Goal: Task Accomplishment & Management: Manage account settings

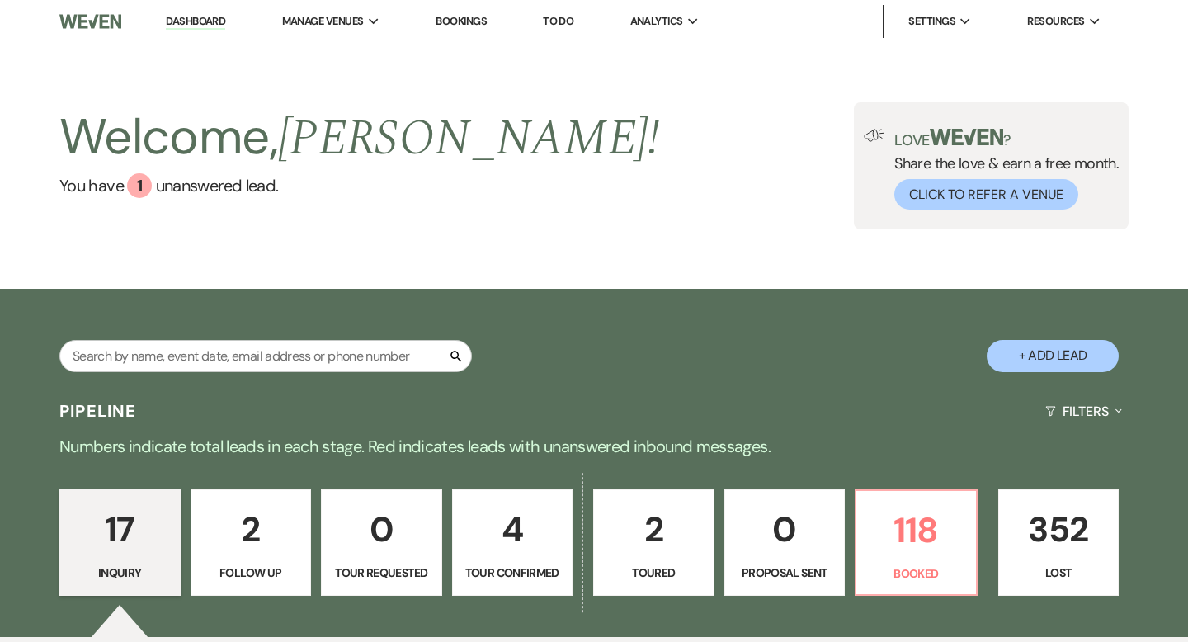
click at [539, 566] on p "Tour Confirmed" at bounding box center [513, 572] width 100 height 18
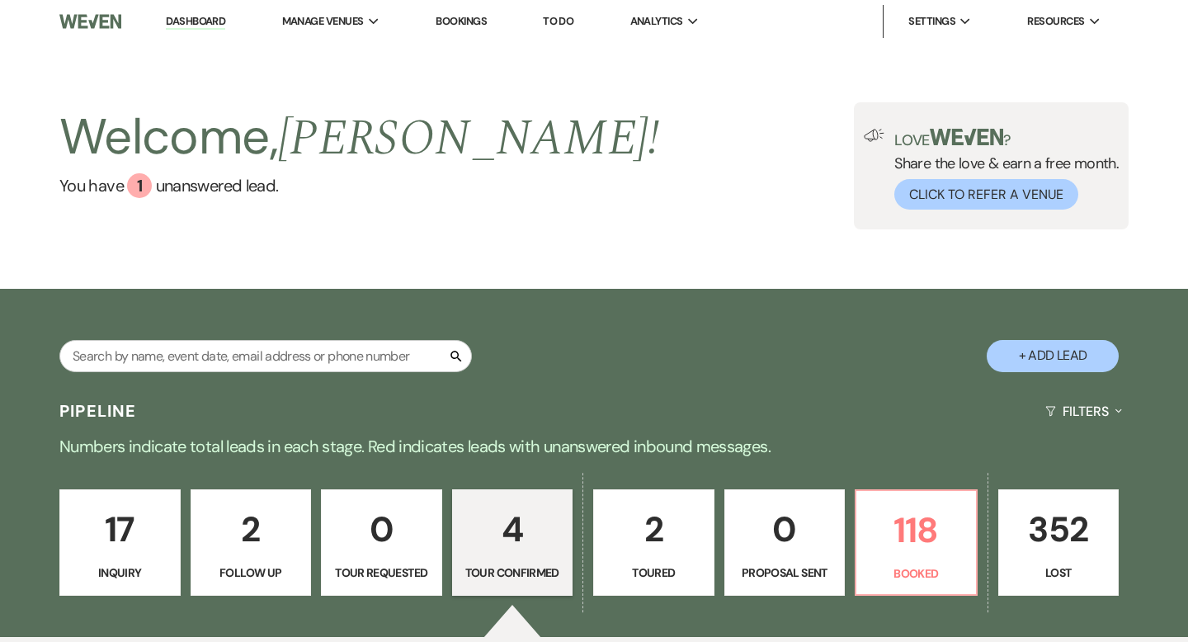
select select "4"
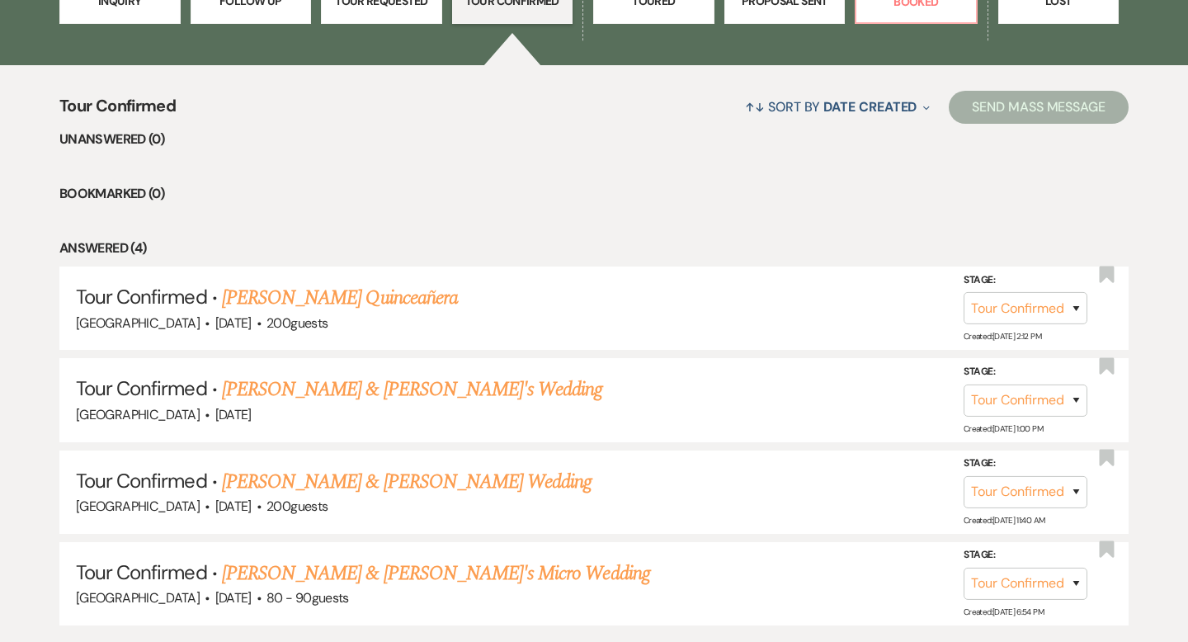
scroll to position [577, 0]
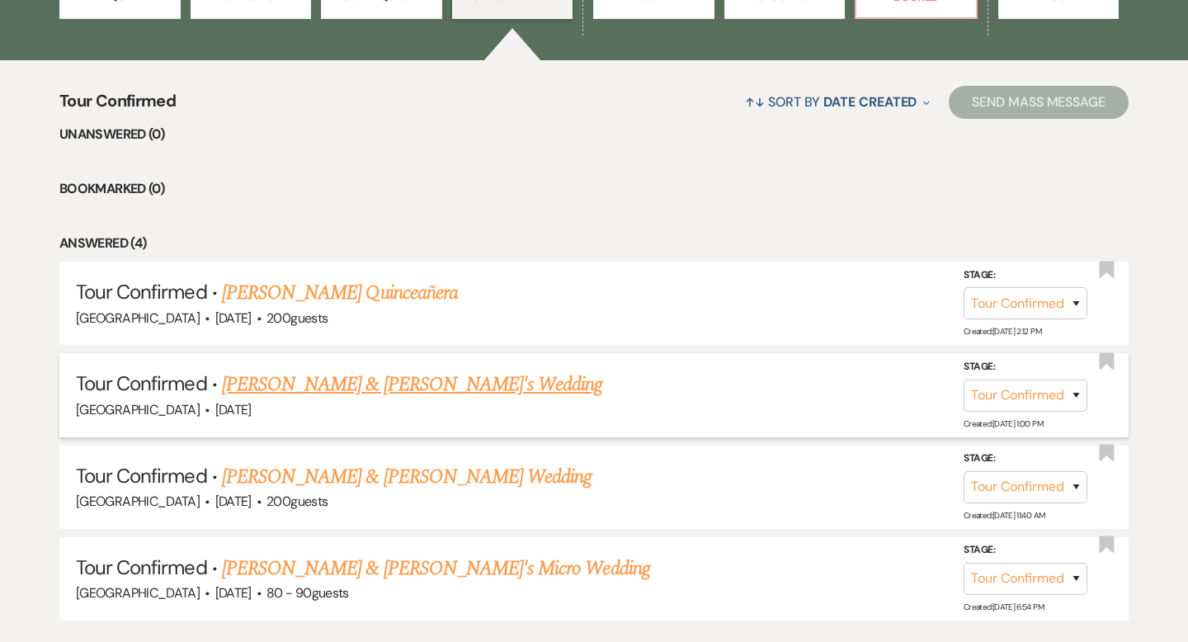
click at [455, 400] on div "[GEOGRAPHIC_DATA] · [DATE]" at bounding box center [594, 409] width 1036 height 21
click at [447, 387] on link "[PERSON_NAME] & [PERSON_NAME]'s Wedding" at bounding box center [412, 385] width 381 height 30
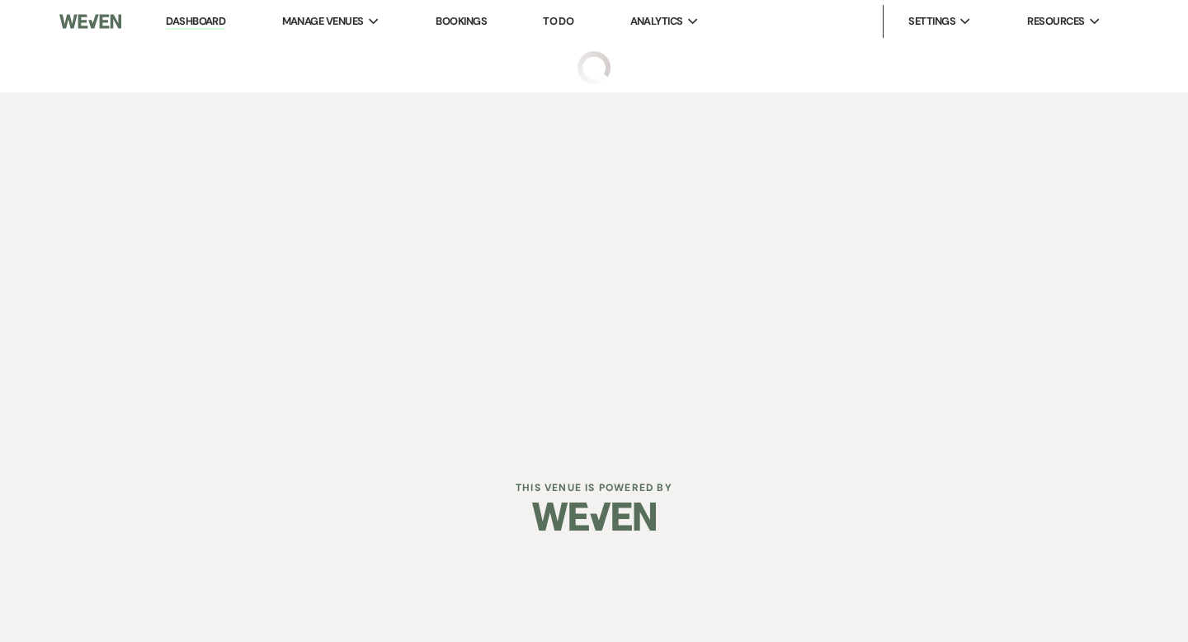
select select "4"
select select "5"
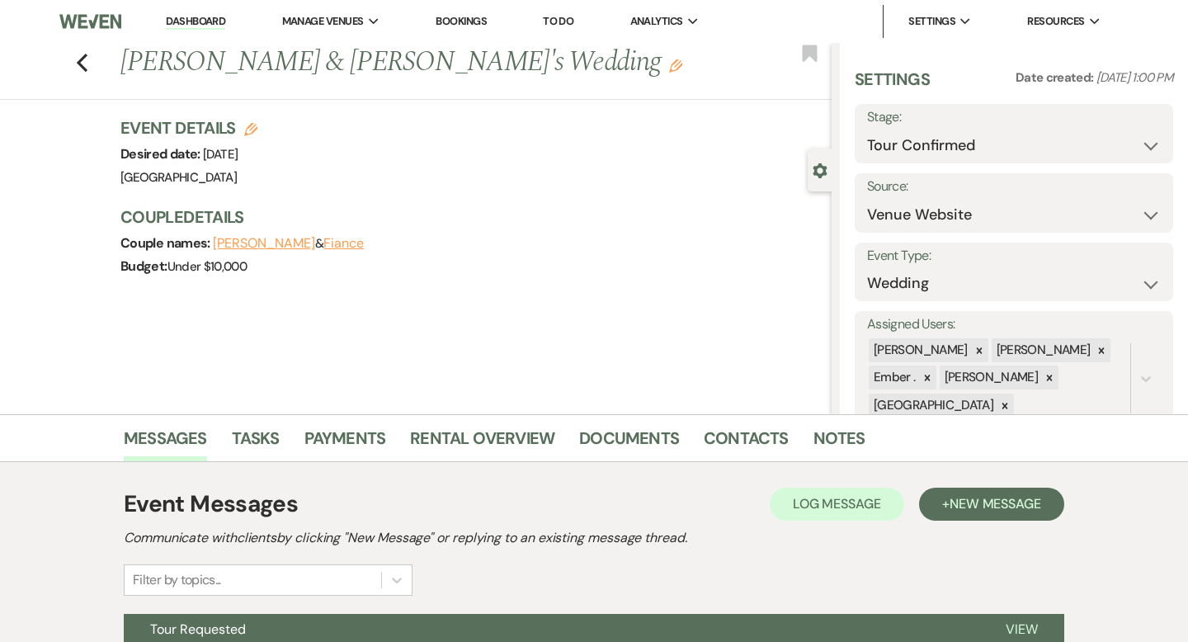
scroll to position [162, 0]
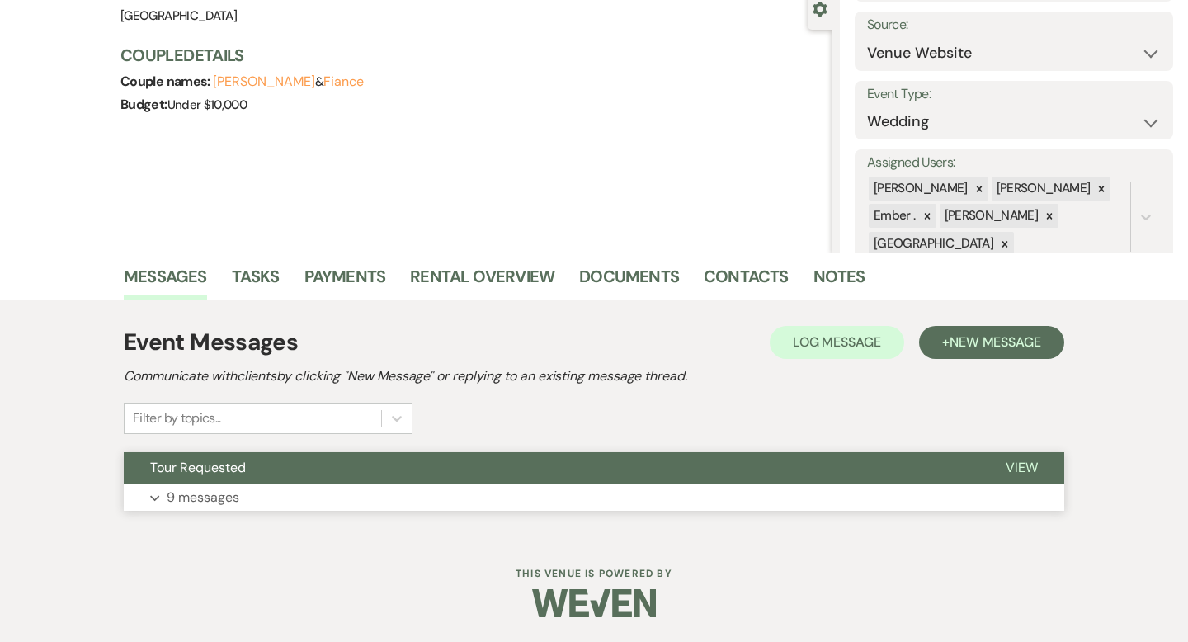
click at [432, 491] on button "Expand 9 messages" at bounding box center [594, 497] width 940 height 28
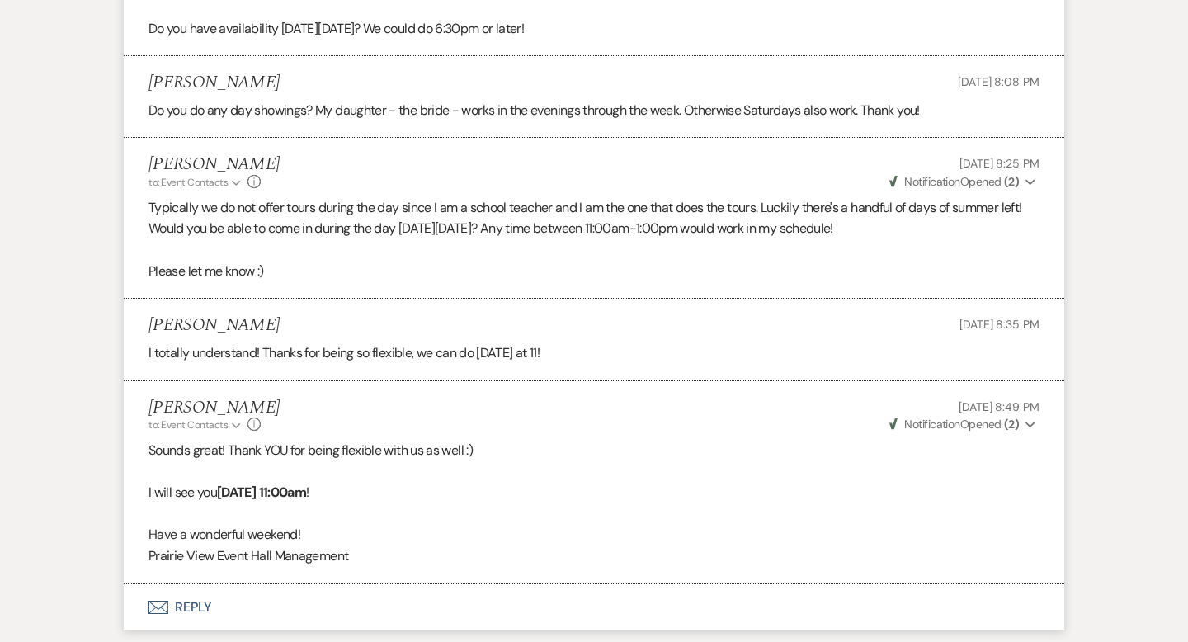
scroll to position [2155, 0]
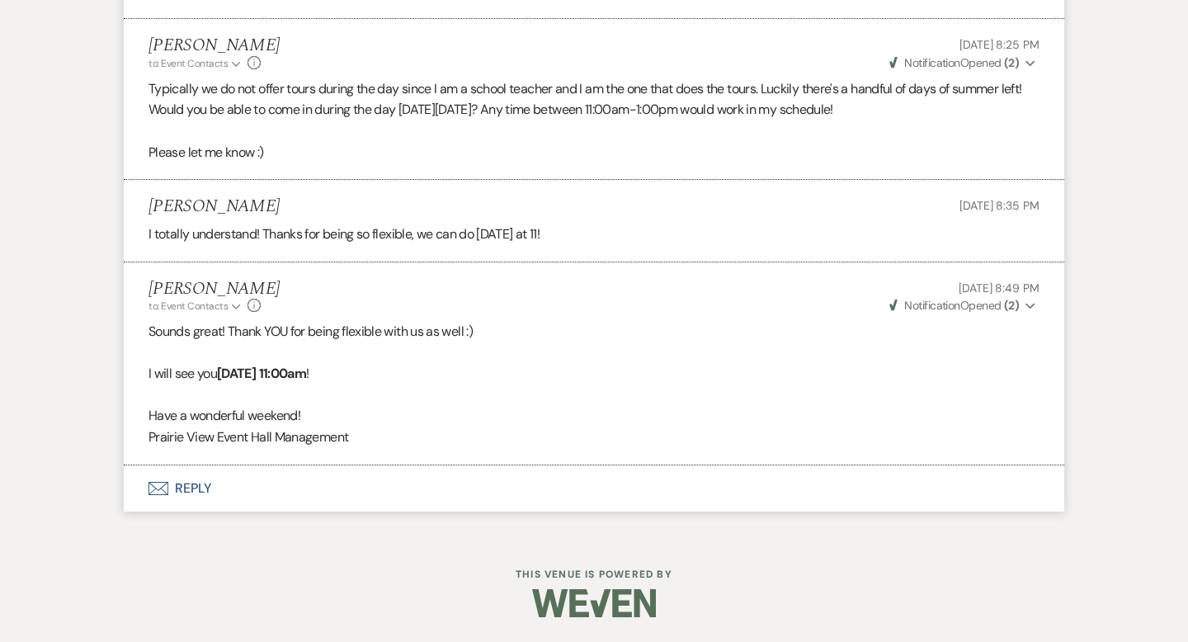
click at [329, 473] on button "Envelope Reply" at bounding box center [594, 488] width 940 height 46
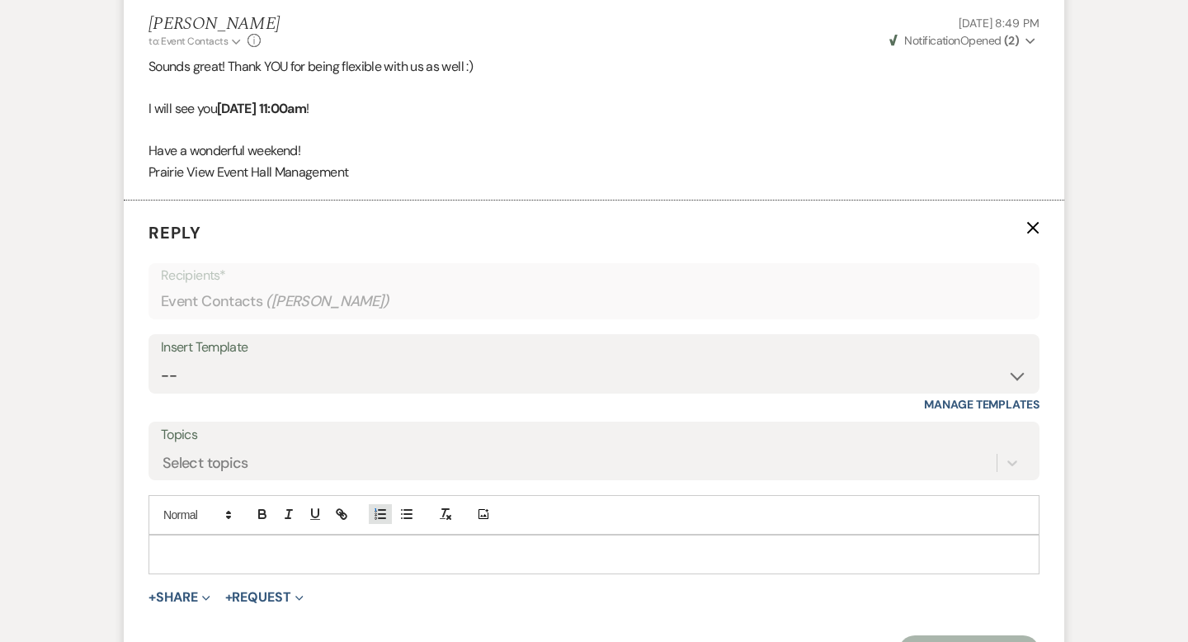
scroll to position [2470, 0]
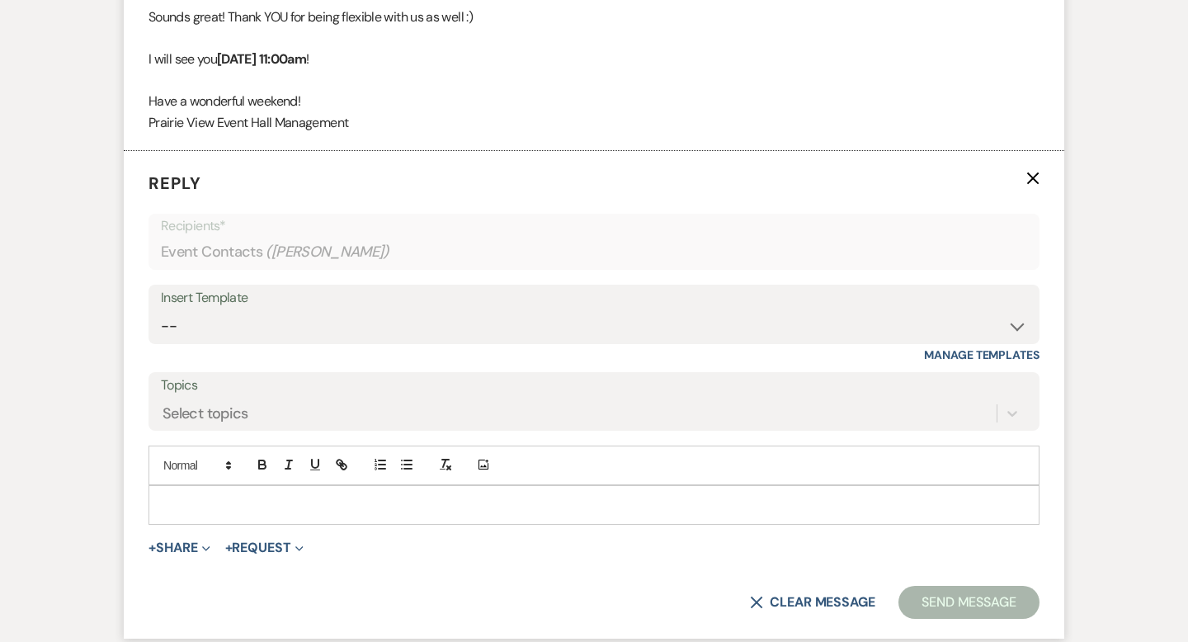
click at [366, 505] on p at bounding box center [594, 505] width 865 height 18
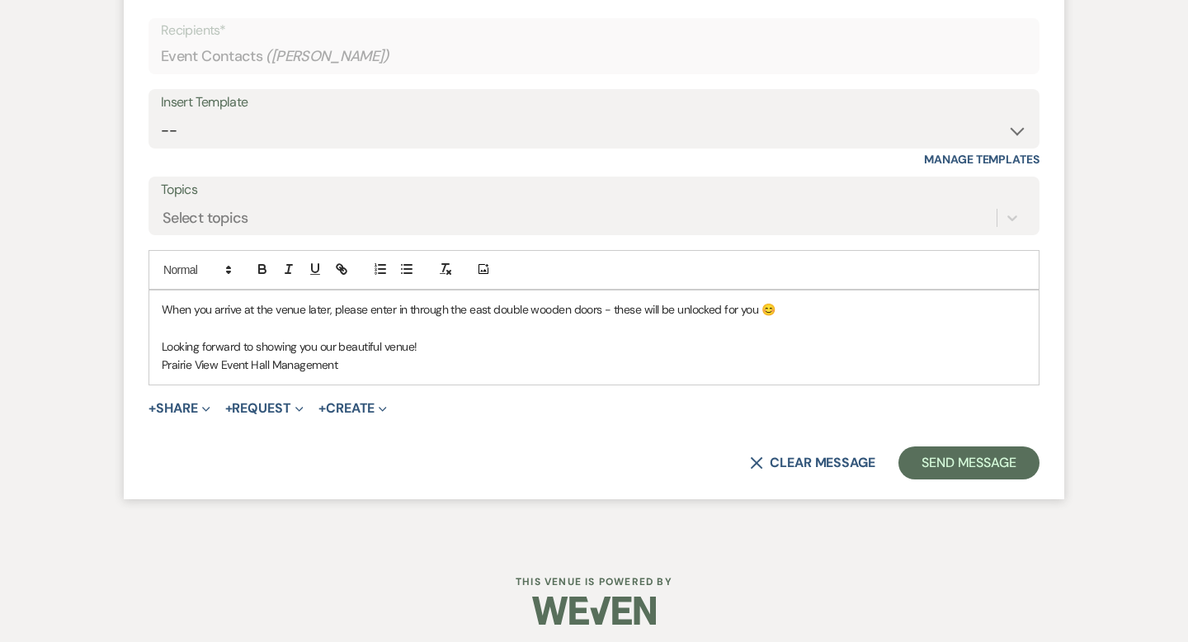
scroll to position [2673, 0]
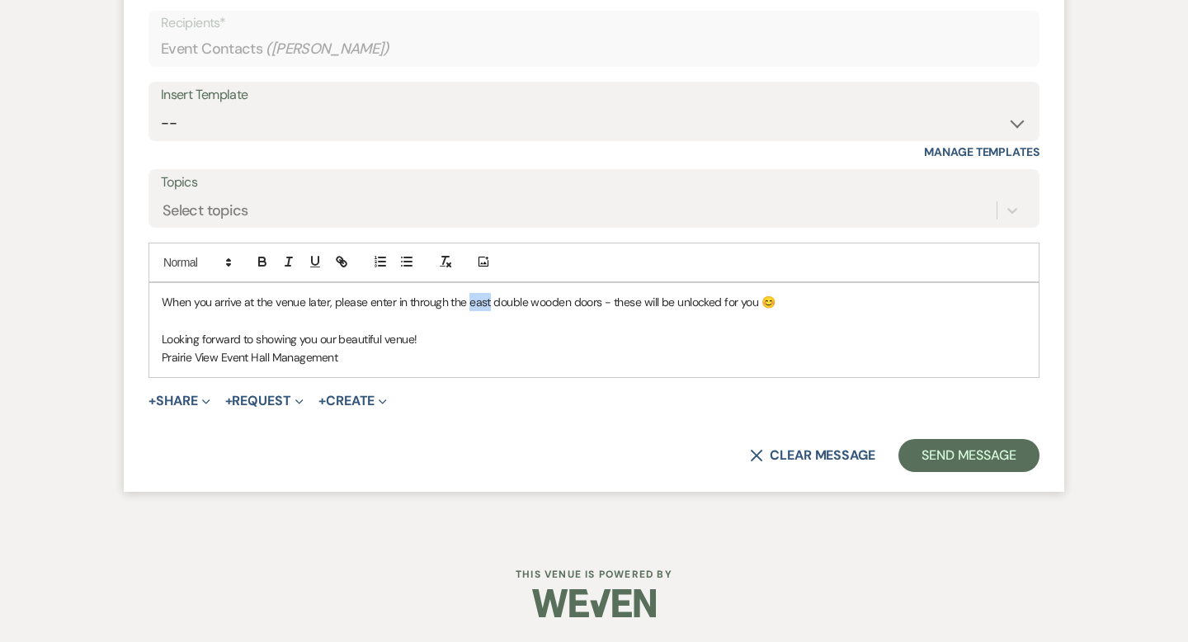
drag, startPoint x: 487, startPoint y: 299, endPoint x: 469, endPoint y: 299, distance: 17.3
click at [469, 299] on p "When you arrive at the venue later, please enter in through the east double woo…" at bounding box center [594, 302] width 865 height 18
click at [266, 262] on icon "button" at bounding box center [262, 261] width 15 height 15
click at [443, 351] on p "Prairie View Event Hall Management" at bounding box center [594, 357] width 865 height 18
click at [641, 306] on p "When you arrive at the venue later, please enter in through the east double woo…" at bounding box center [594, 302] width 865 height 18
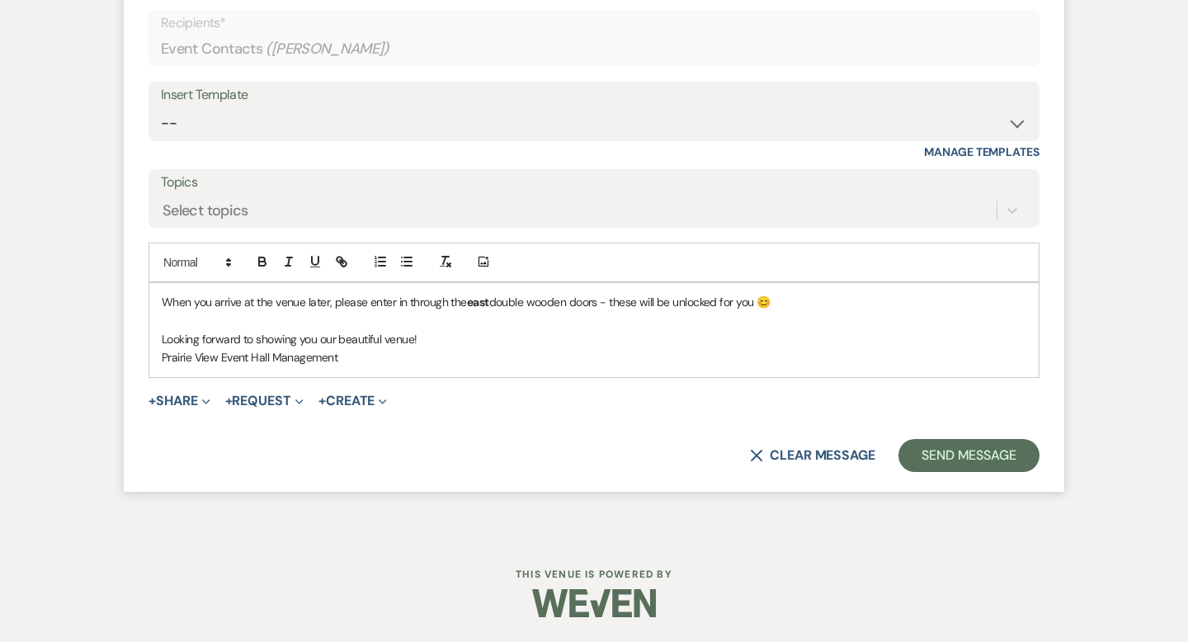
click at [956, 437] on form "Reply X Draft saved! Recipients* Event Contacts ( [PERSON_NAME] ) Insert Templa…" at bounding box center [594, 220] width 940 height 544
click at [917, 455] on button "Send Message" at bounding box center [968, 455] width 141 height 33
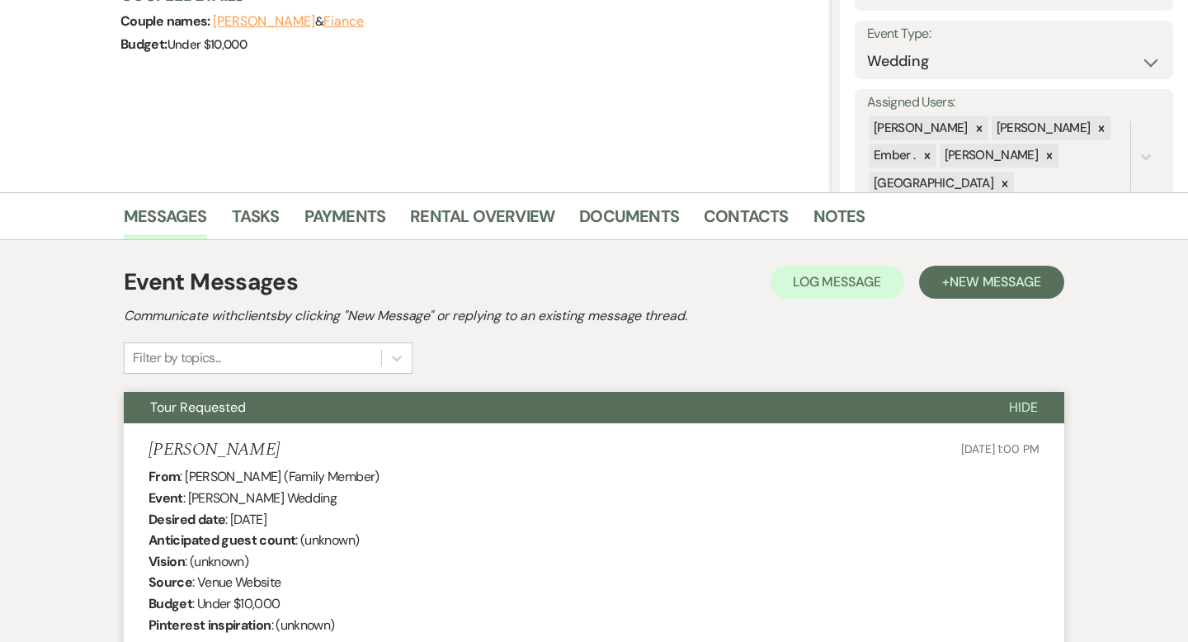
scroll to position [0, 0]
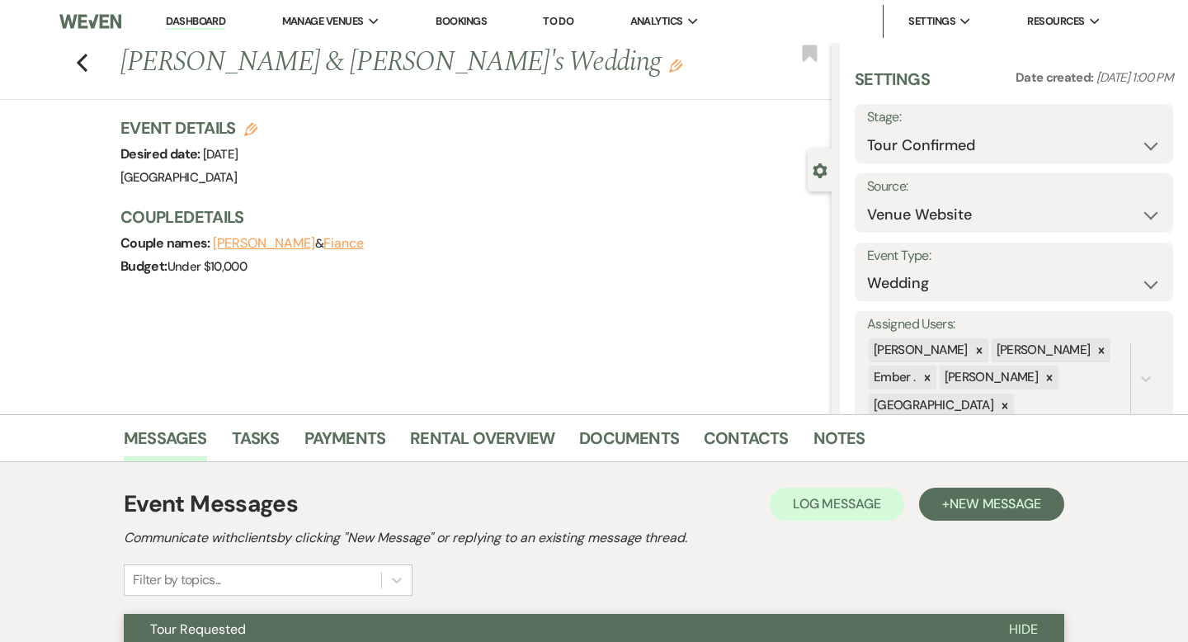
click at [75, 68] on div "Previous [PERSON_NAME] & [PERSON_NAME]'s Wedding Edit Bookmark" at bounding box center [412, 71] width 840 height 57
click at [87, 60] on icon "Previous" at bounding box center [82, 63] width 12 height 20
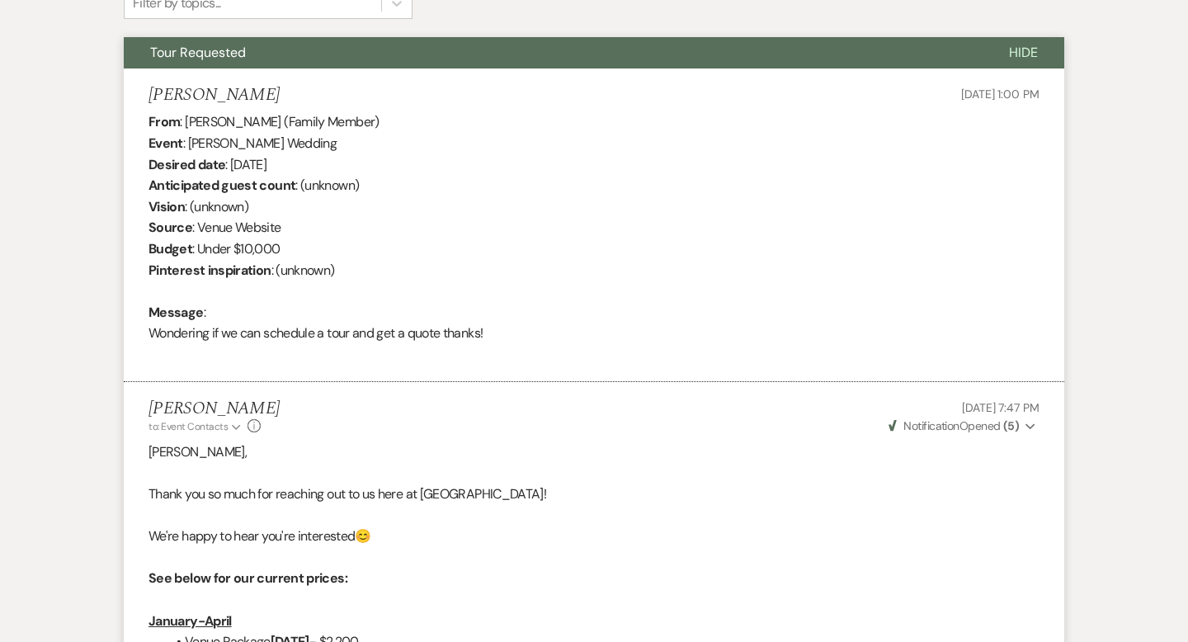
select select "4"
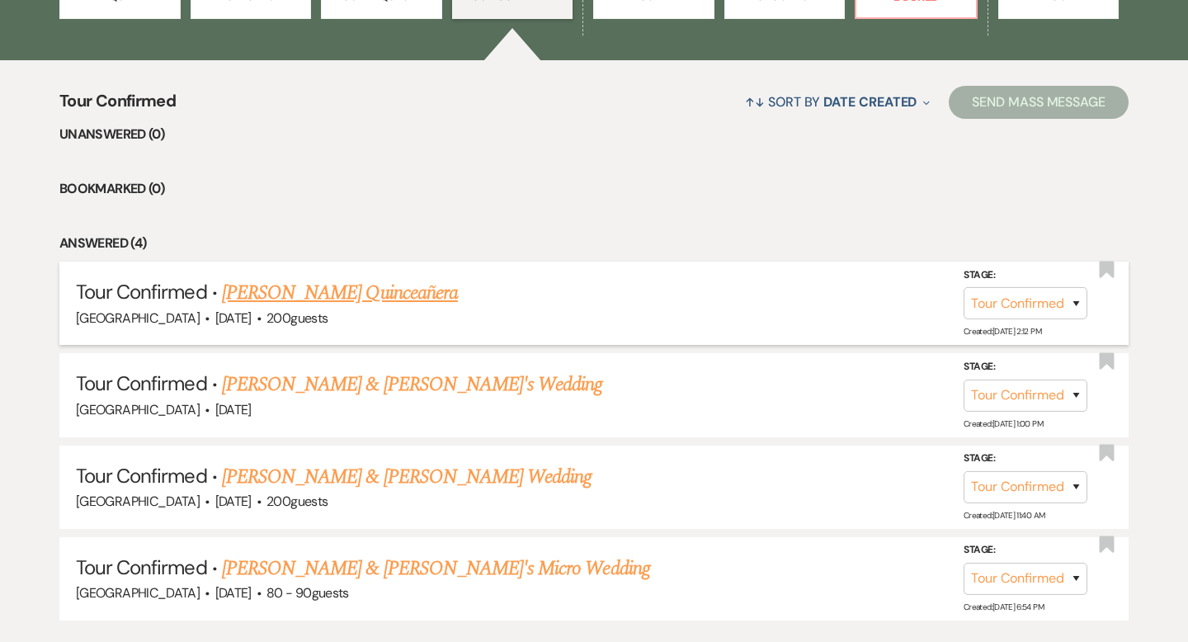
click at [350, 300] on link "[PERSON_NAME] Quinceañera" at bounding box center [340, 293] width 236 height 30
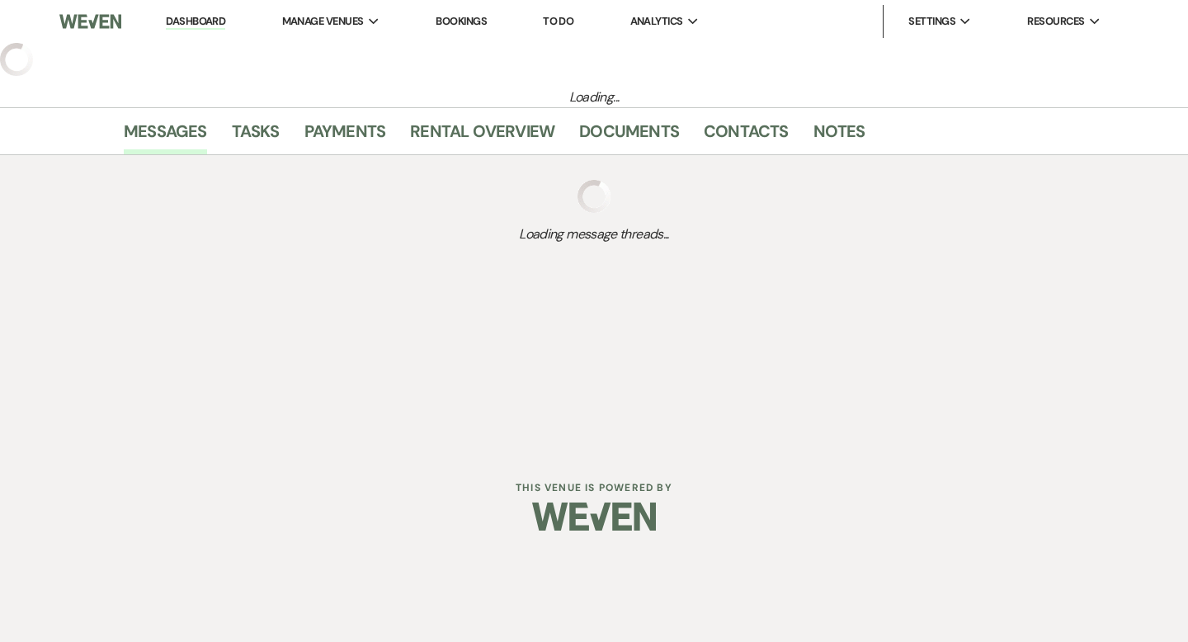
select select "4"
select select "22"
select select "15"
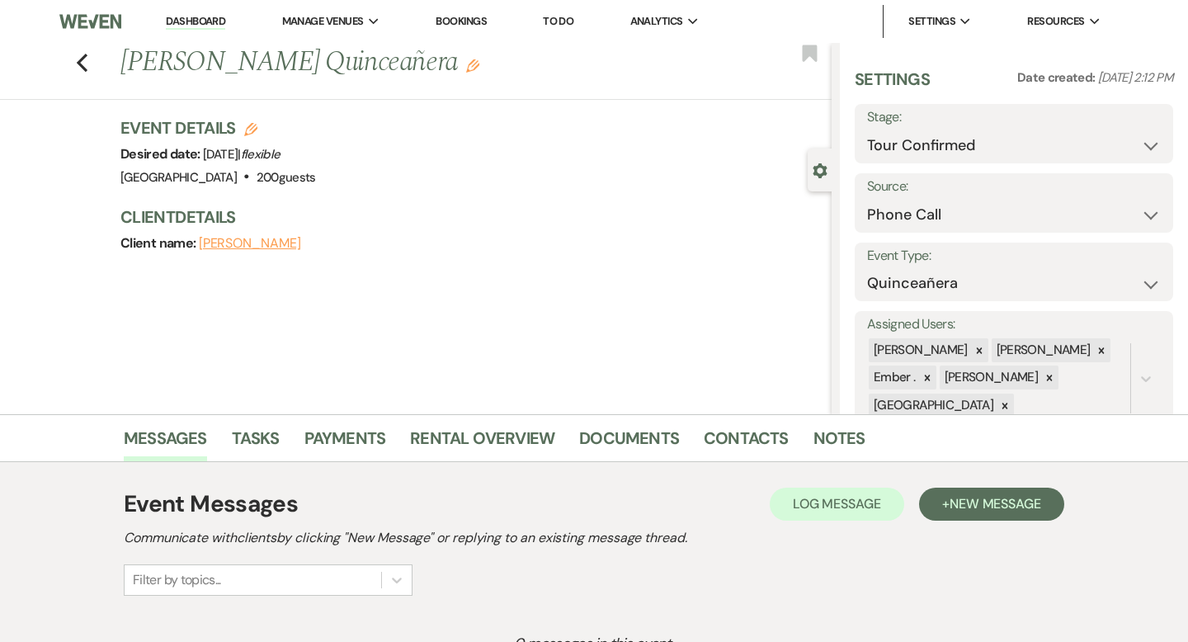
click at [74, 57] on div "Previous [PERSON_NAME] Quinceañera Edit Bookmark" at bounding box center [412, 71] width 840 height 57
click at [78, 60] on icon "Previous" at bounding box center [82, 63] width 12 height 20
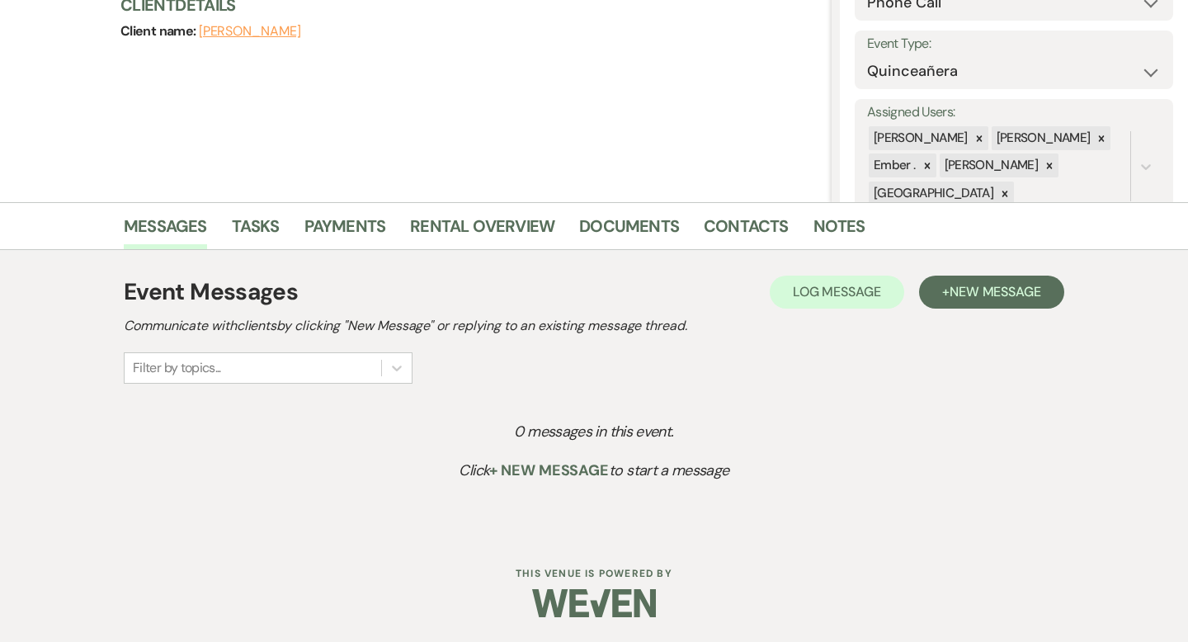
select select "4"
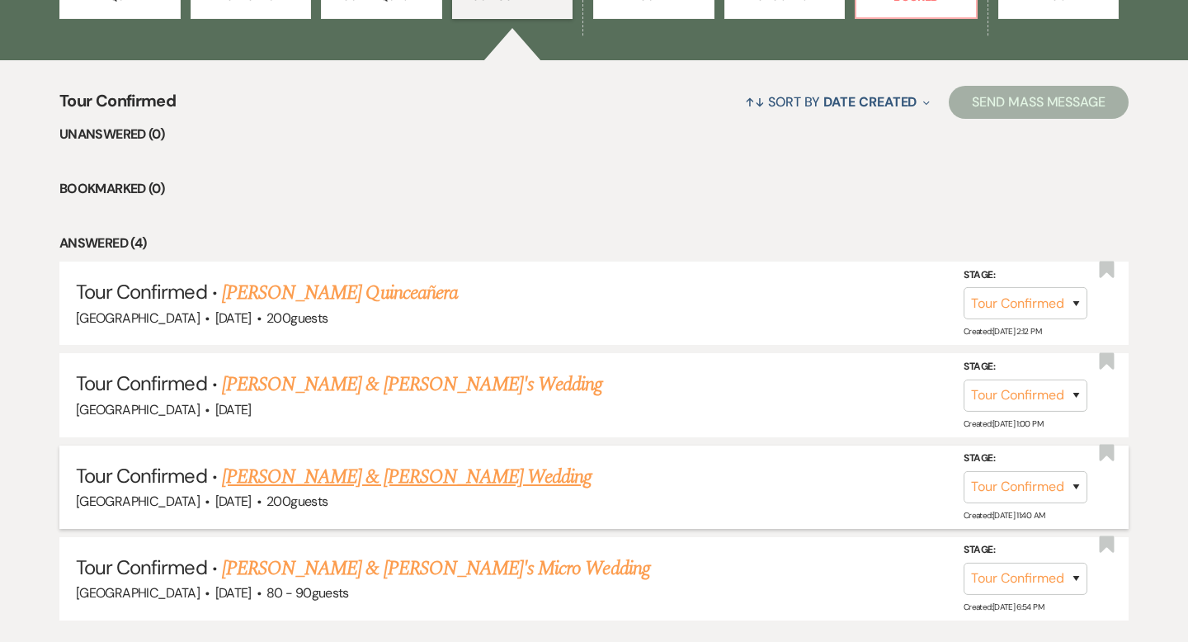
click at [301, 467] on link "[PERSON_NAME] & [PERSON_NAME] Wedding" at bounding box center [407, 477] width 370 height 30
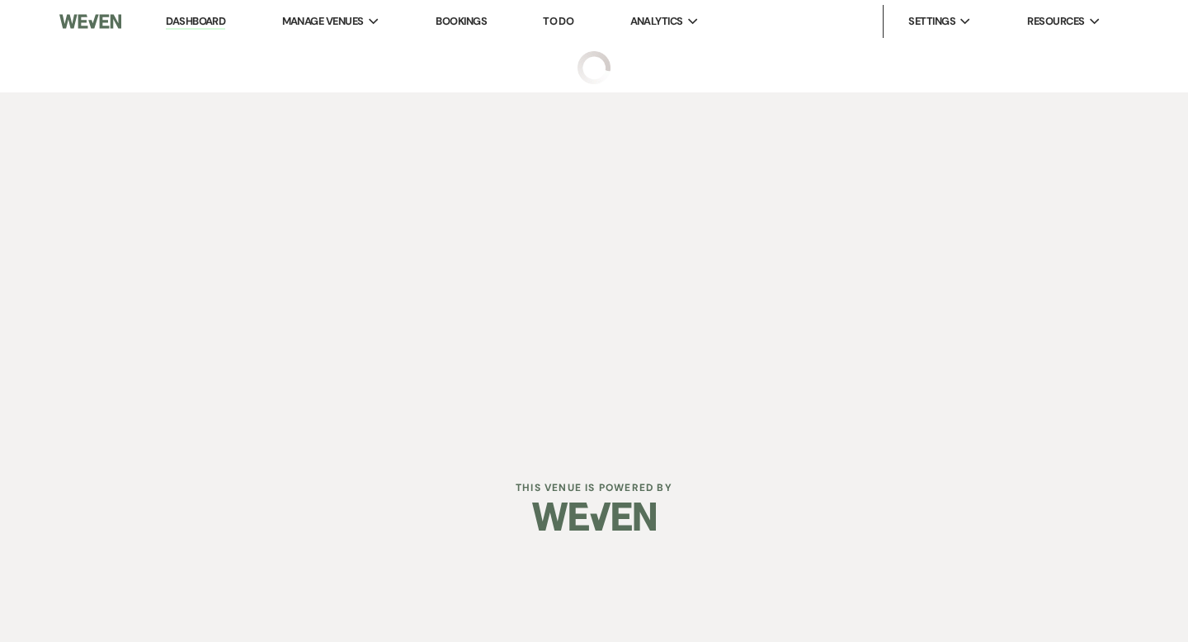
select select "4"
select select "5"
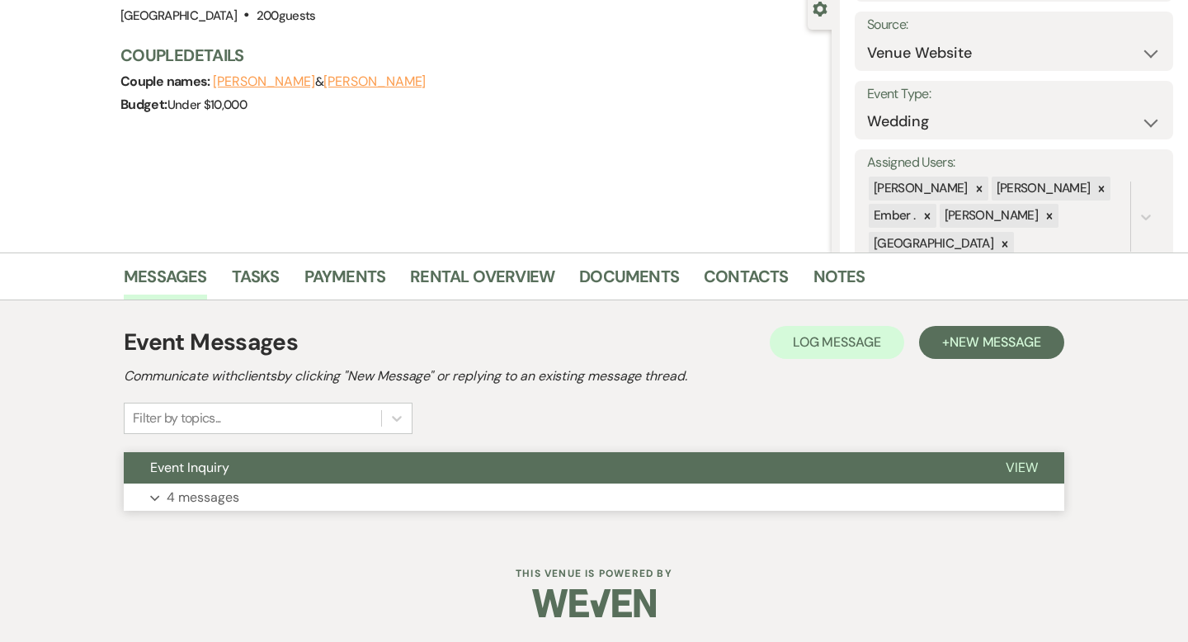
click at [294, 508] on button "Expand 4 messages" at bounding box center [594, 497] width 940 height 28
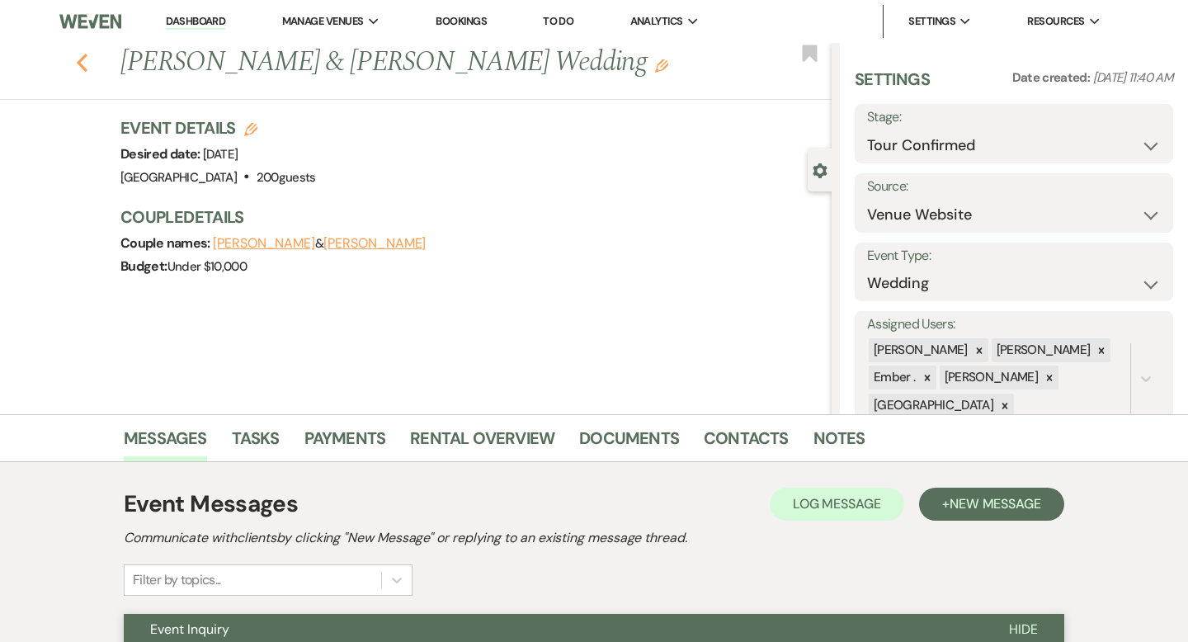
click at [79, 60] on use "button" at bounding box center [82, 63] width 11 height 18
select select "4"
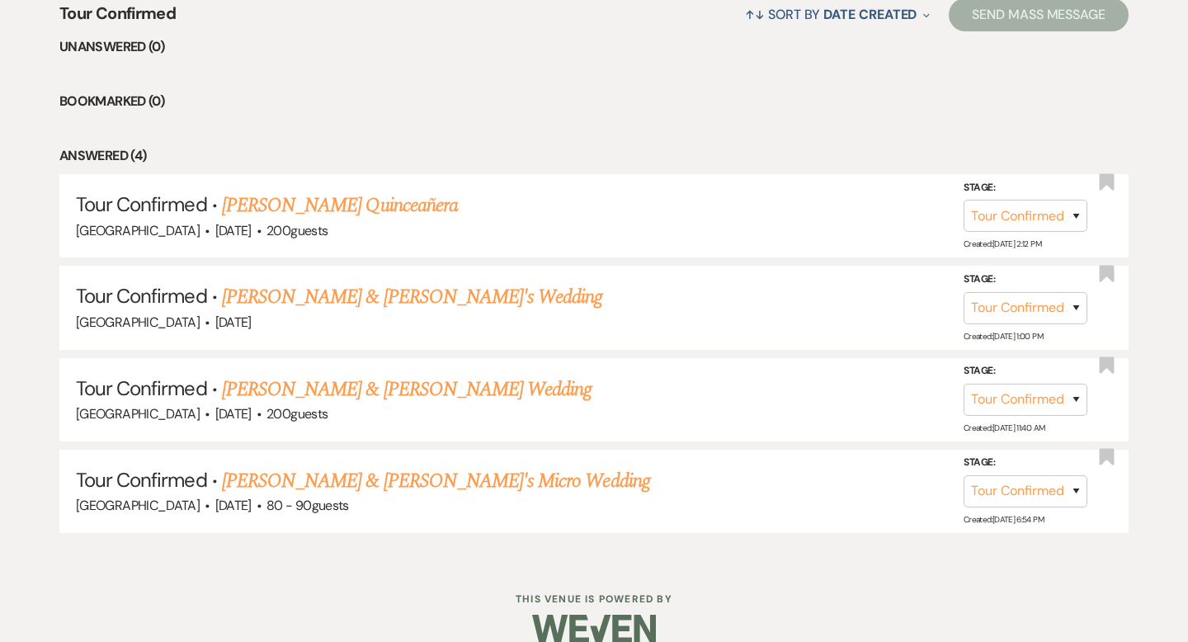
scroll to position [669, 0]
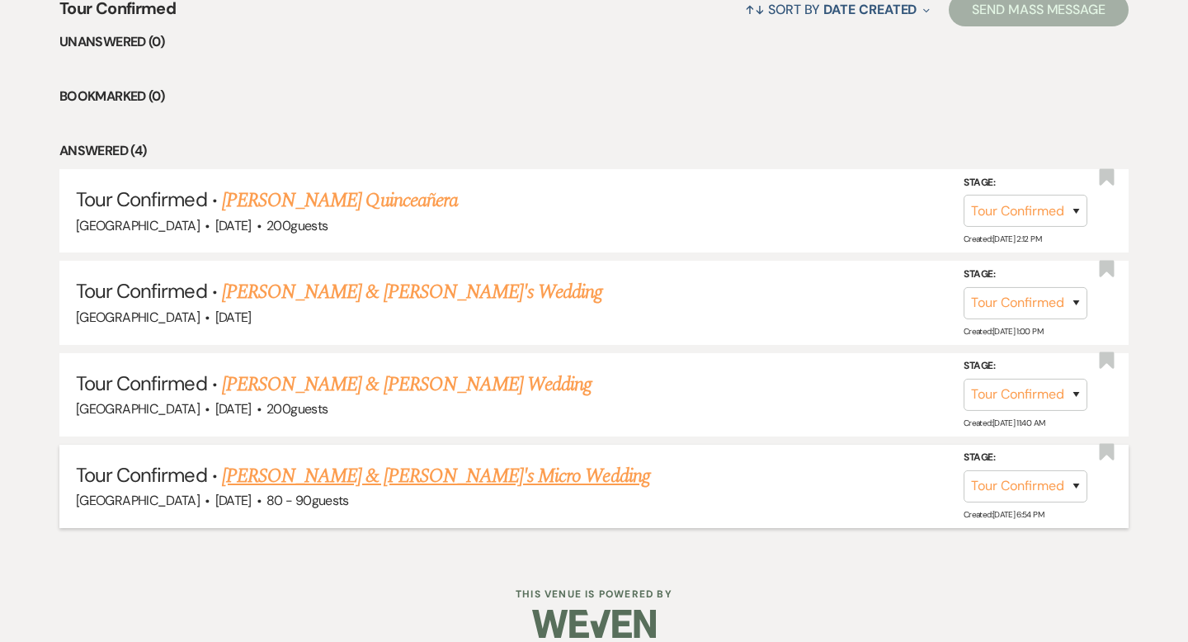
click at [299, 469] on link "[PERSON_NAME] & [PERSON_NAME]'s Micro Wedding" at bounding box center [436, 476] width 428 height 30
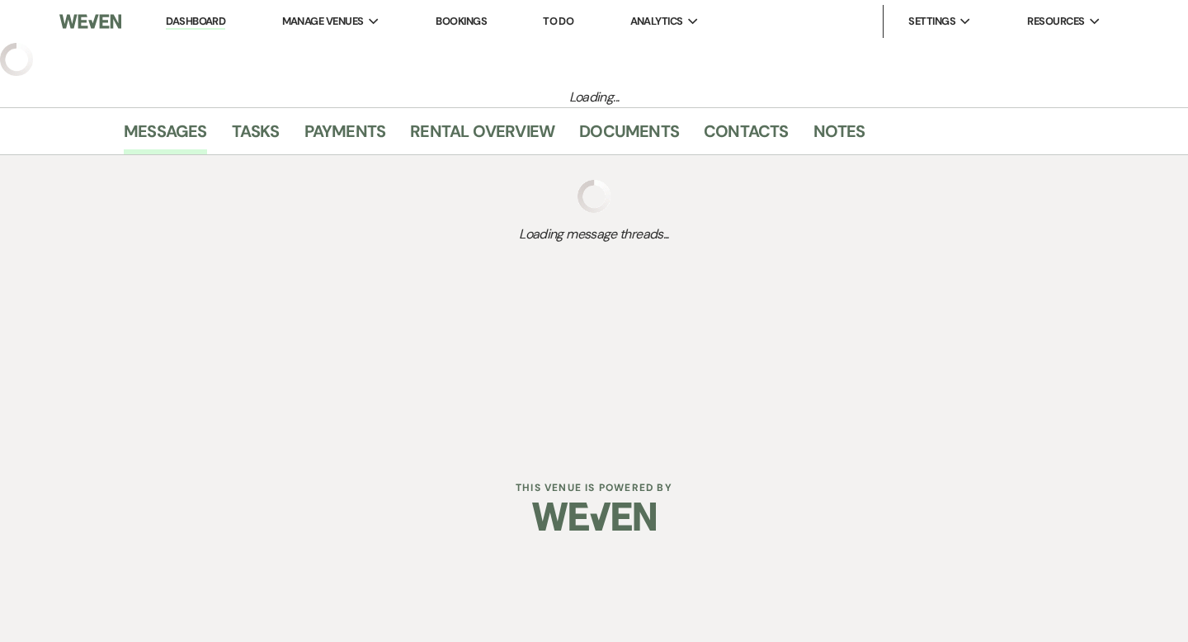
select select "4"
select select "5"
select select "16"
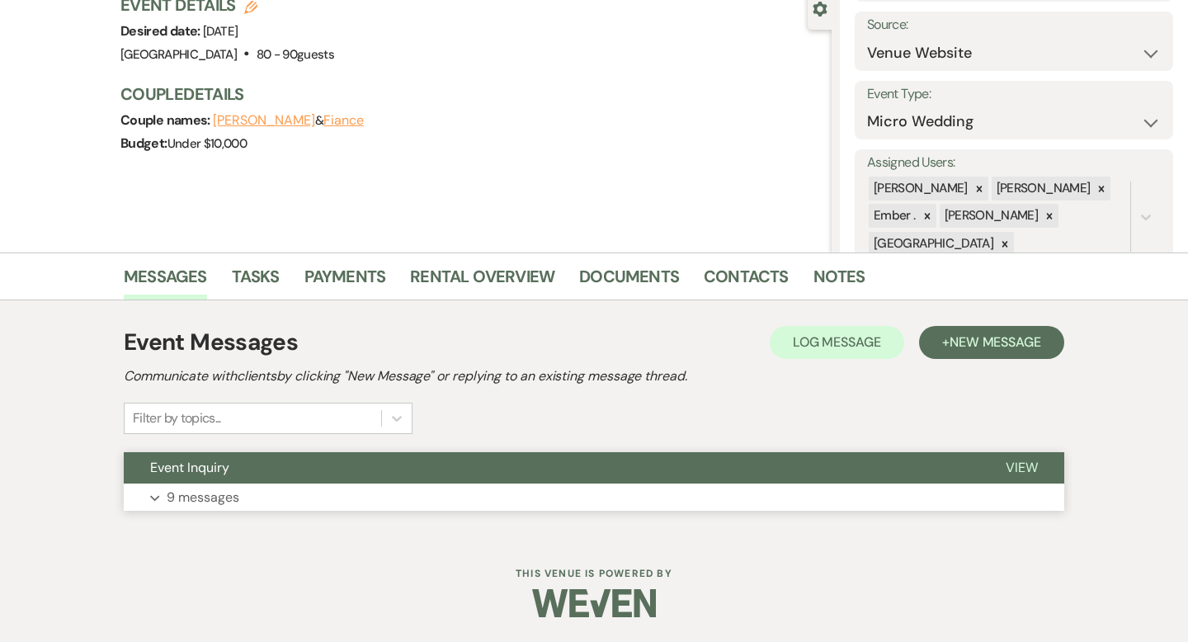
click at [299, 477] on button "Event Inquiry" at bounding box center [551, 467] width 855 height 31
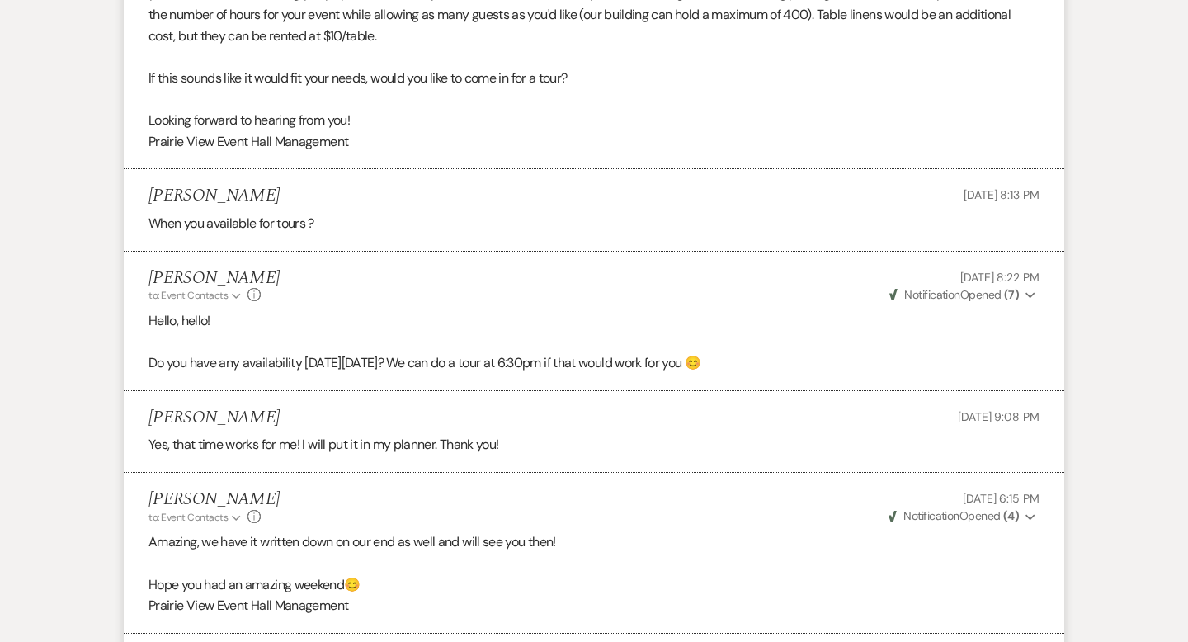
scroll to position [3283, 0]
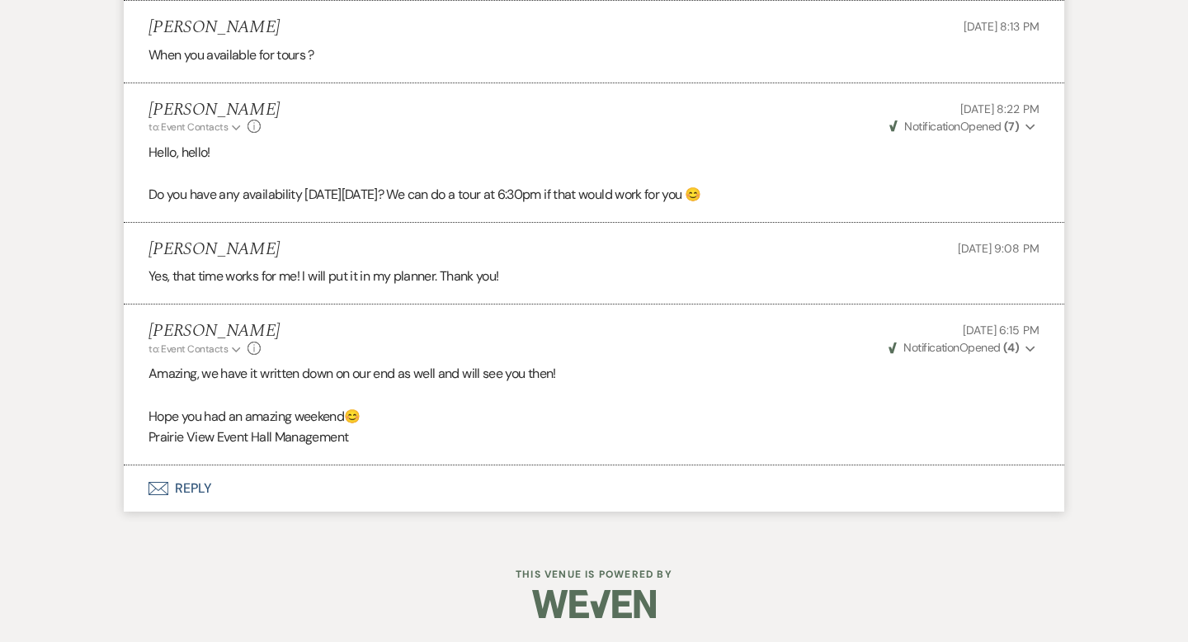
click at [287, 493] on button "Envelope Reply" at bounding box center [594, 488] width 940 height 46
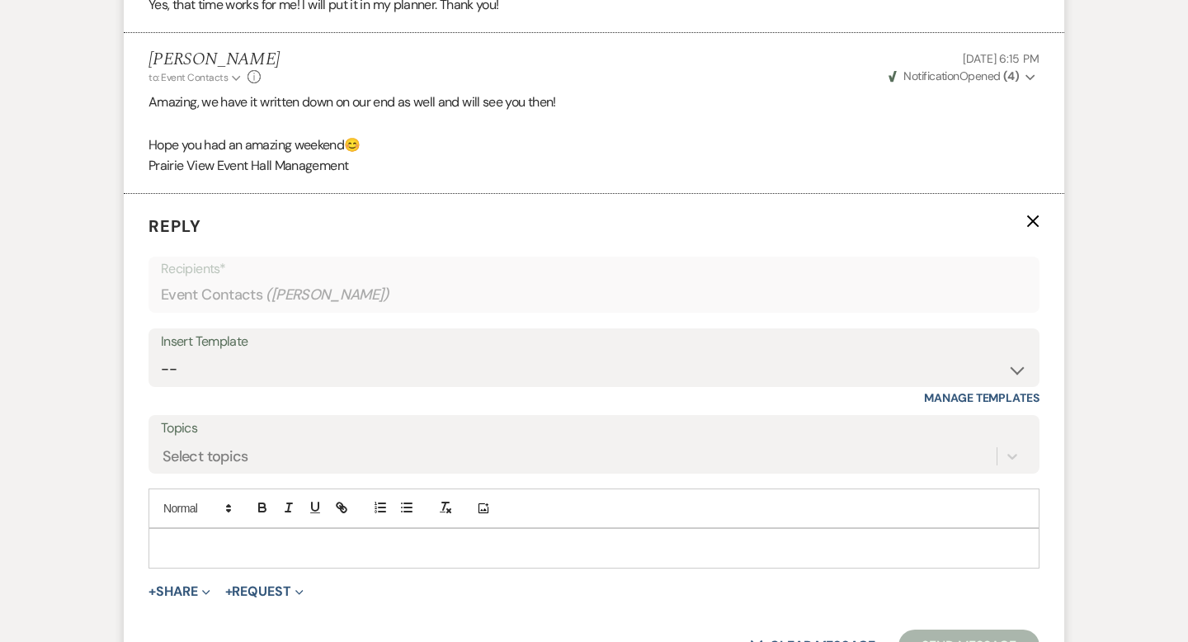
scroll to position [3672, 0]
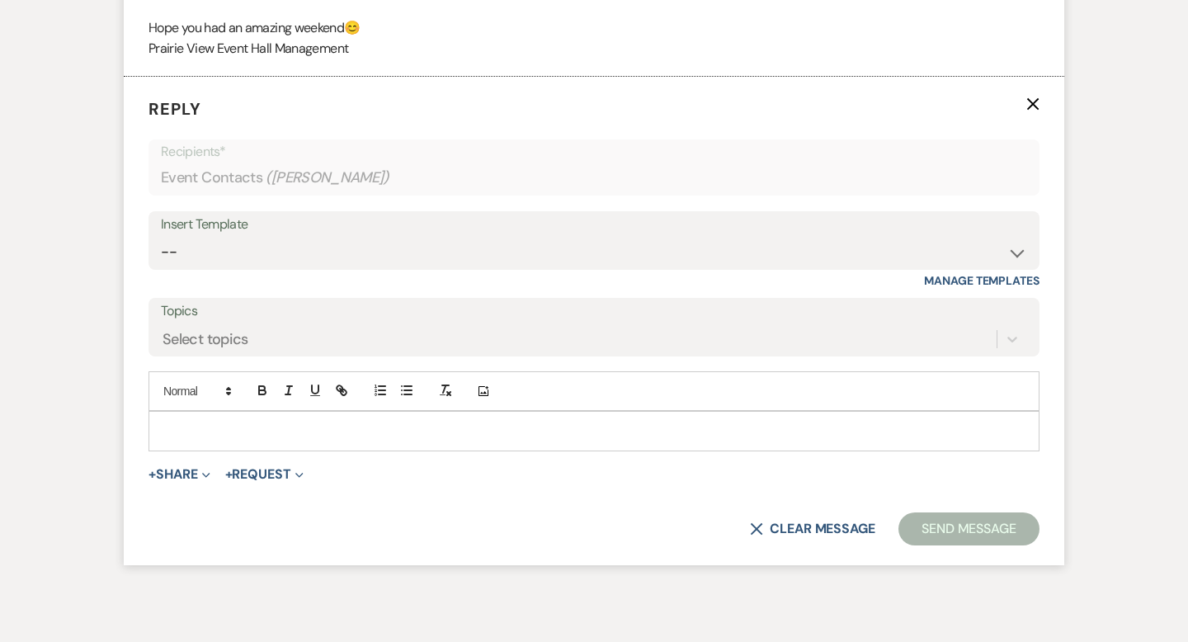
click at [355, 445] on div at bounding box center [593, 431] width 889 height 38
paste div
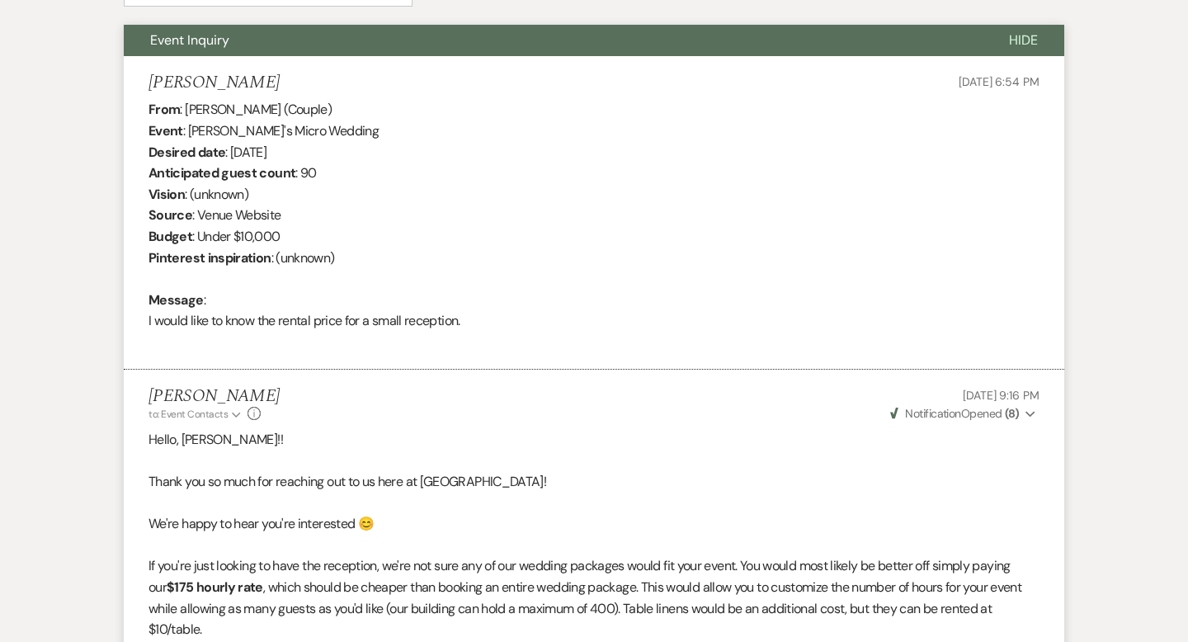
scroll to position [0, 0]
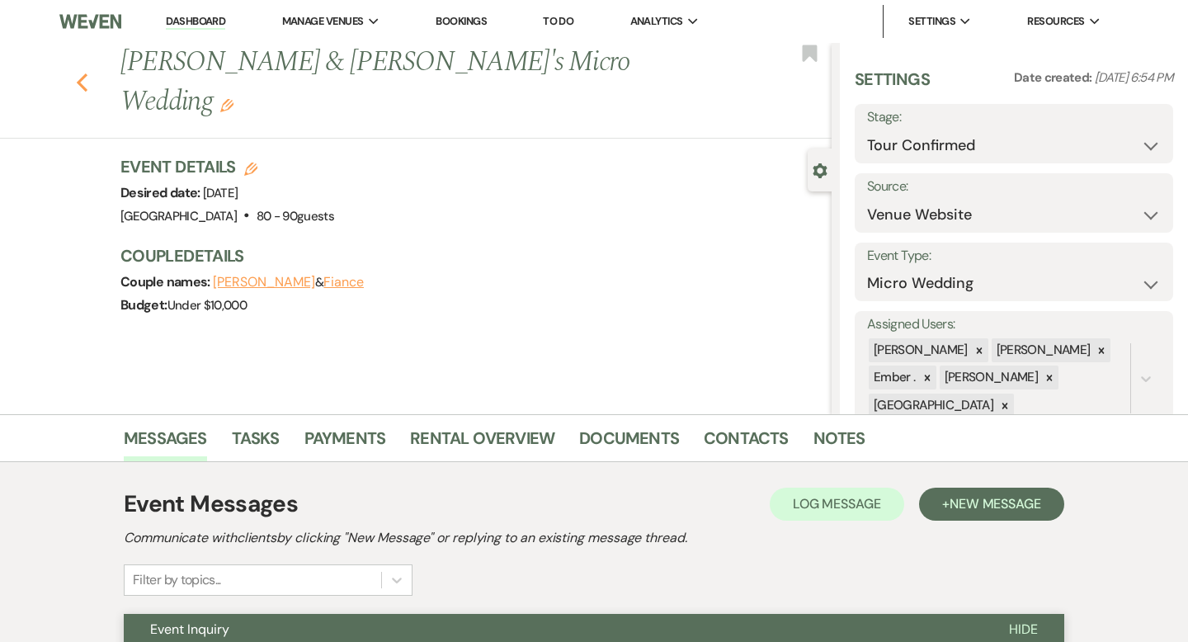
click at [82, 73] on icon "Previous" at bounding box center [82, 83] width 12 height 20
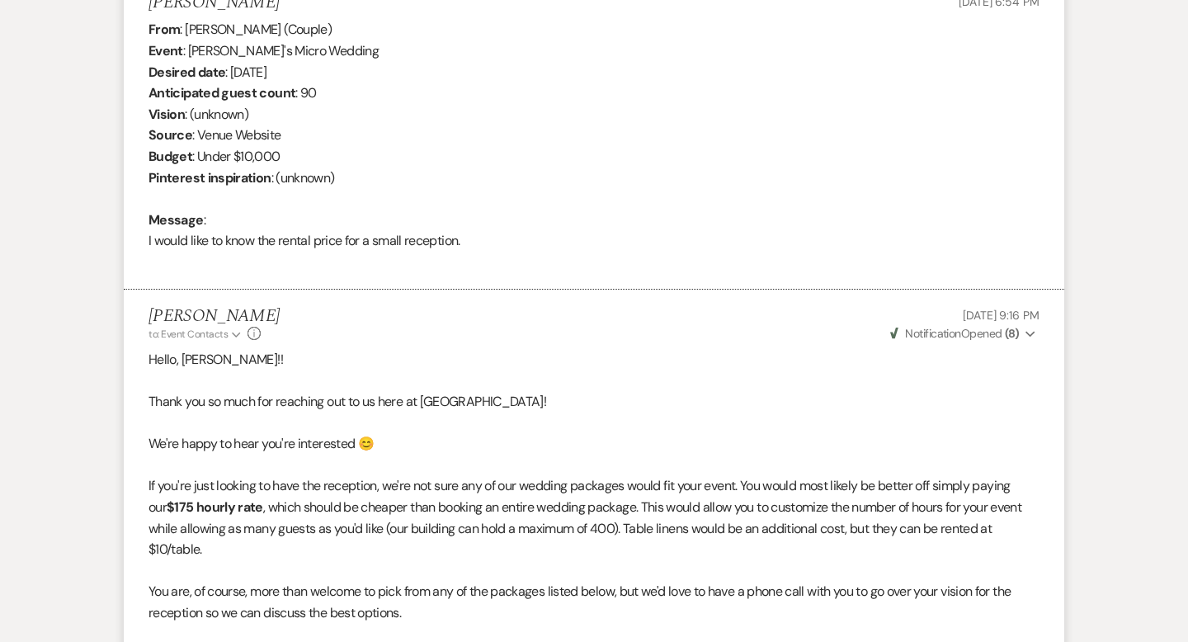
select select "4"
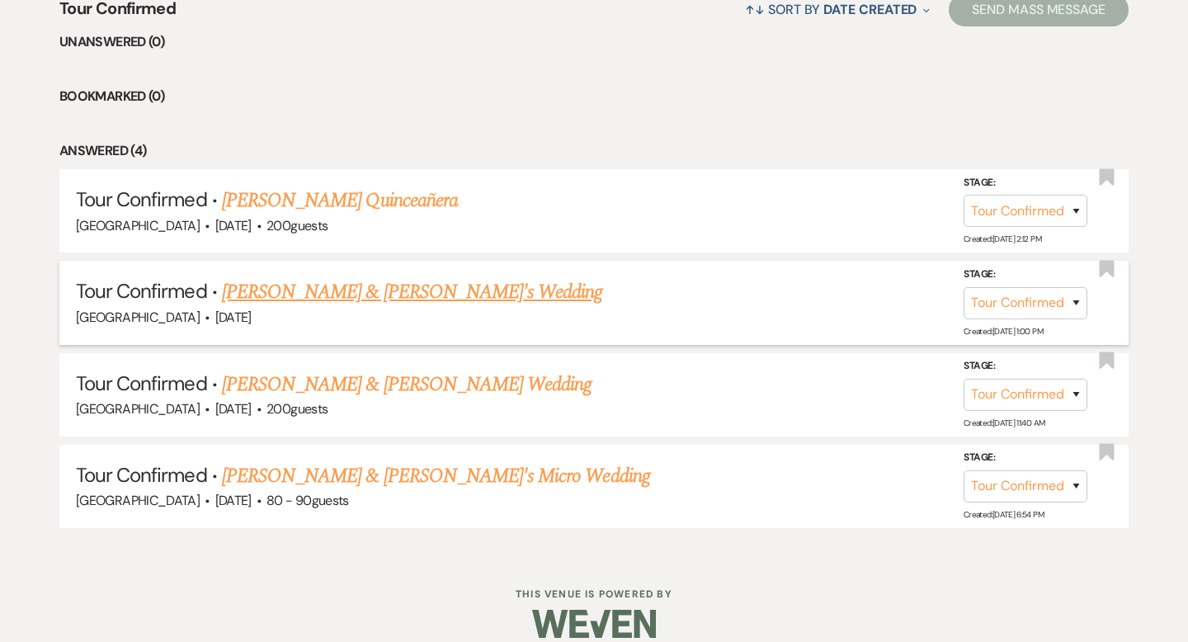
click at [311, 304] on link "[PERSON_NAME] & [PERSON_NAME]'s Wedding" at bounding box center [412, 292] width 381 height 30
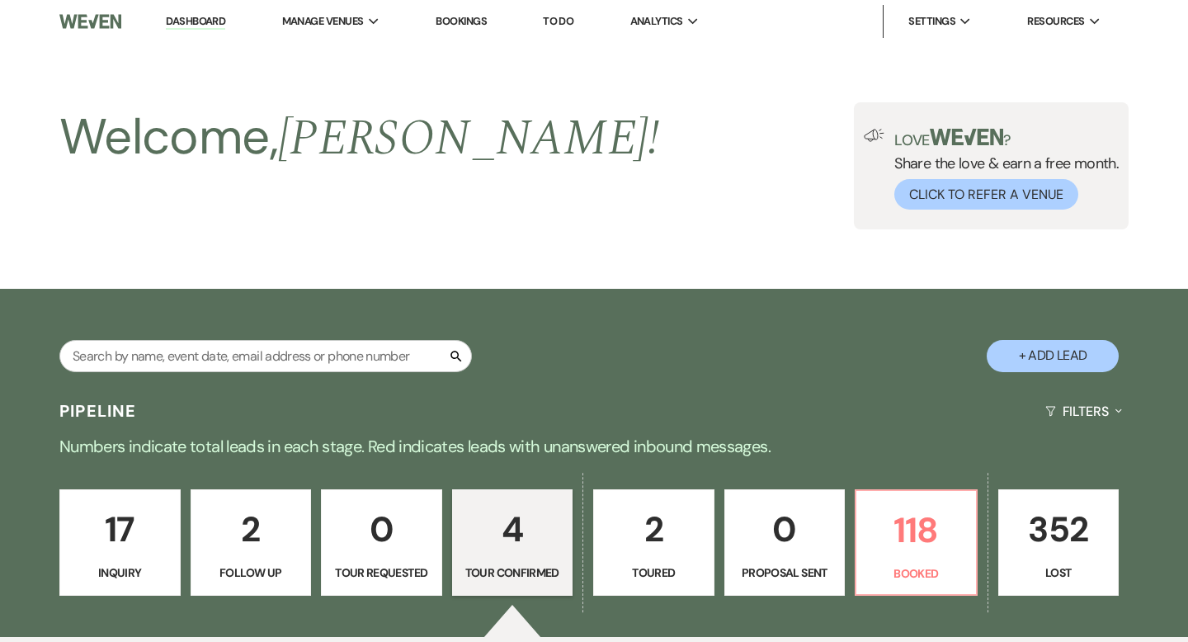
select select "4"
select select "5"
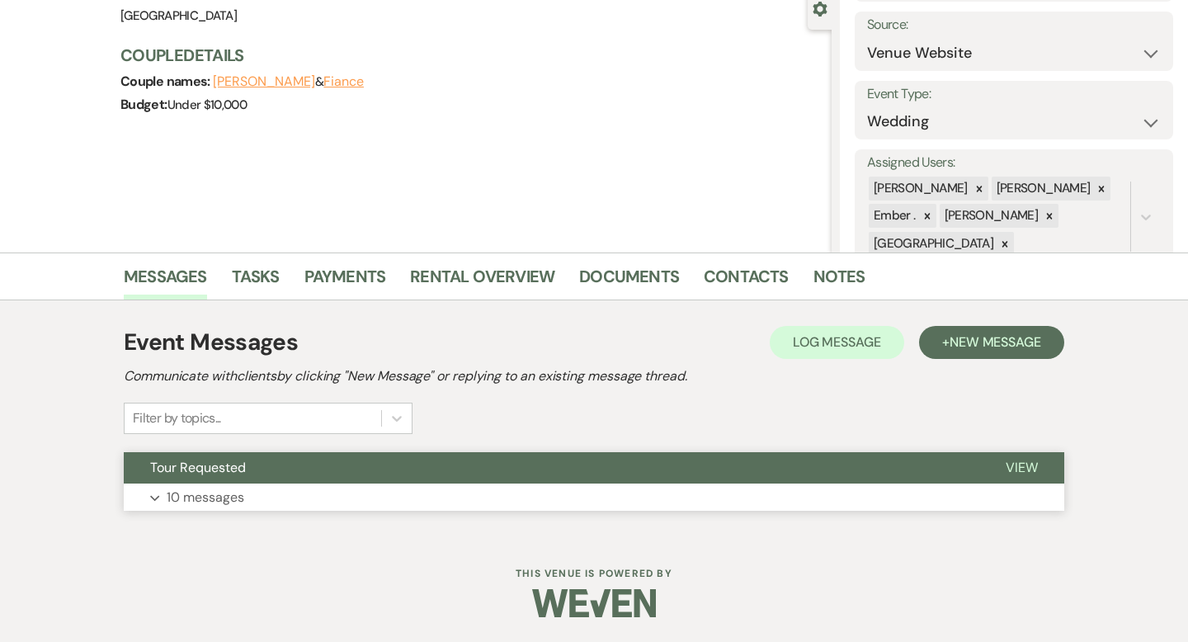
click at [351, 486] on button "Expand 10 messages" at bounding box center [594, 497] width 940 height 28
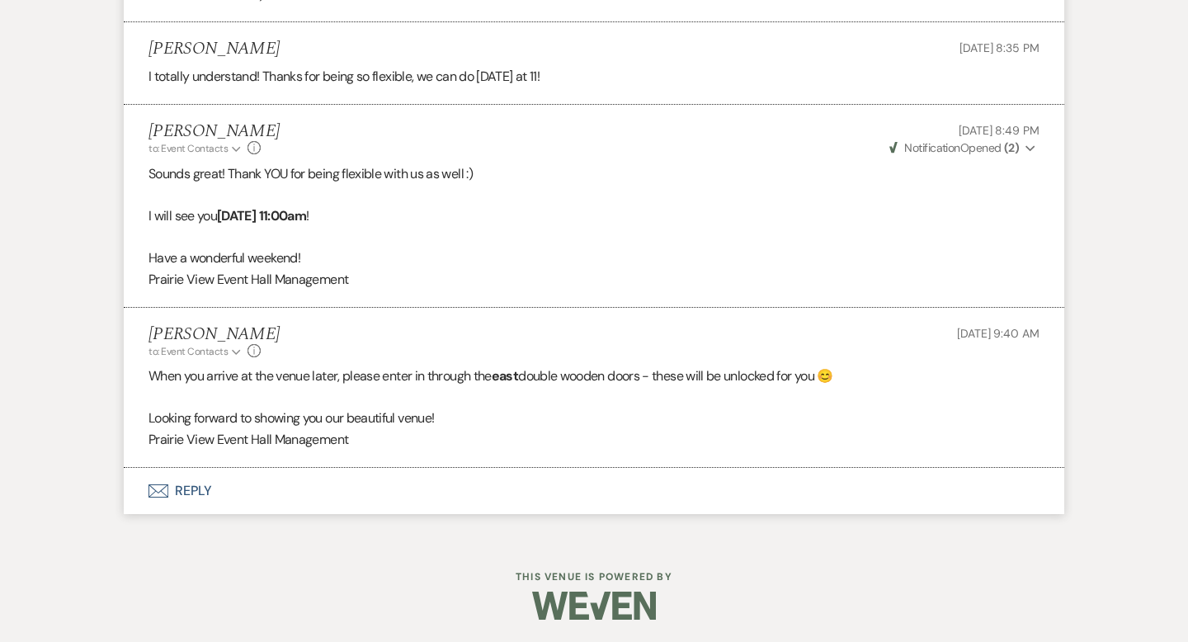
scroll to position [2316, 0]
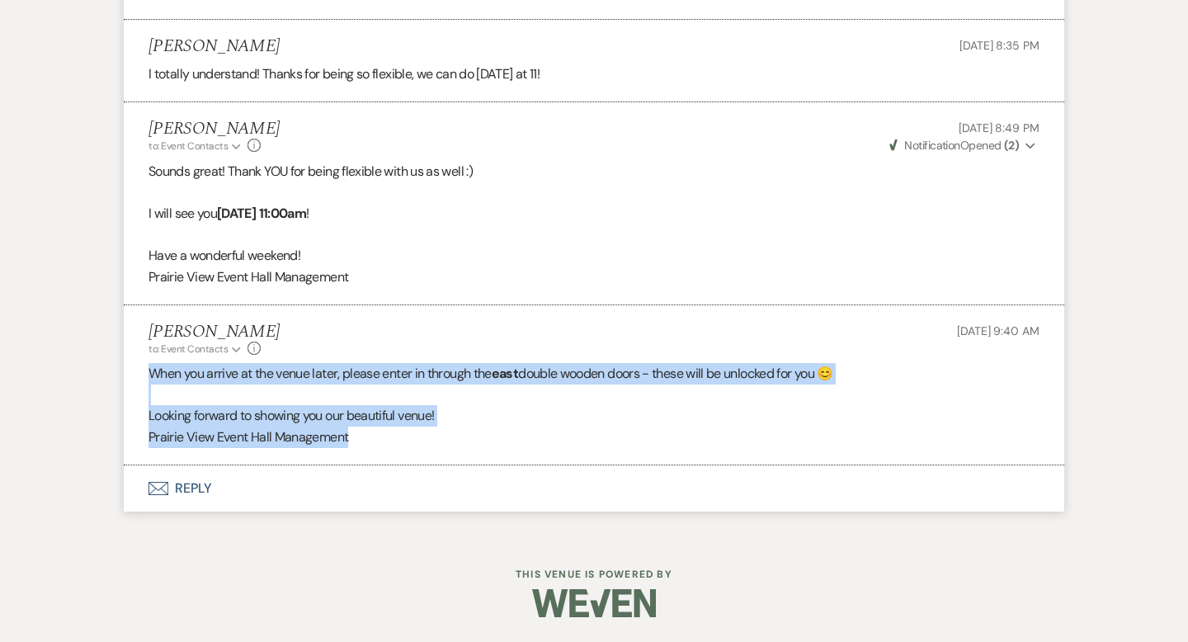
drag, startPoint x: 360, startPoint y: 437, endPoint x: 148, endPoint y: 370, distance: 222.3
click at [148, 370] on div "When you arrive at the venue later, please enter in through the east double woo…" at bounding box center [593, 405] width 891 height 84
copy div "When you arrive at the venue later, please enter in through the east double woo…"
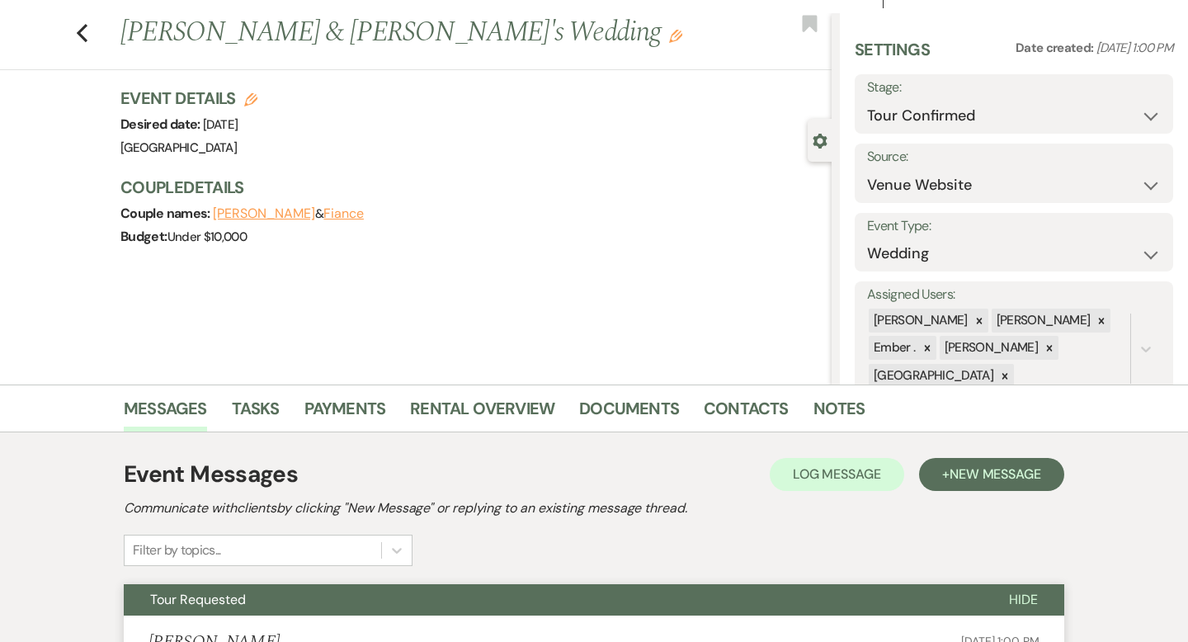
scroll to position [0, 0]
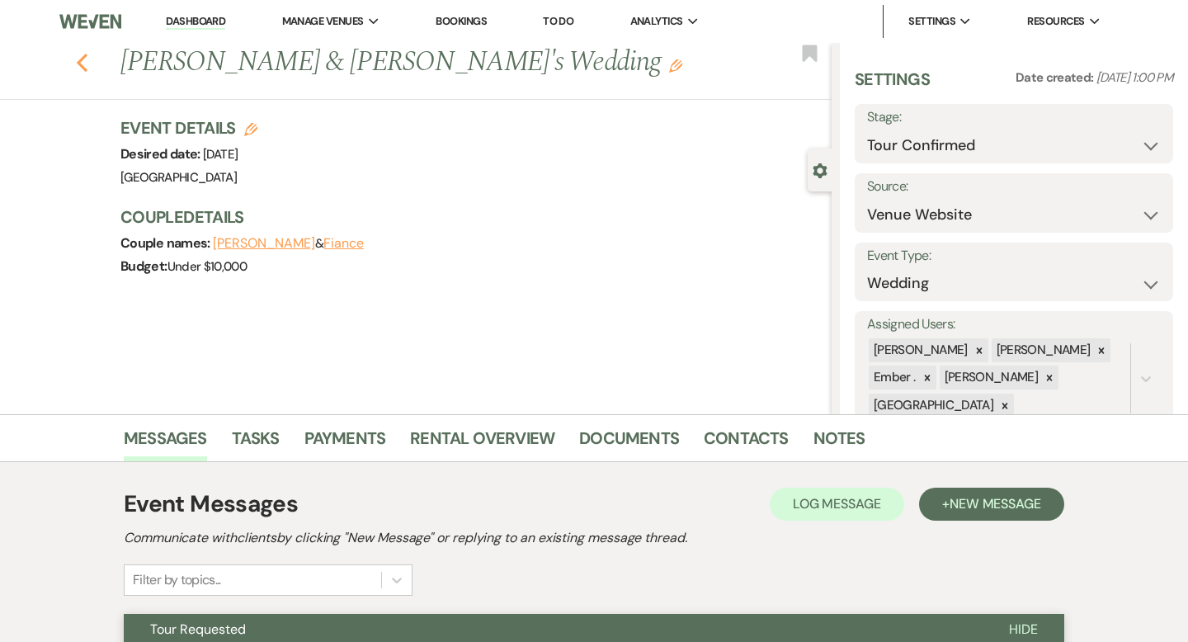
click at [82, 69] on icon "Previous" at bounding box center [82, 63] width 12 height 20
select select "4"
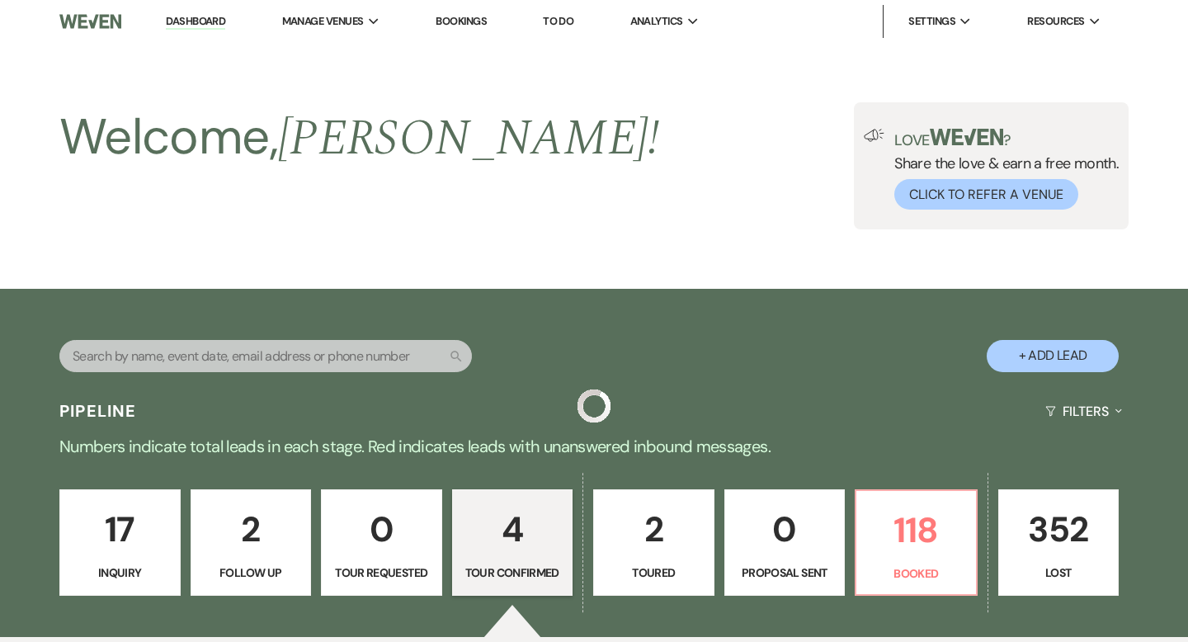
scroll to position [669, 0]
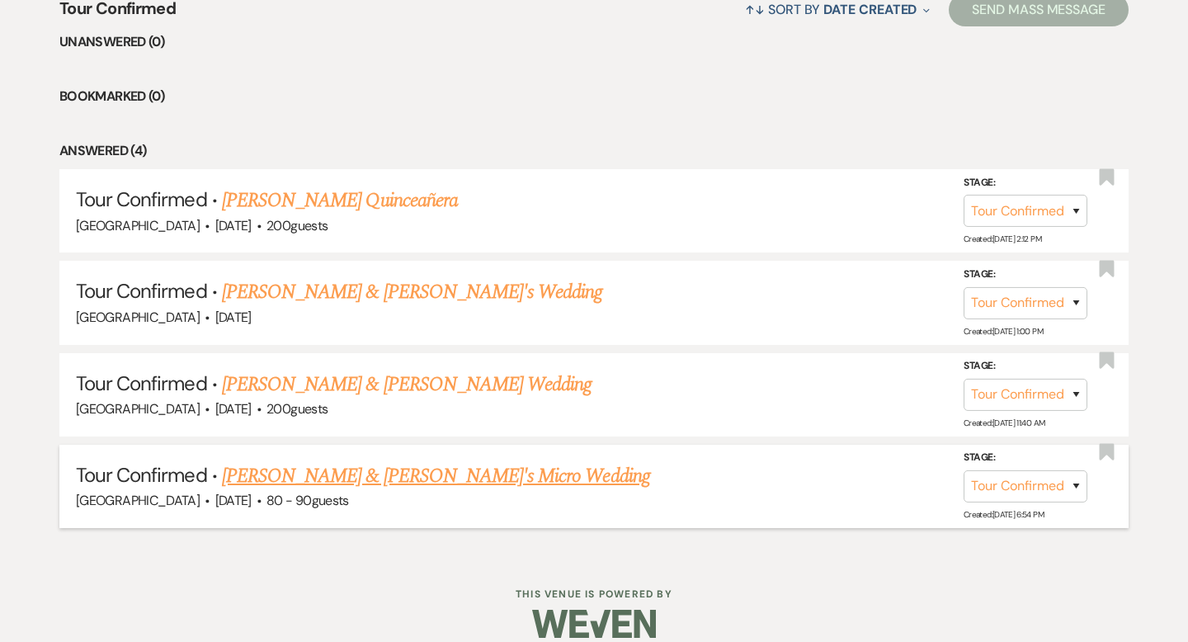
click at [285, 470] on link "[PERSON_NAME] & [PERSON_NAME]'s Micro Wedding" at bounding box center [436, 476] width 428 height 30
select select "4"
select select "5"
select select "16"
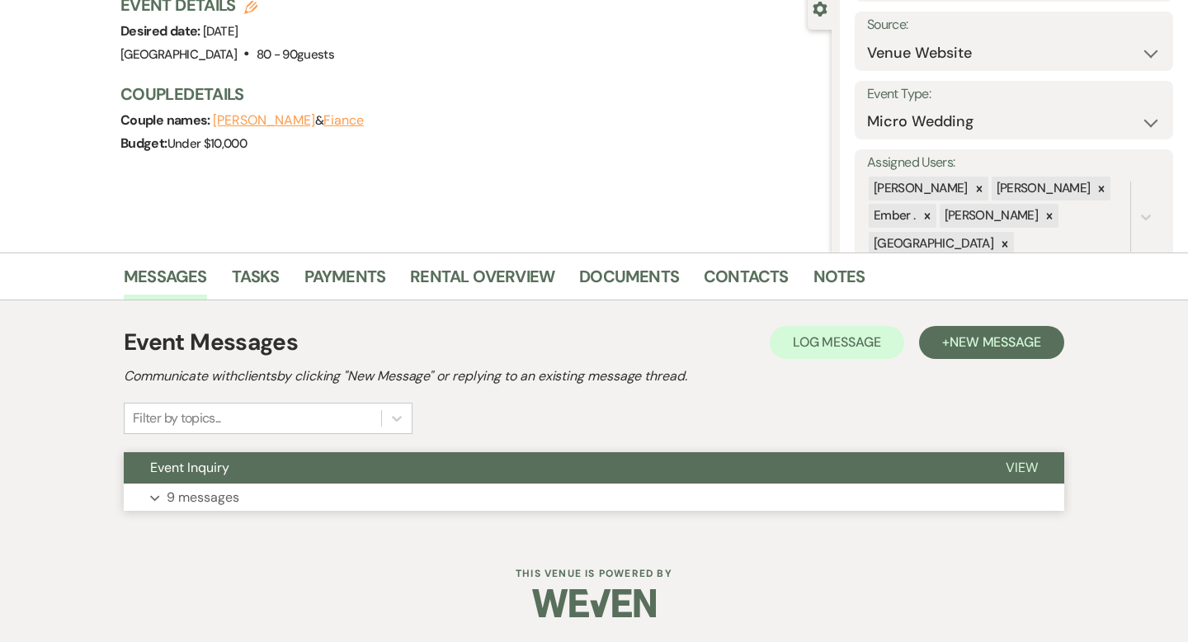
click at [386, 497] on button "Expand 9 messages" at bounding box center [594, 497] width 940 height 28
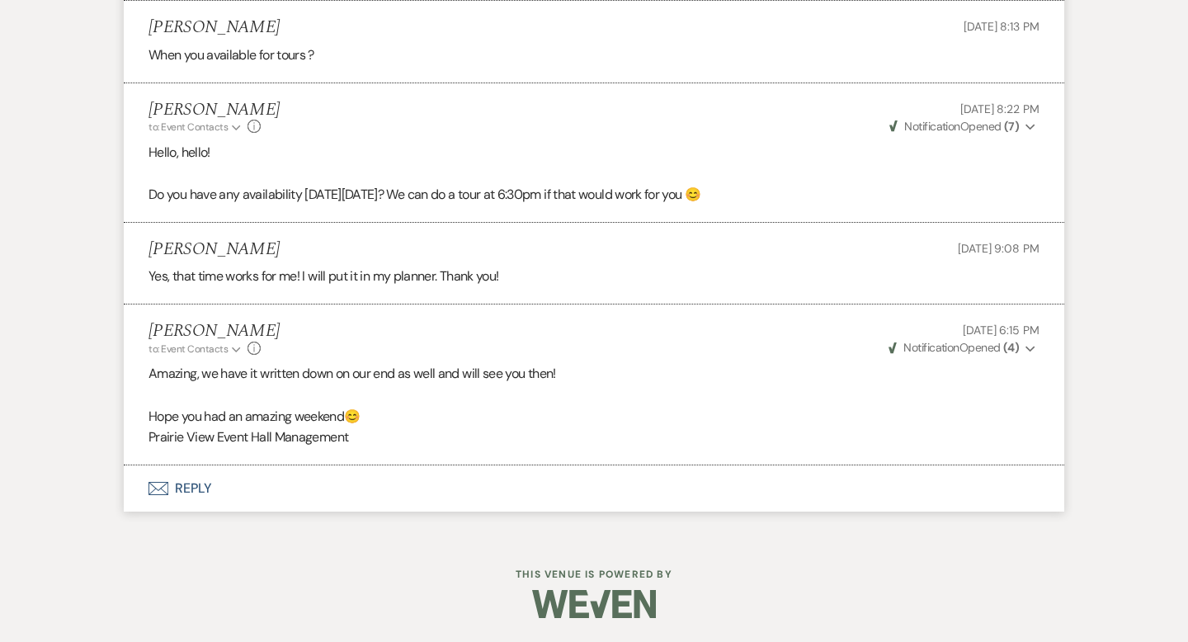
click at [317, 469] on button "Envelope Reply" at bounding box center [594, 488] width 940 height 46
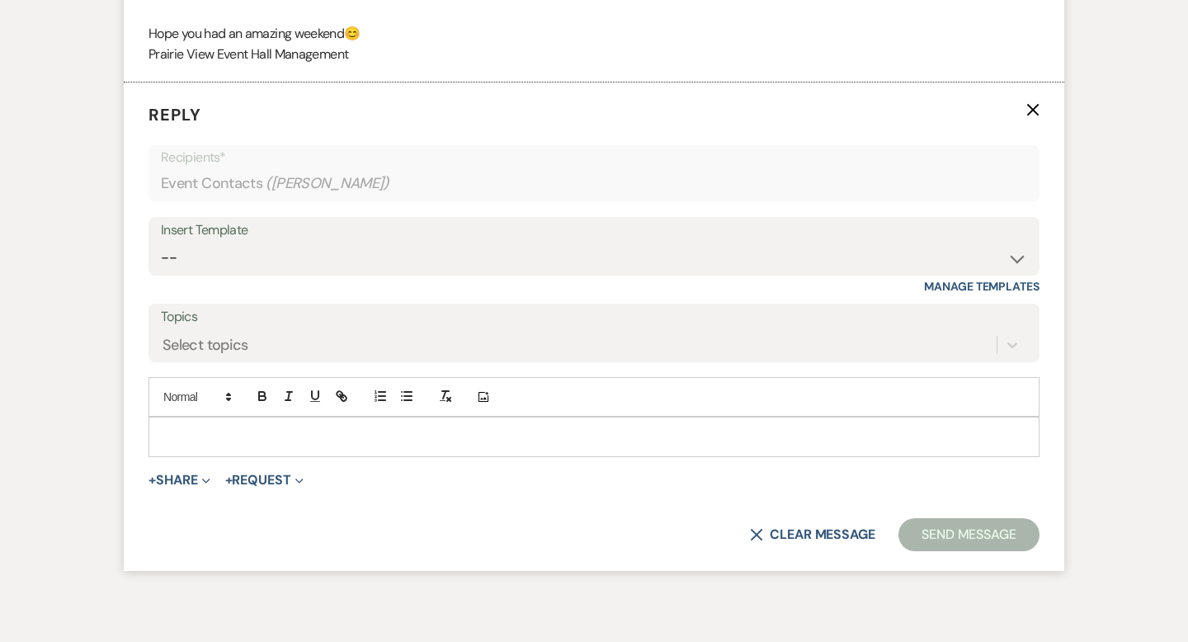
scroll to position [3672, 0]
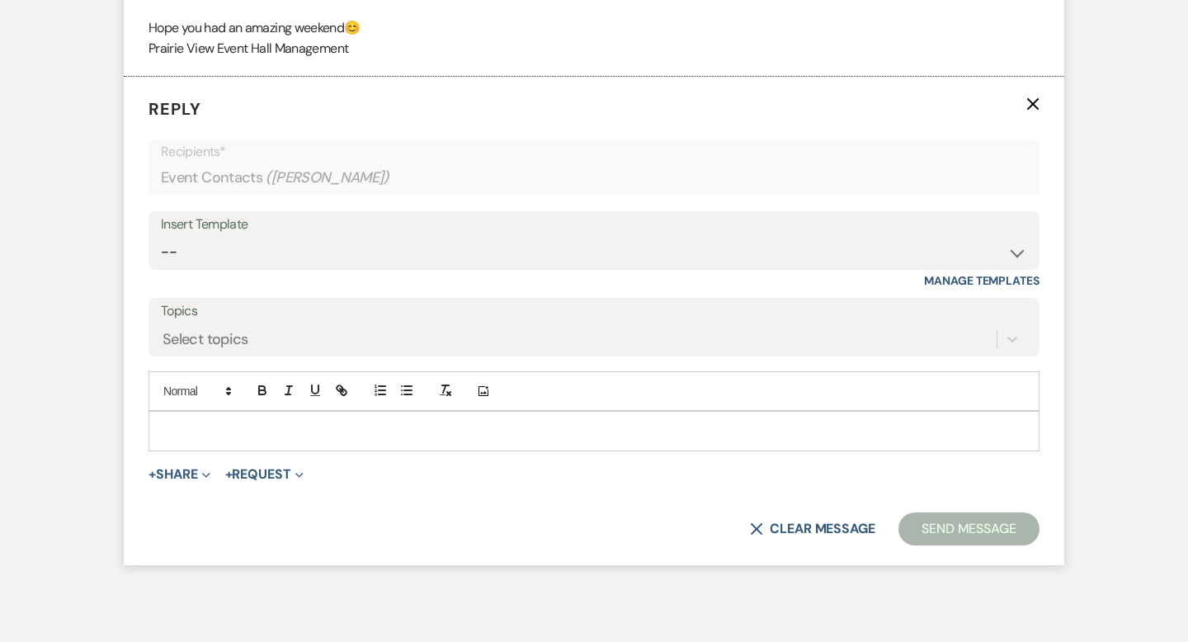
click at [278, 423] on p at bounding box center [594, 431] width 865 height 18
paste div
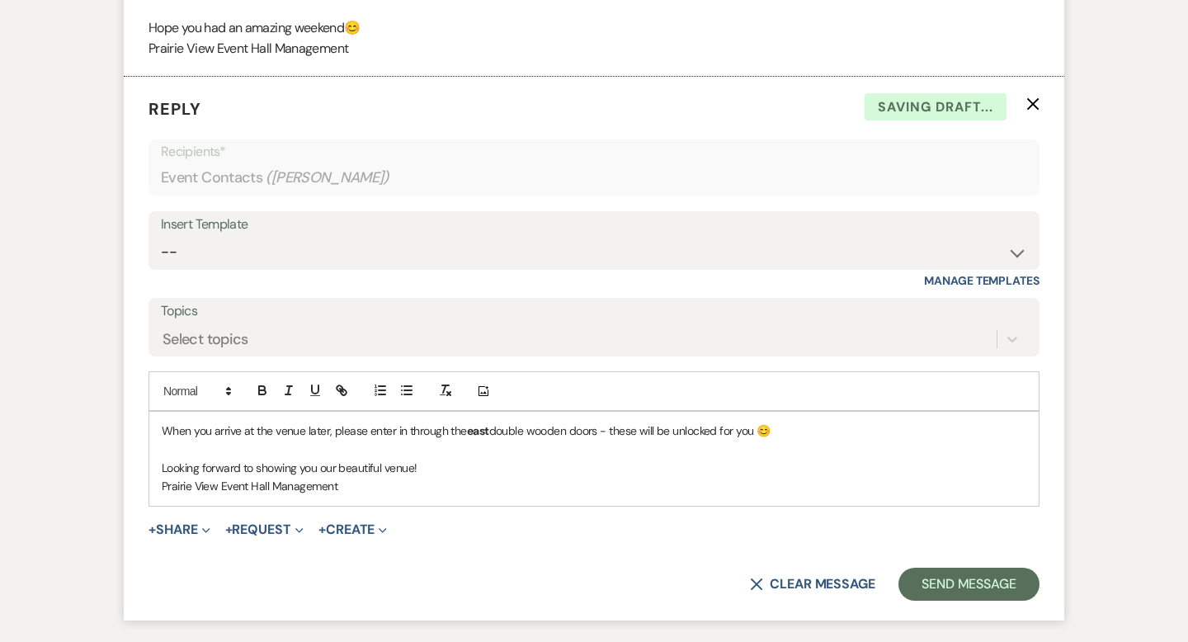
click at [327, 431] on span "When you arrive at the venue later, please enter in through the" at bounding box center [314, 430] width 305 height 15
click at [525, 504] on div "When you arrive at the venue later this evening, please enter in through the ea…" at bounding box center [593, 459] width 889 height 94
click at [954, 577] on button "Send Message" at bounding box center [968, 584] width 141 height 33
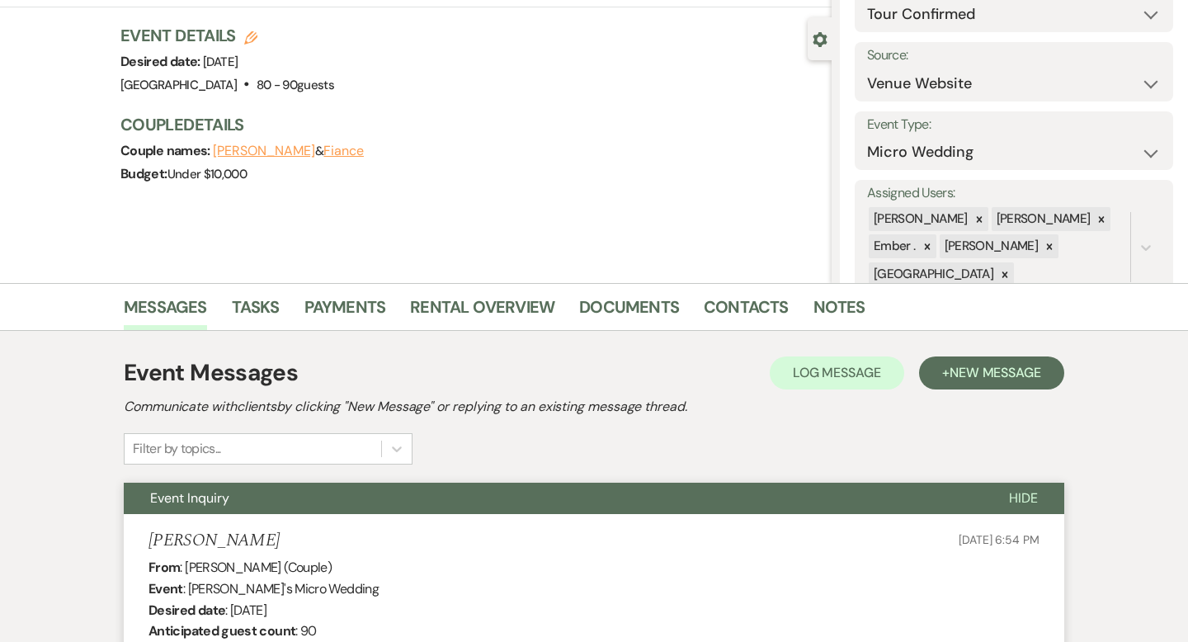
scroll to position [0, 0]
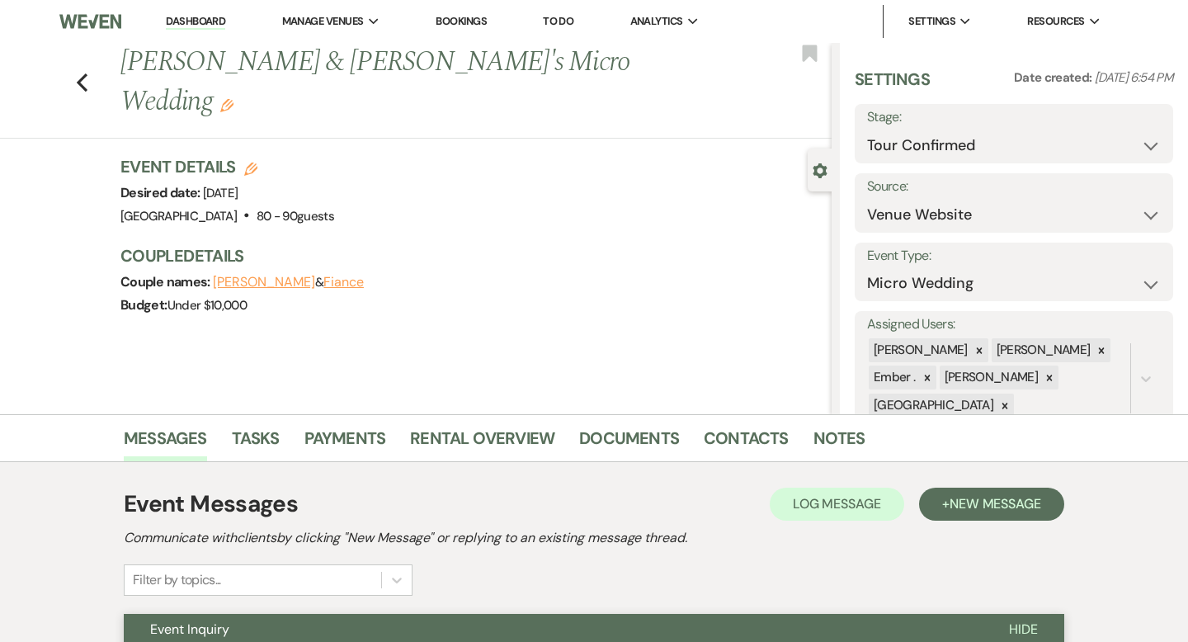
click at [219, 26] on link "Dashboard" at bounding box center [195, 22] width 59 height 16
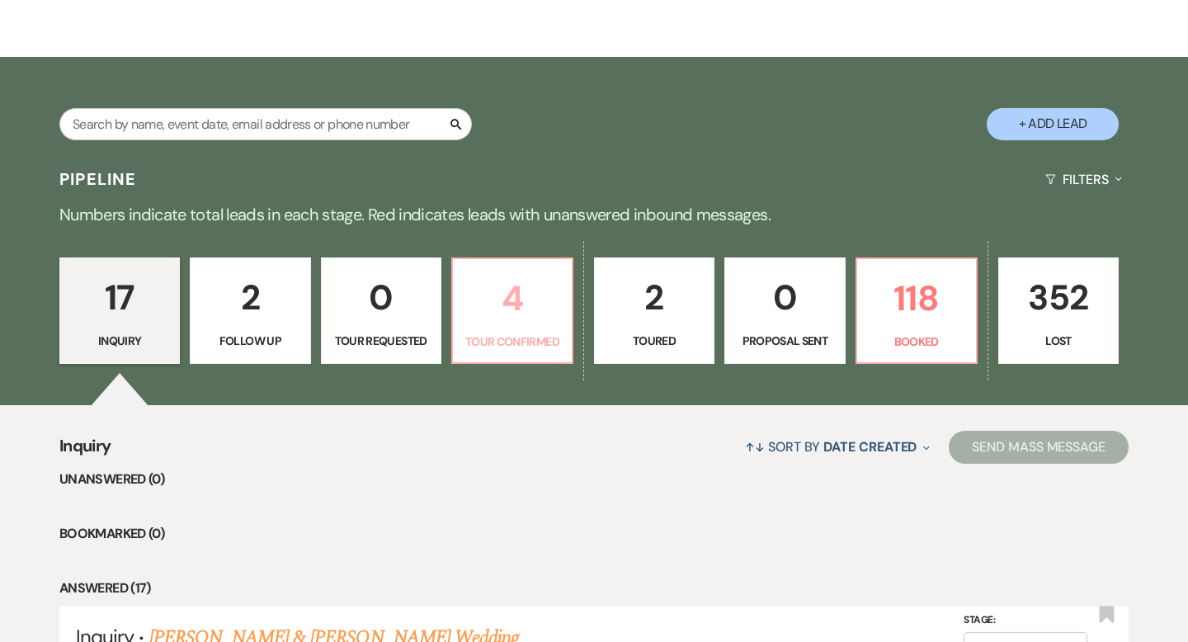
click at [505, 323] on p "4" at bounding box center [512, 298] width 99 height 55
select select "4"
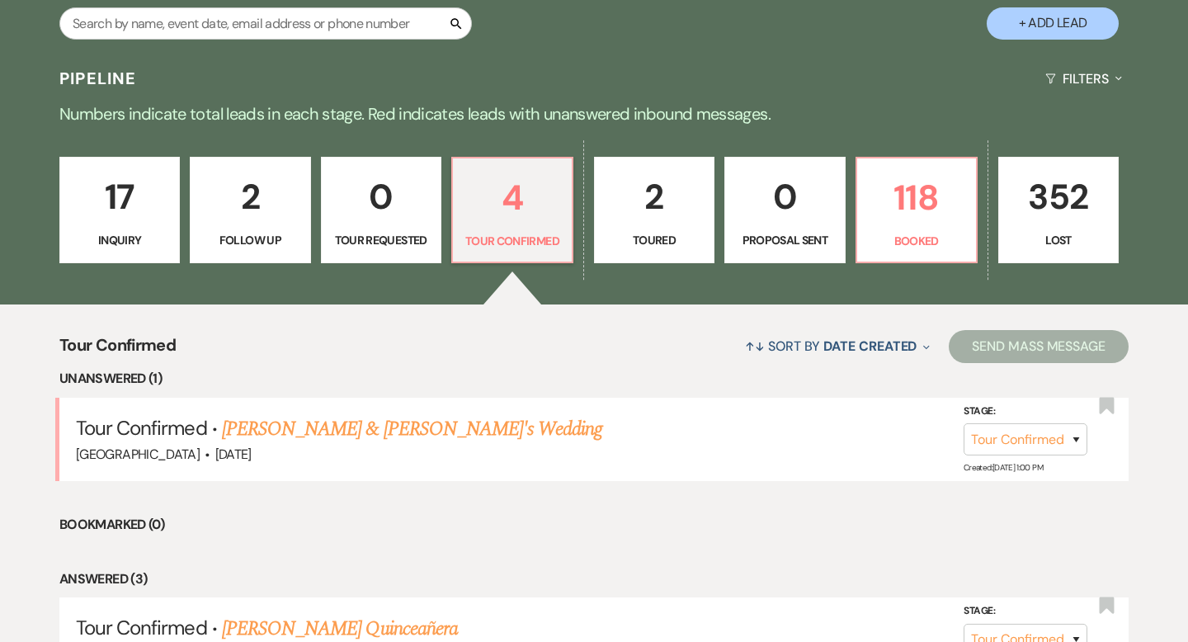
scroll to position [388, 0]
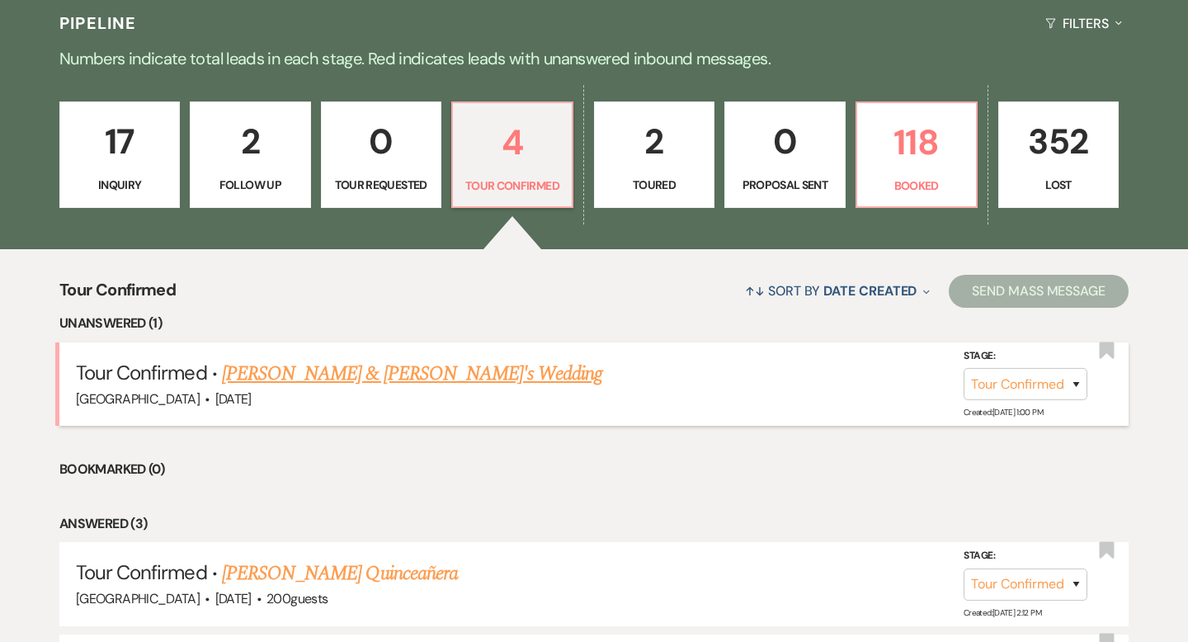
click at [449, 365] on link "[PERSON_NAME] & [PERSON_NAME]'s Wedding" at bounding box center [412, 374] width 381 height 30
select select "4"
select select "5"
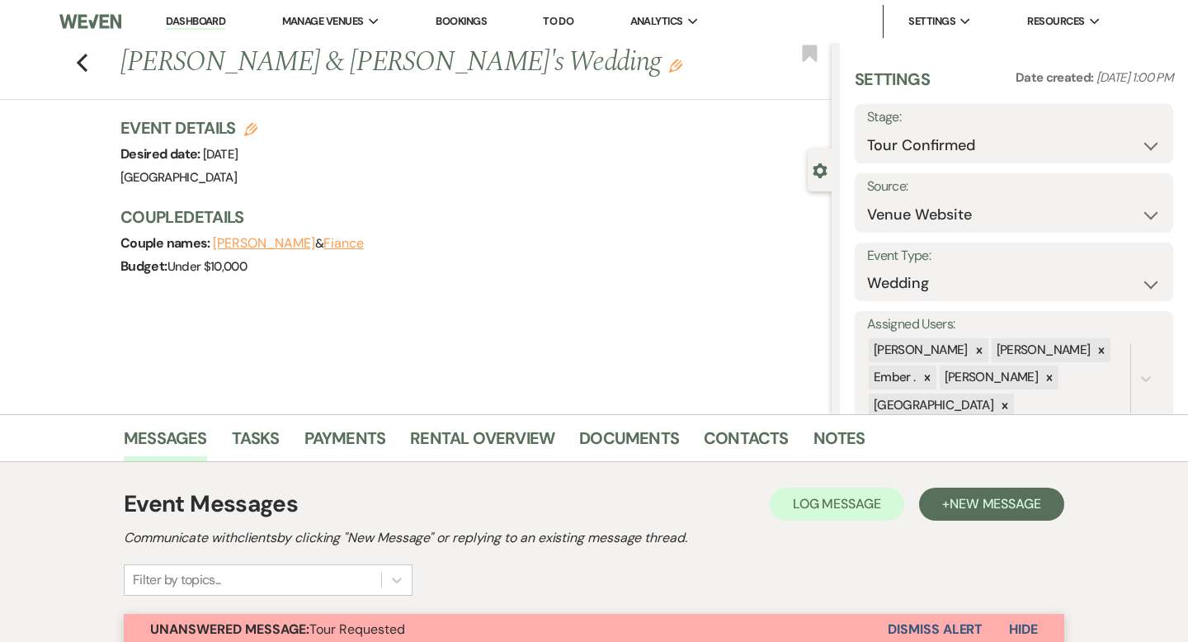
click at [223, 17] on link "Dashboard" at bounding box center [195, 22] width 59 height 16
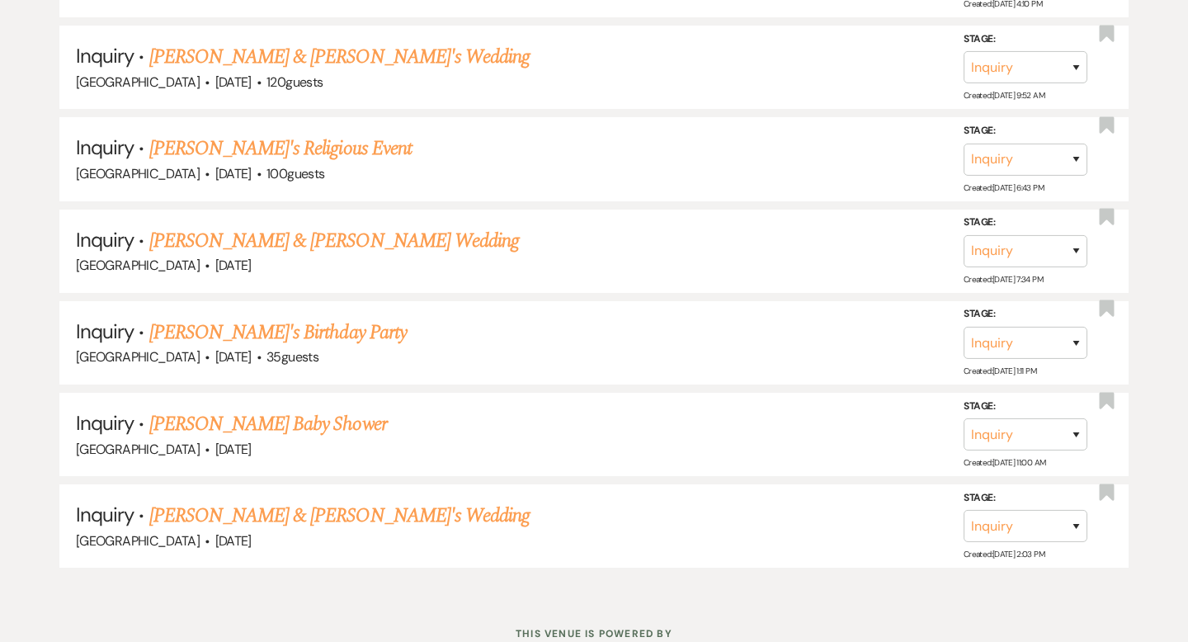
scroll to position [1868, 0]
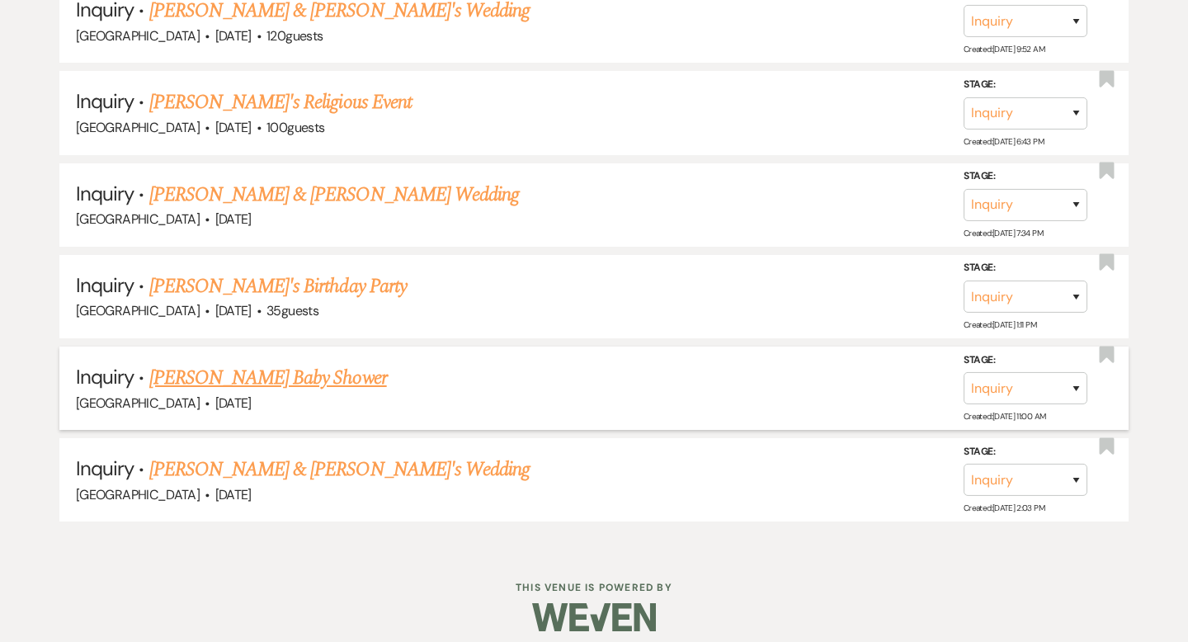
click at [337, 368] on link "[PERSON_NAME] Baby Shower" at bounding box center [268, 378] width 238 height 30
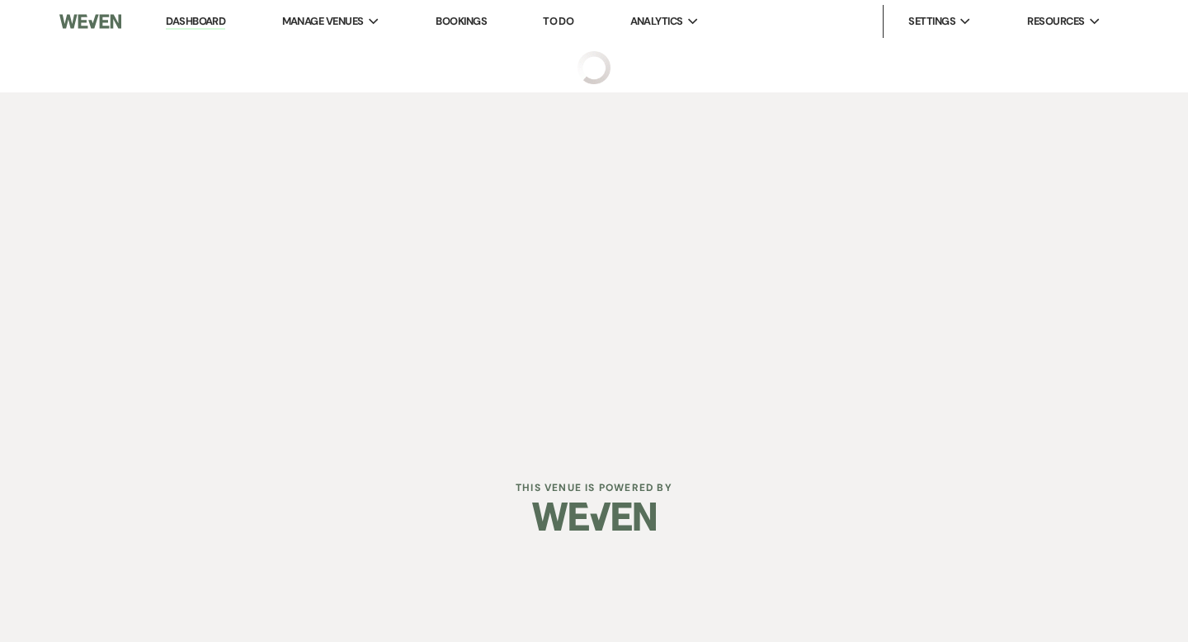
select select "3"
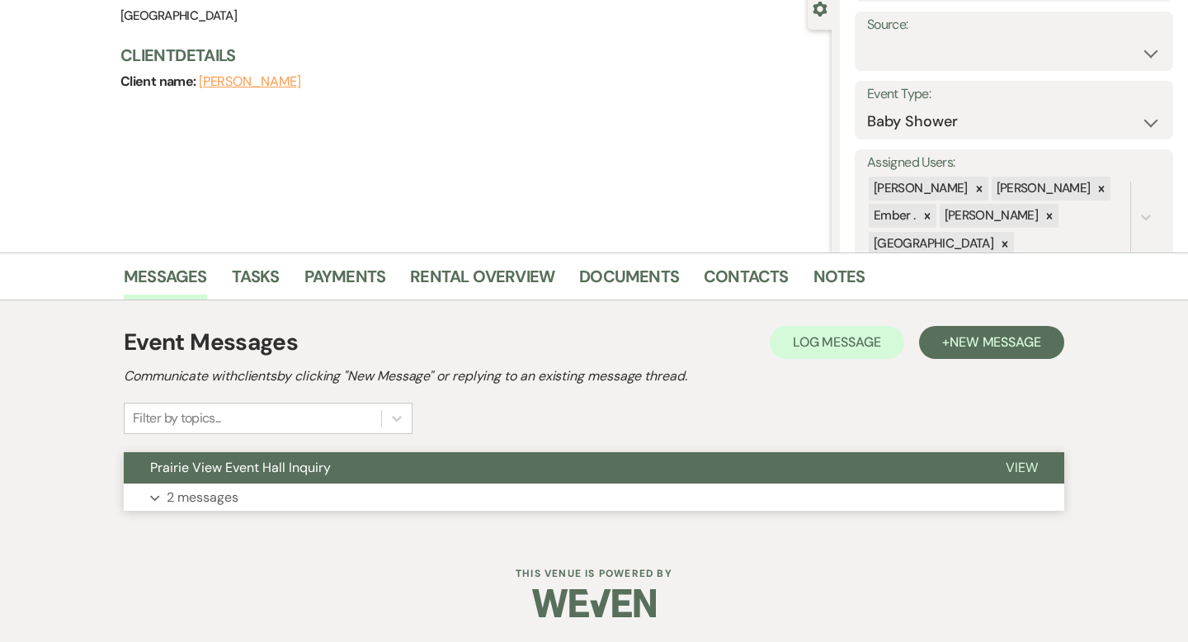
click at [370, 465] on button "Prairie View Event Hall Inquiry" at bounding box center [551, 467] width 855 height 31
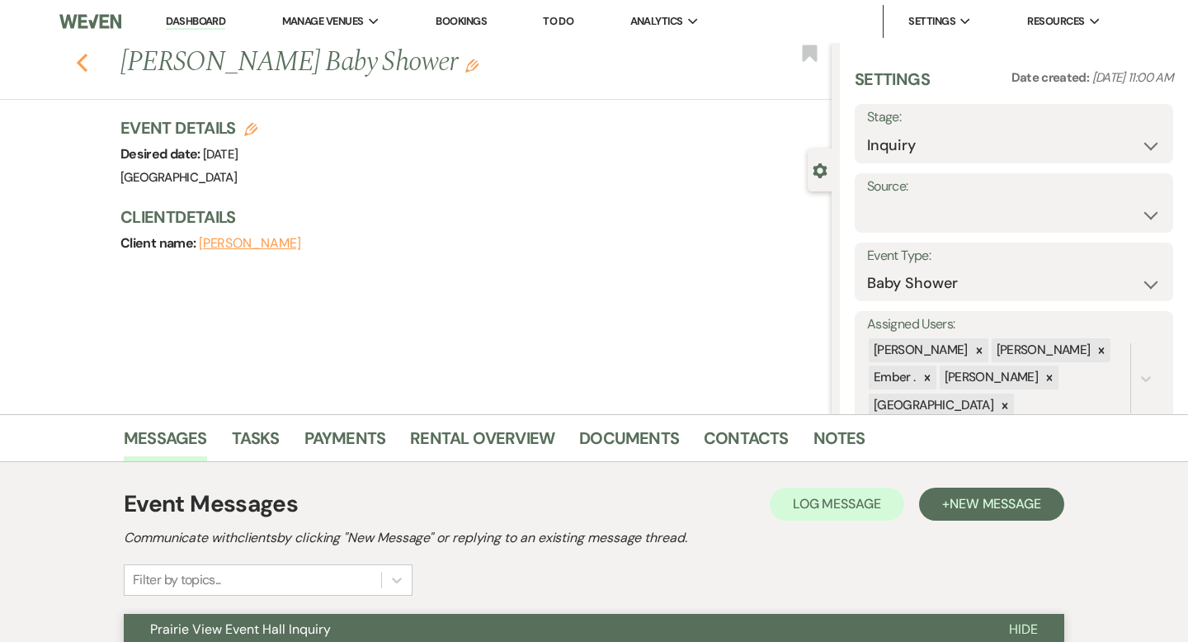
click at [85, 61] on icon "Previous" at bounding box center [82, 63] width 12 height 20
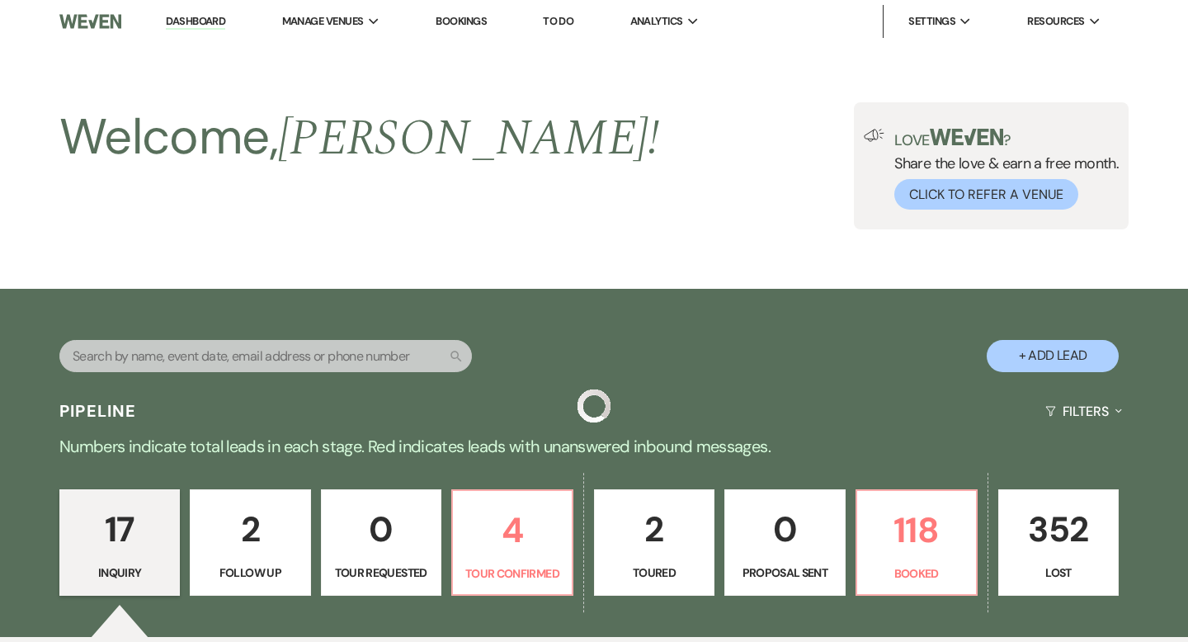
scroll to position [1868, 0]
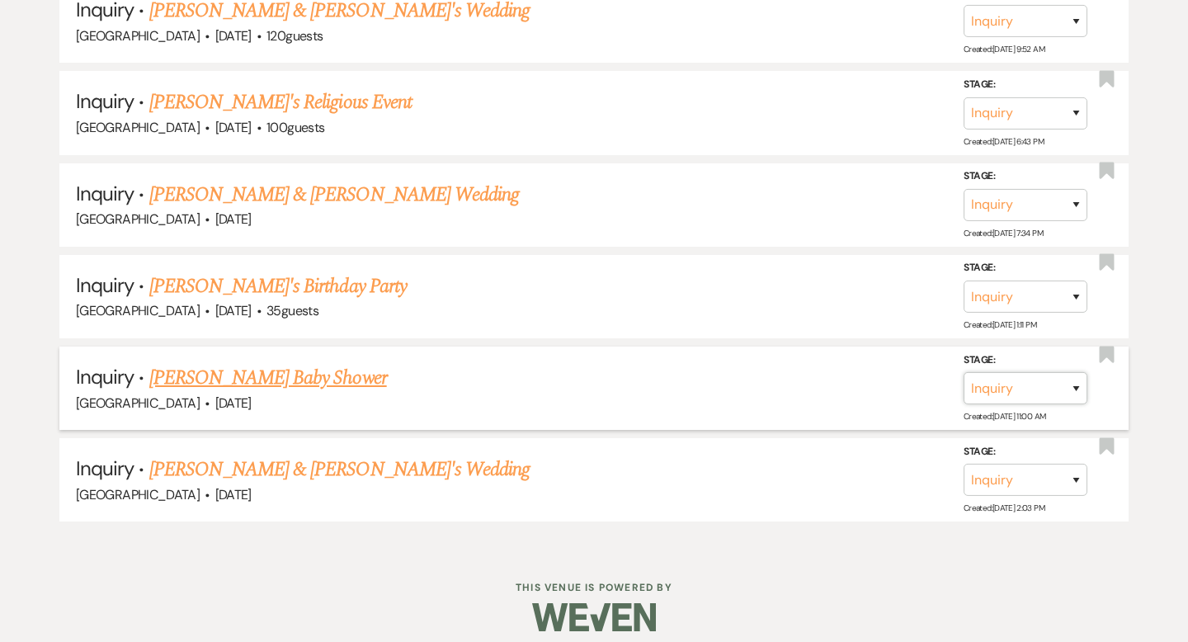
click at [1048, 385] on select "Inquiry Follow Up Tour Requested Tour Confirmed Toured Proposal Sent Booked Lost" at bounding box center [1025, 388] width 124 height 32
select select "8"
click at [1086, 386] on button "Save" at bounding box center [1054, 387] width 82 height 33
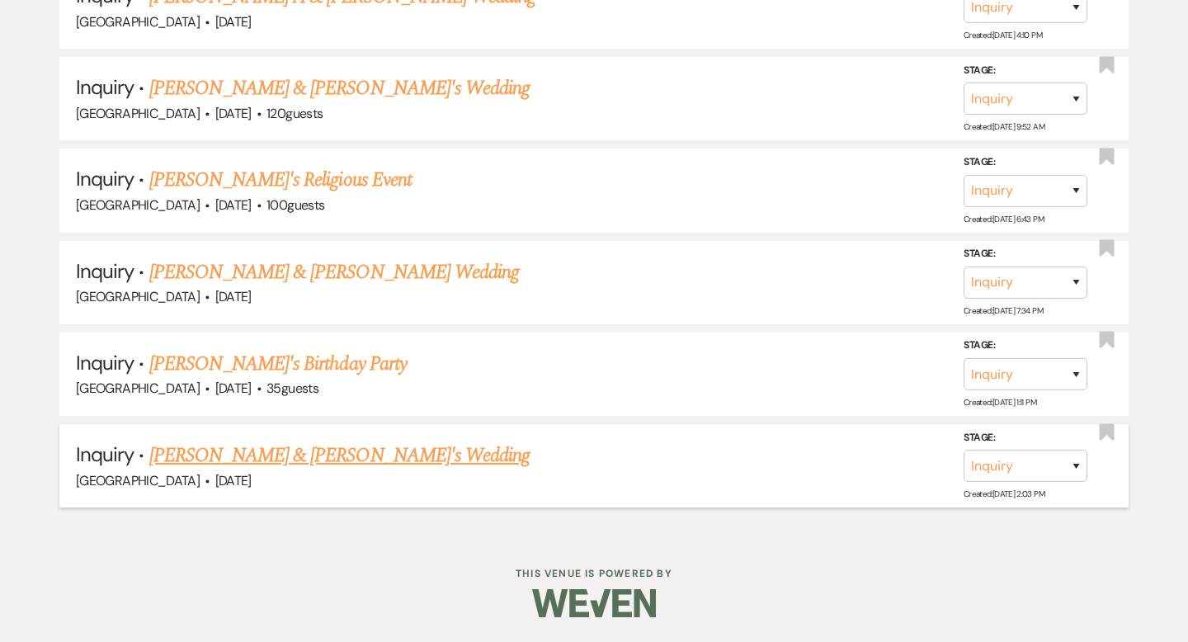
scroll to position [1777, 0]
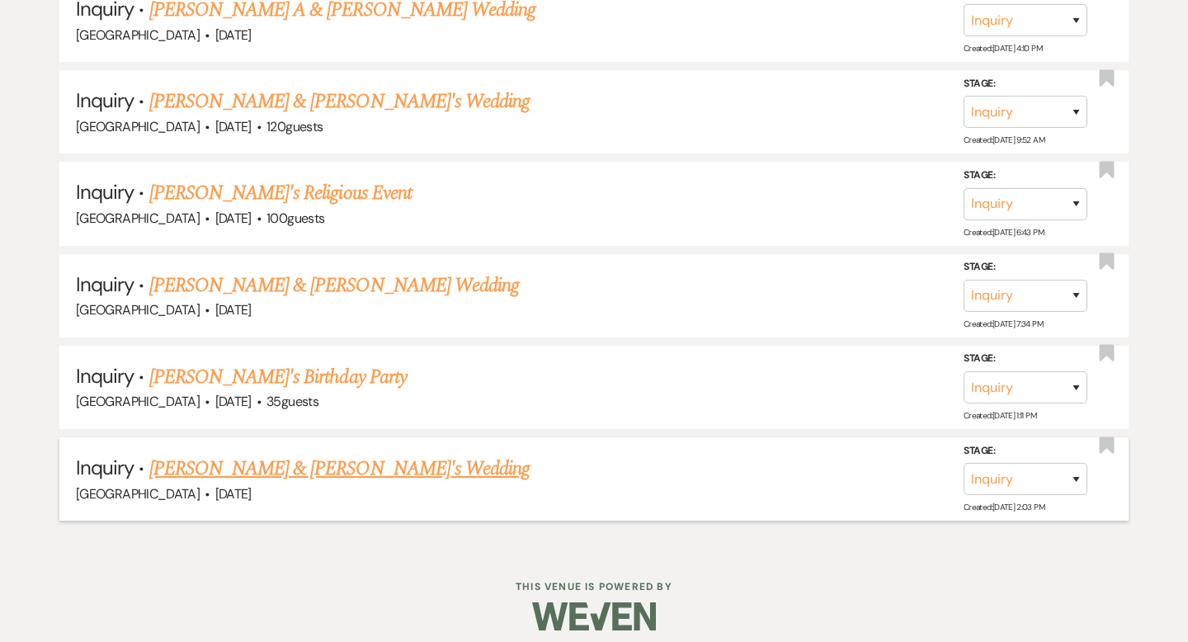
click at [374, 454] on link "[PERSON_NAME] & [PERSON_NAME]'s Wedding" at bounding box center [339, 469] width 381 height 30
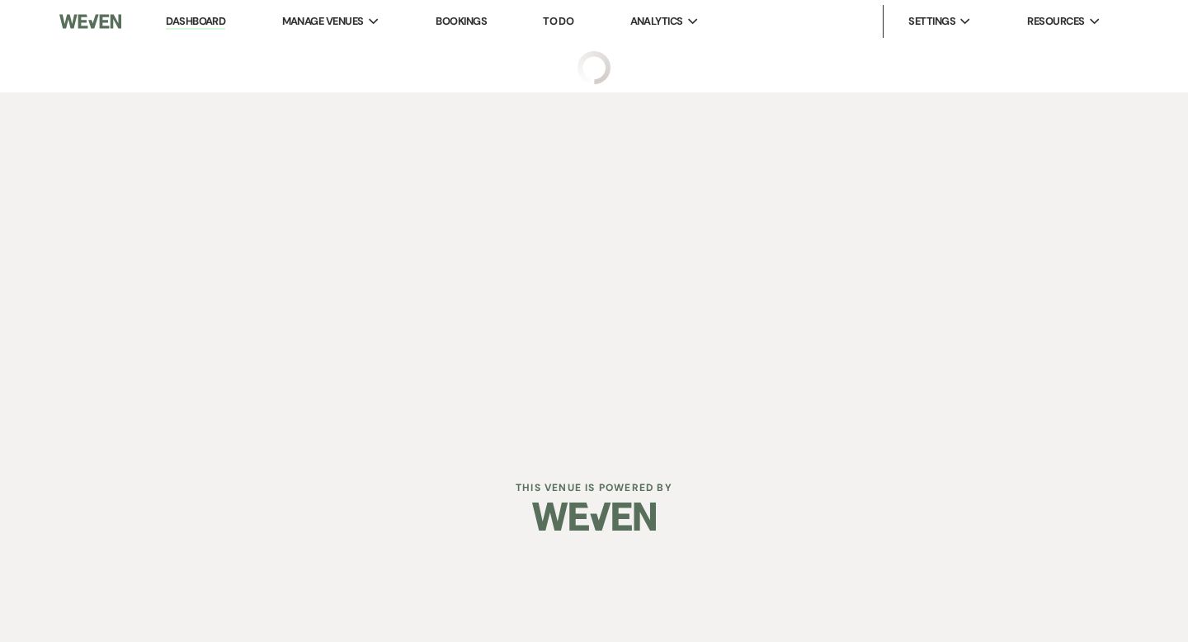
select select "5"
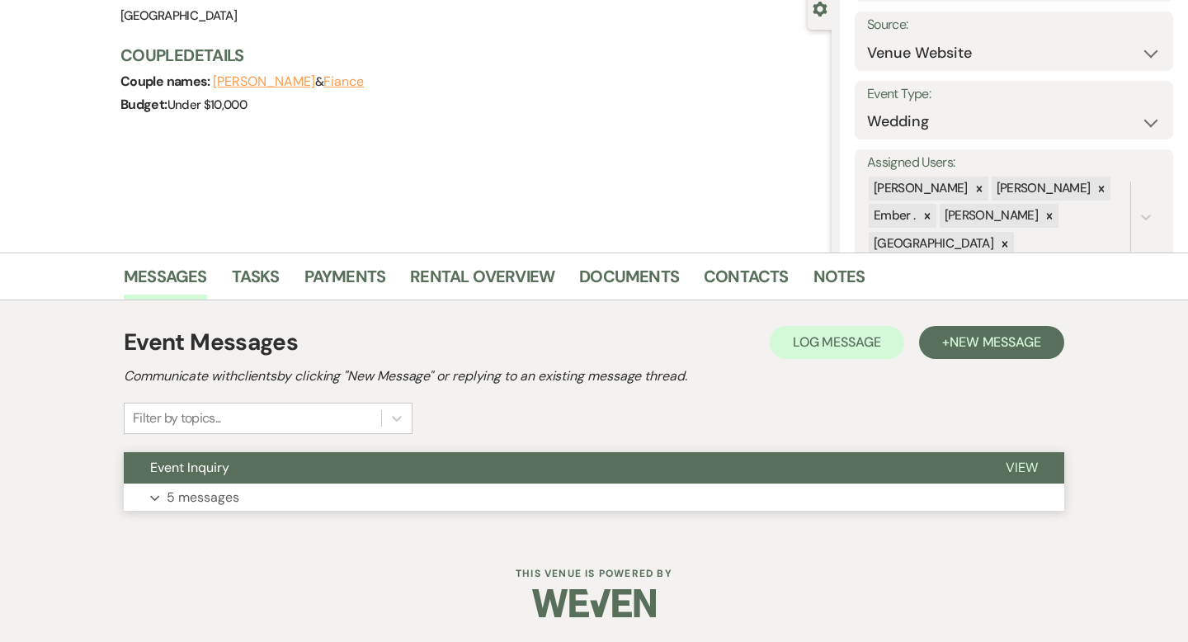
click at [369, 477] on button "Event Inquiry" at bounding box center [551, 467] width 855 height 31
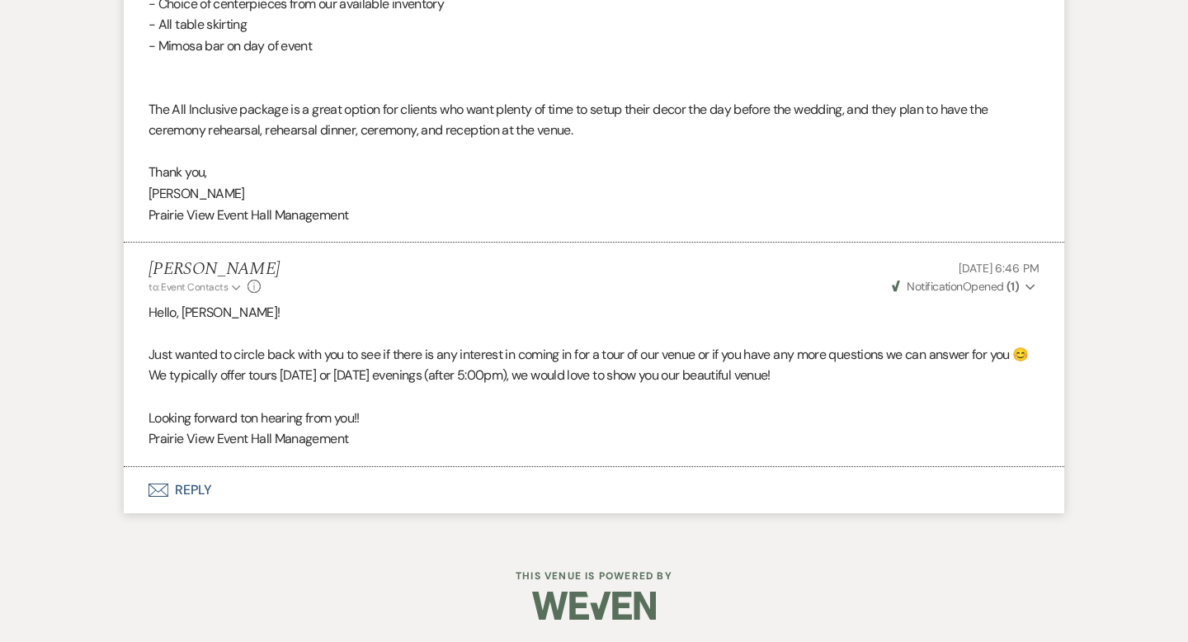
scroll to position [2219, 0]
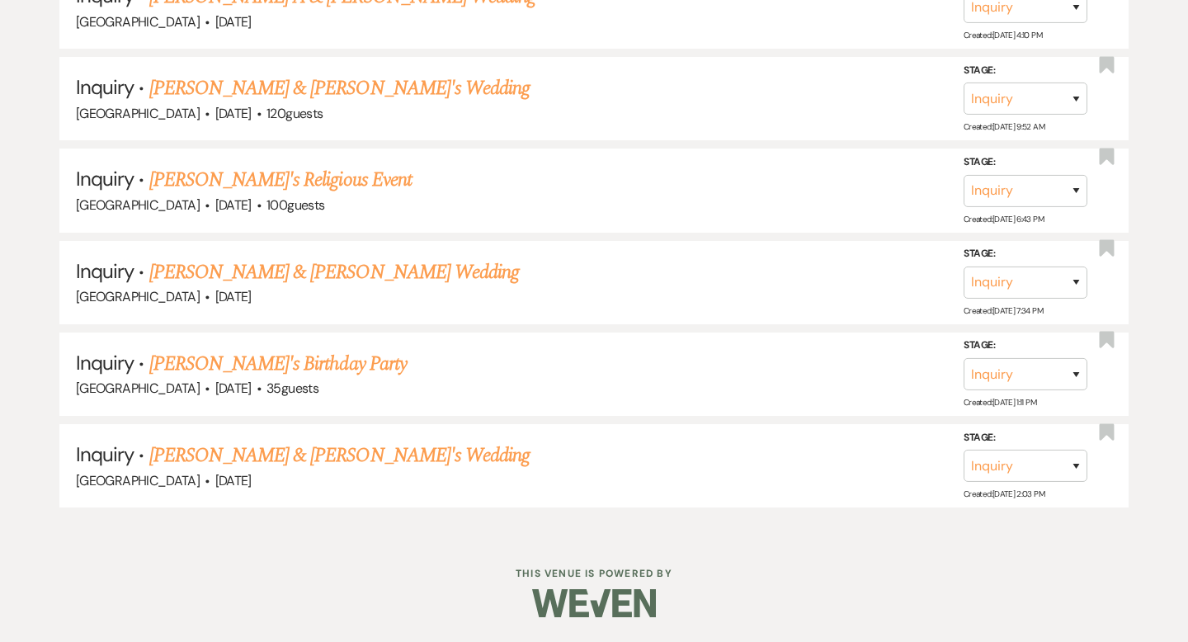
scroll to position [1777, 0]
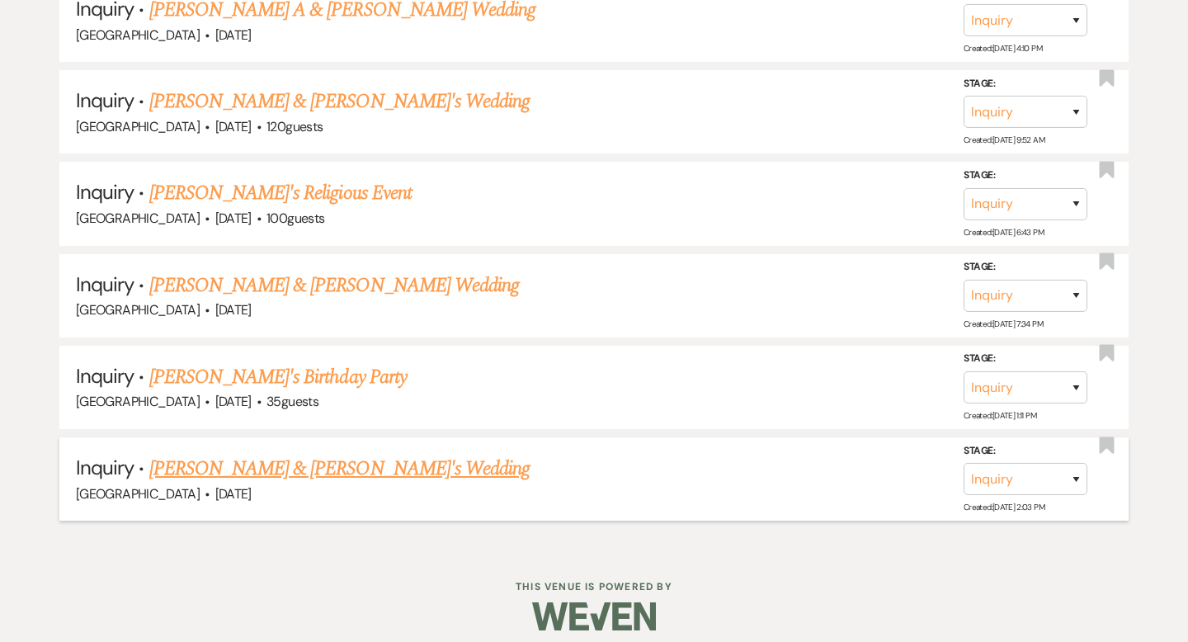
click at [361, 457] on link "[PERSON_NAME] & [PERSON_NAME]'s Wedding" at bounding box center [339, 469] width 381 height 30
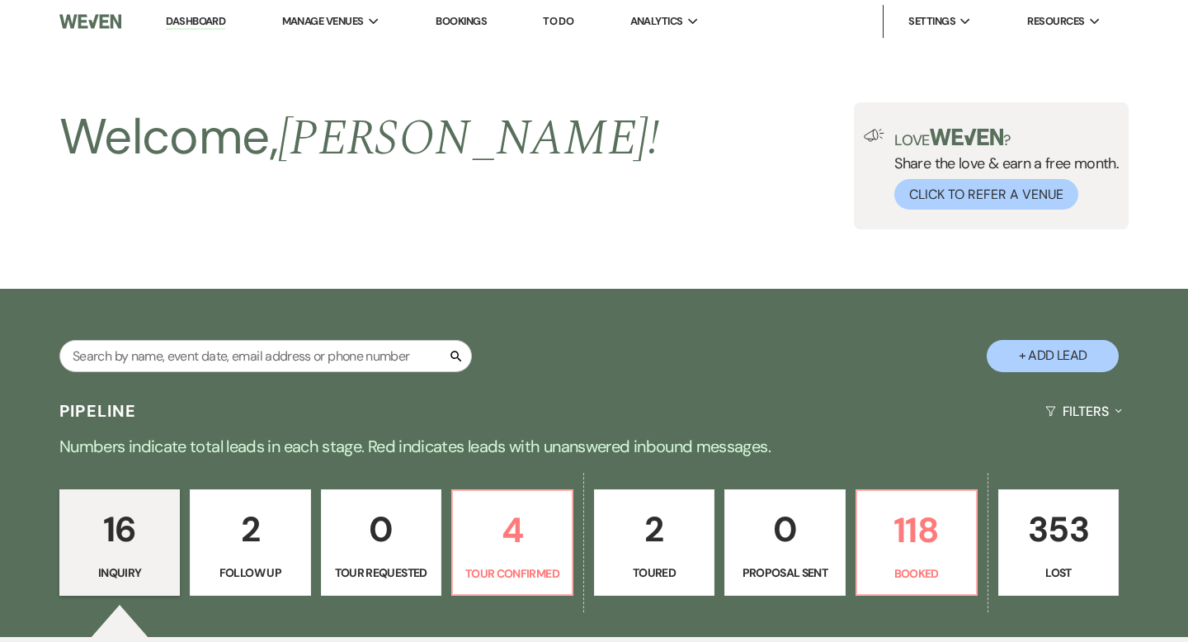
select select "5"
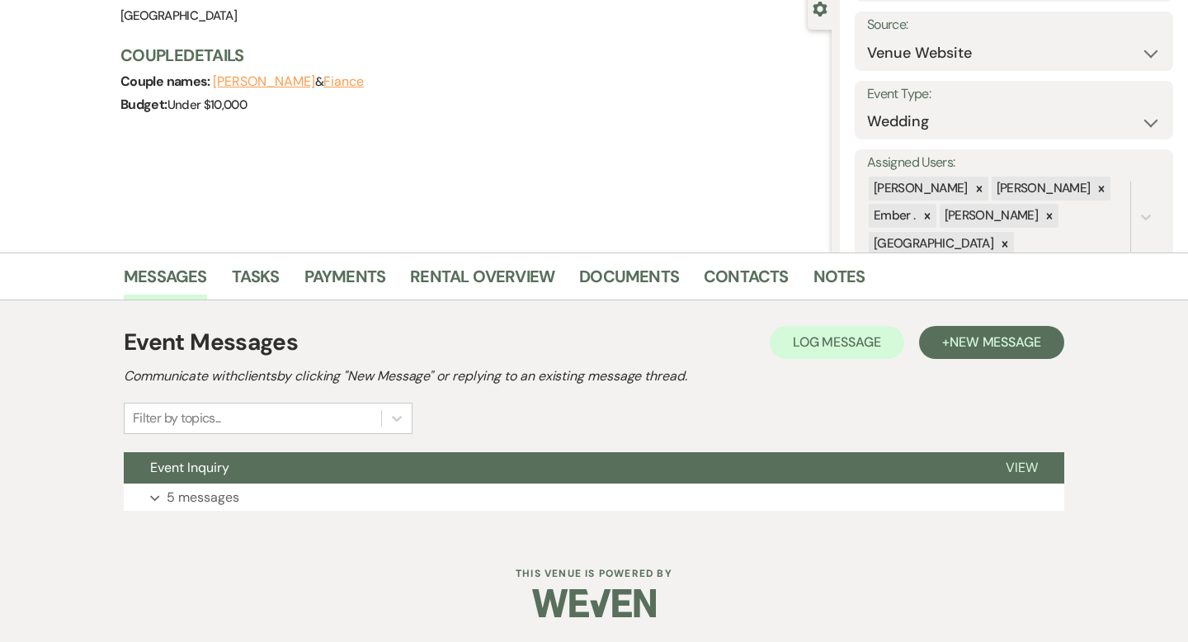
click at [361, 458] on button "Event Inquiry" at bounding box center [551, 467] width 855 height 31
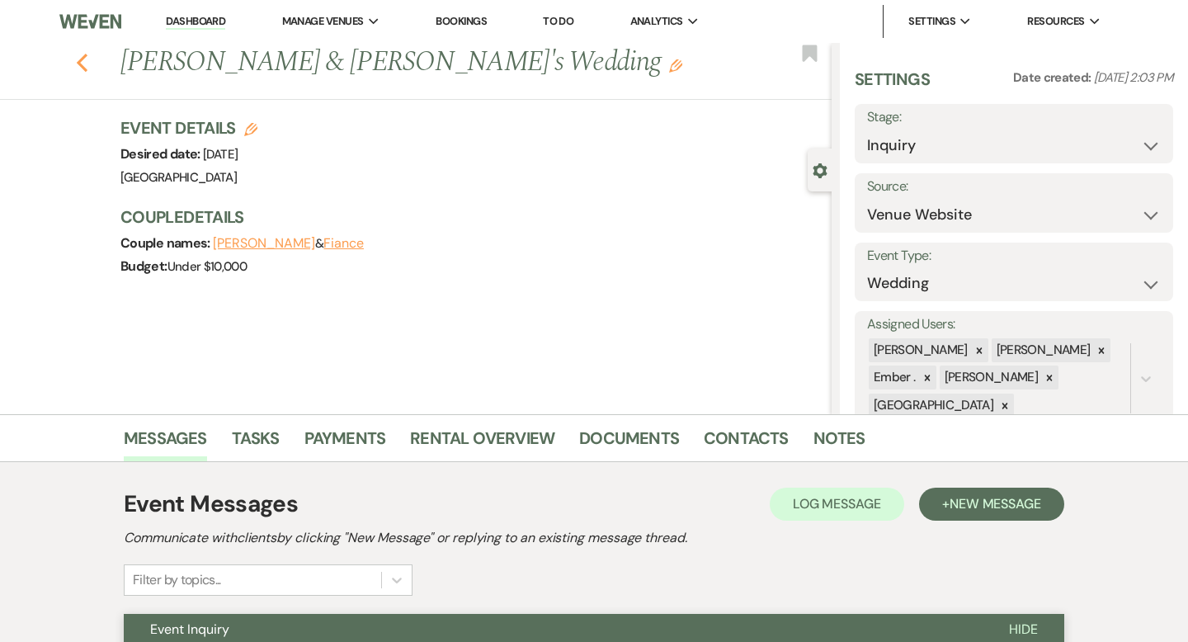
click at [83, 59] on icon "Previous" at bounding box center [82, 63] width 12 height 20
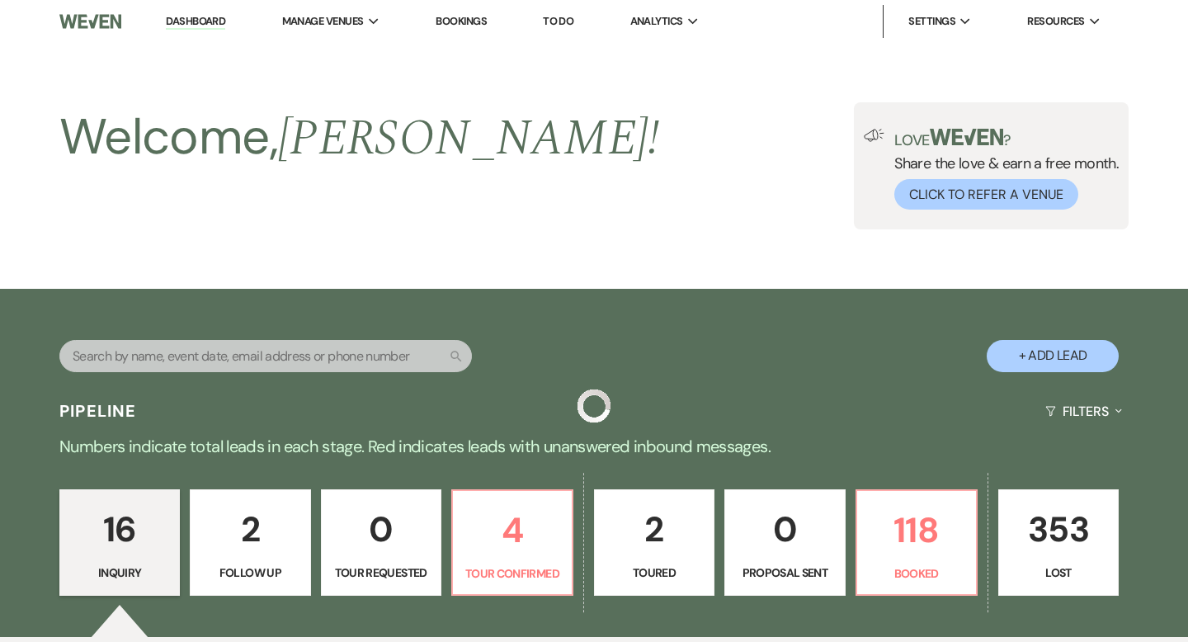
scroll to position [1777, 0]
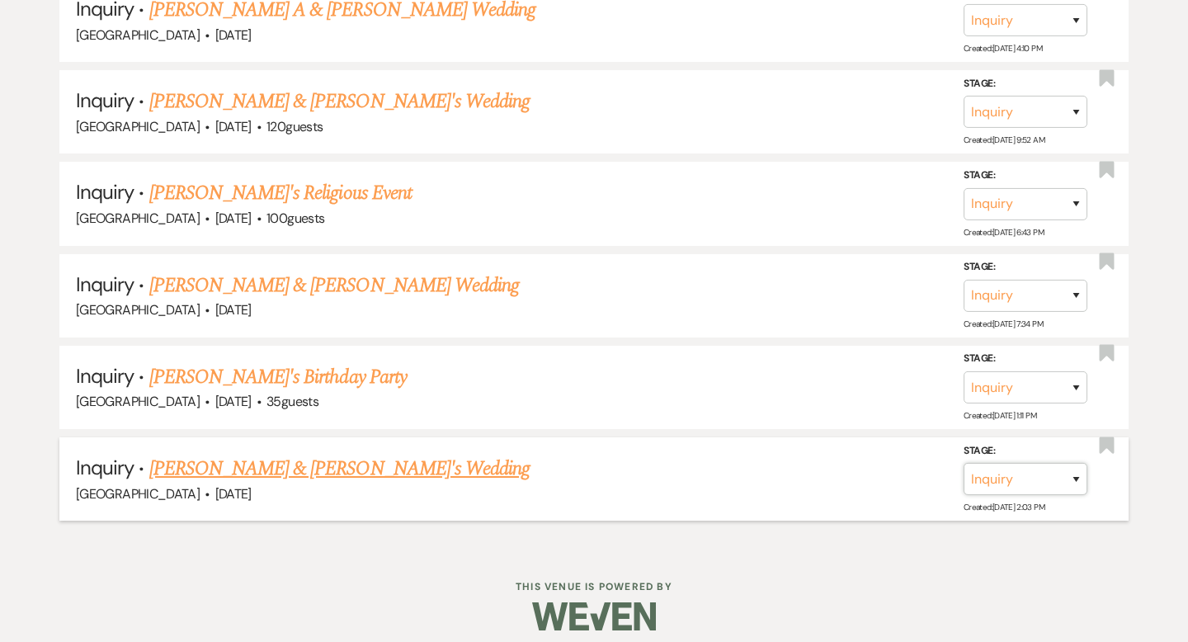
click at [1048, 463] on select "Inquiry Follow Up Tour Requested Tour Confirmed Toured Proposal Sent Booked Lost" at bounding box center [1025, 479] width 124 height 32
select select "8"
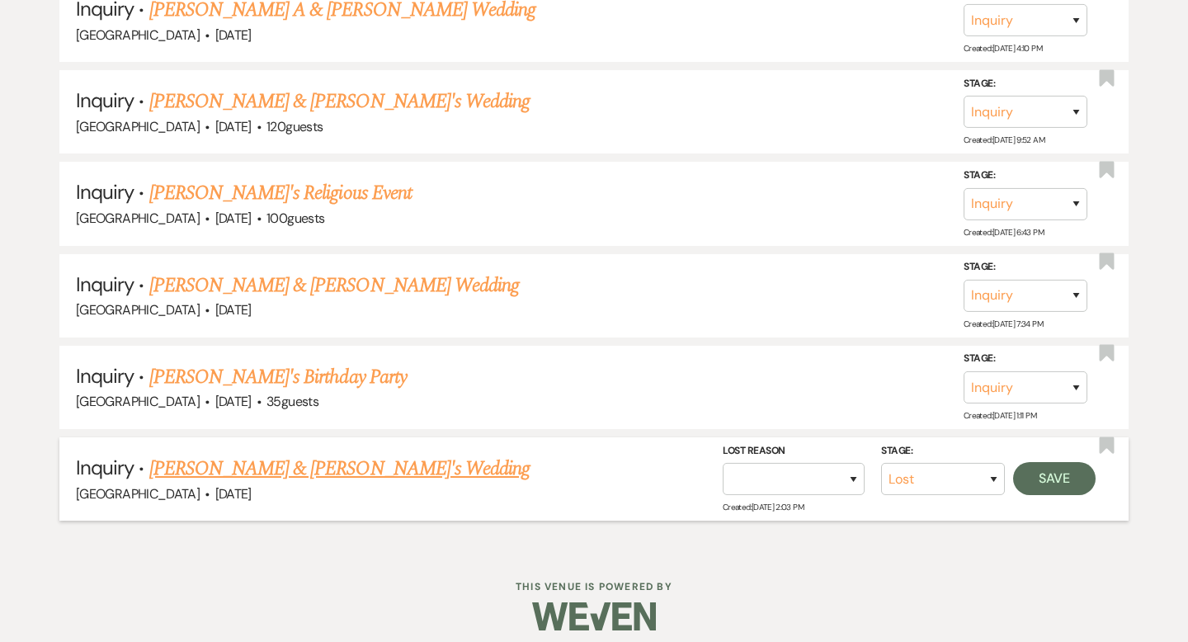
click at [1062, 485] on div "Stage: Inquiry Follow Up Tour Requested Tour Confirmed Toured Proposal Sent Boo…" at bounding box center [913, 479] width 381 height 74
click at [1054, 469] on button "Save" at bounding box center [1054, 478] width 82 height 33
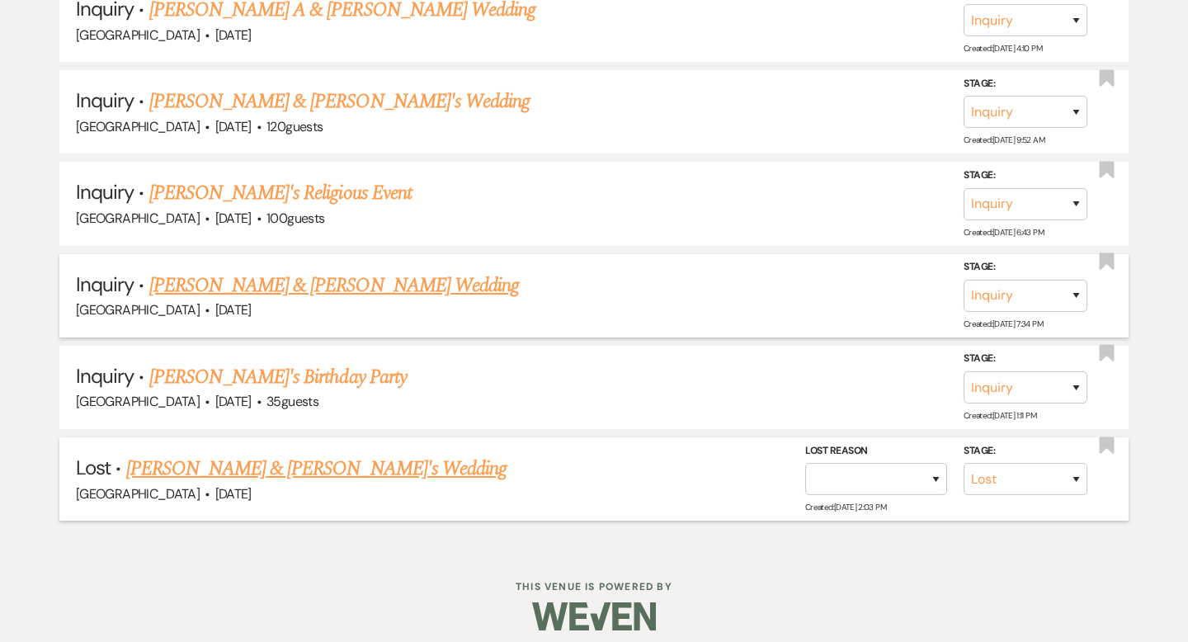
scroll to position [1686, 0]
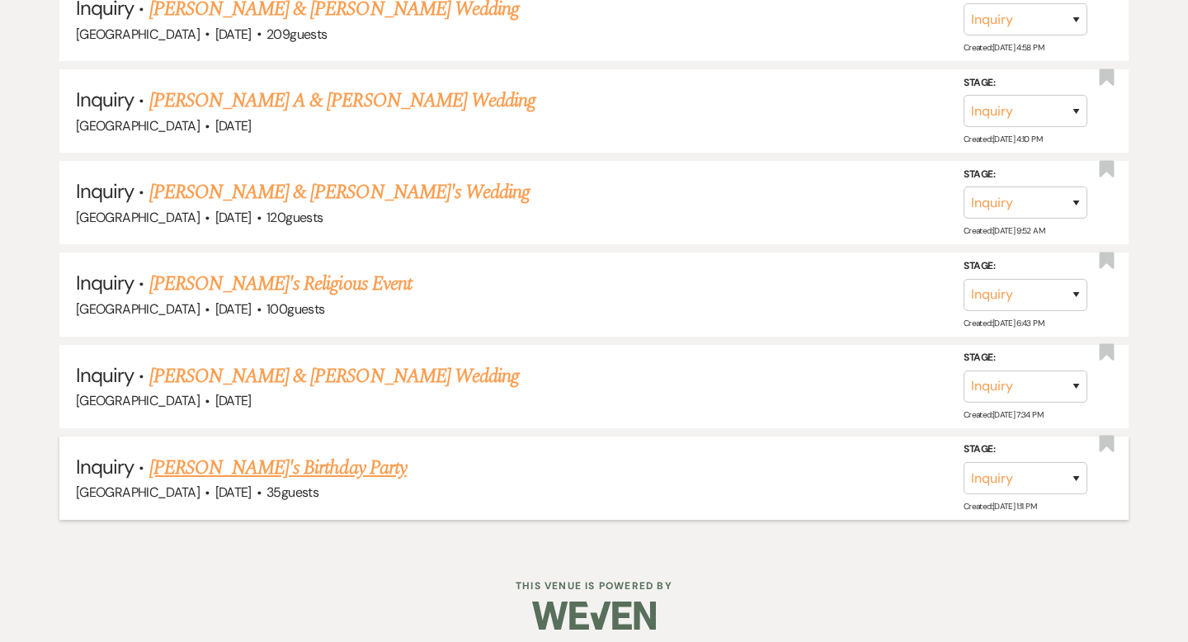
click at [287, 459] on link "[PERSON_NAME]'s Birthday Party" at bounding box center [277, 468] width 257 height 30
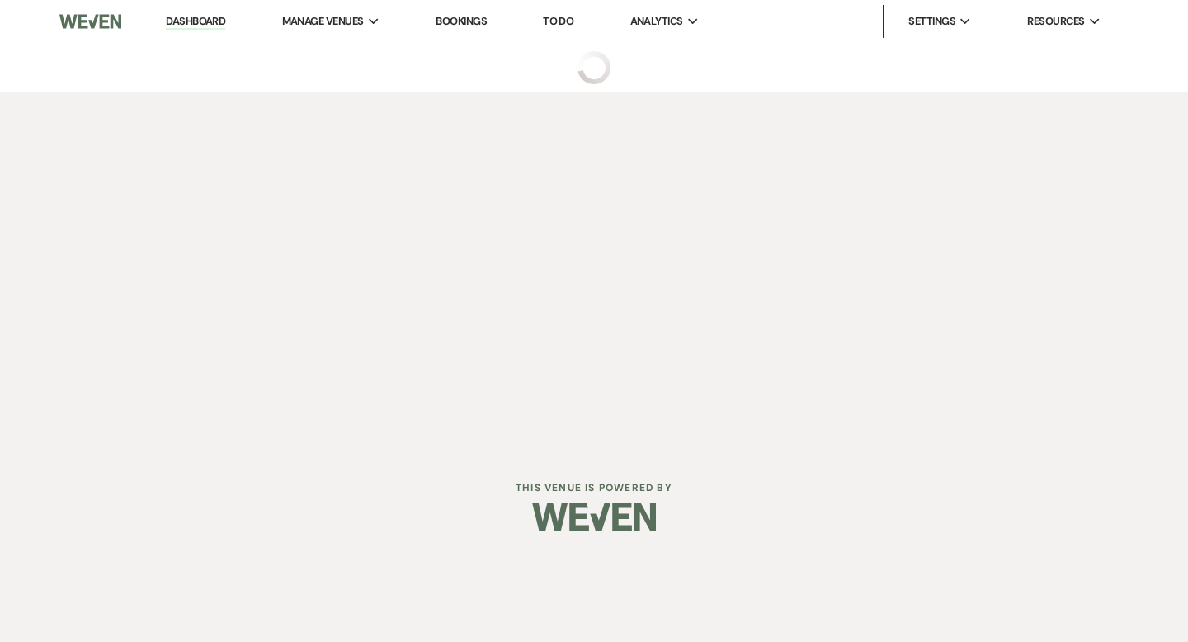
select select "5"
select select "4"
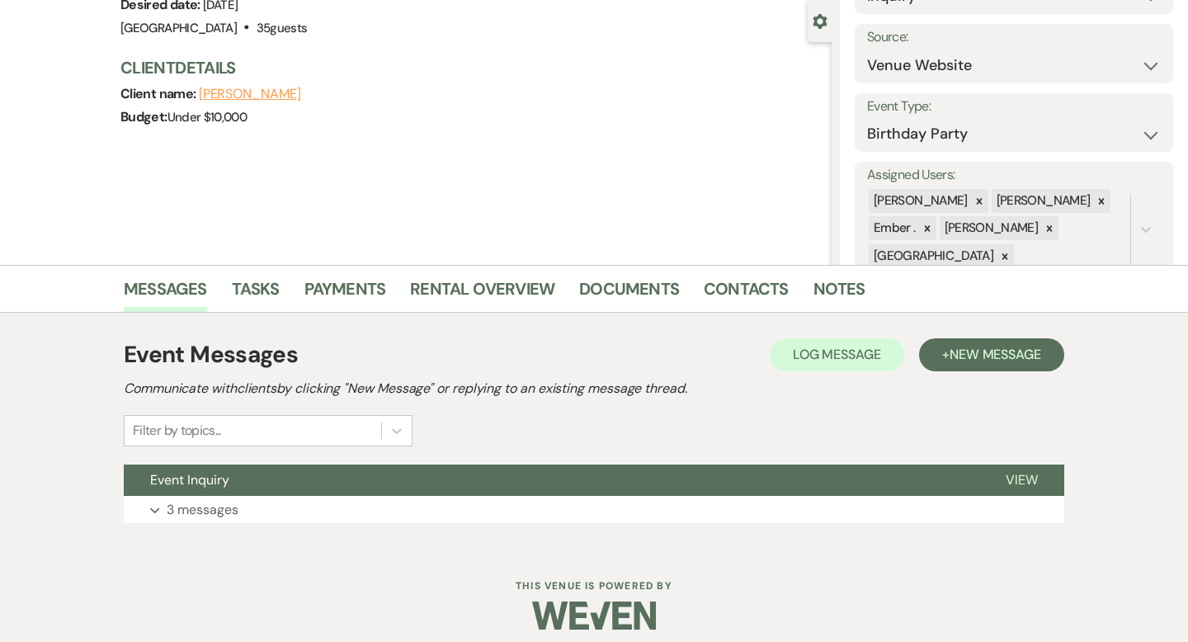
scroll to position [162, 0]
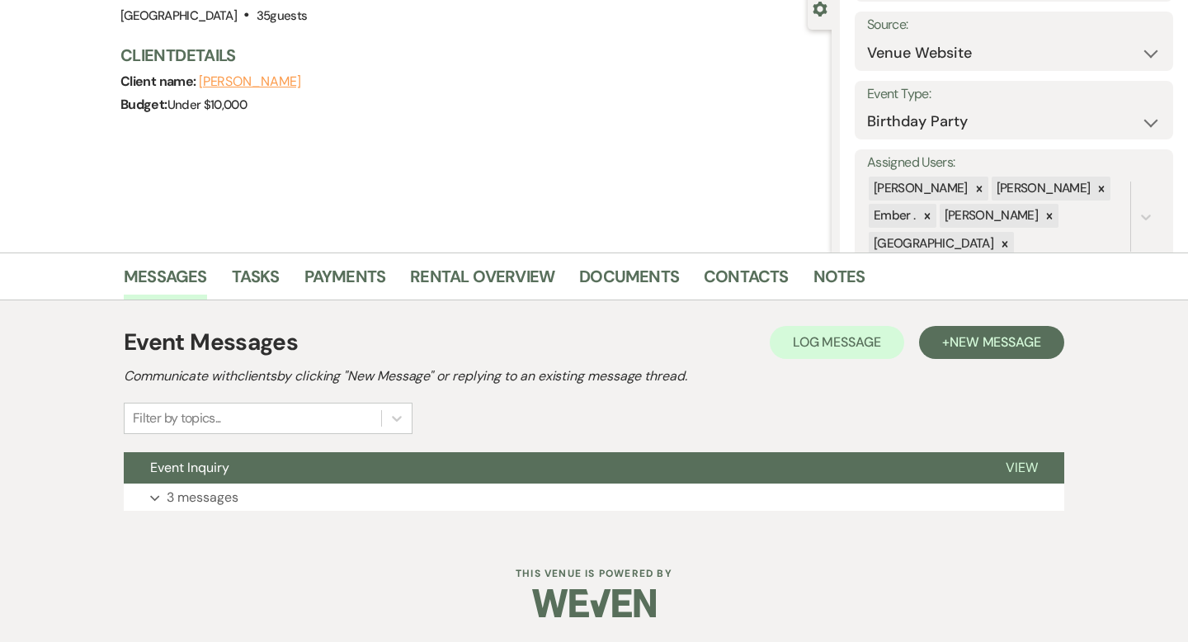
click at [488, 503] on button "Expand 3 messages" at bounding box center [594, 497] width 940 height 28
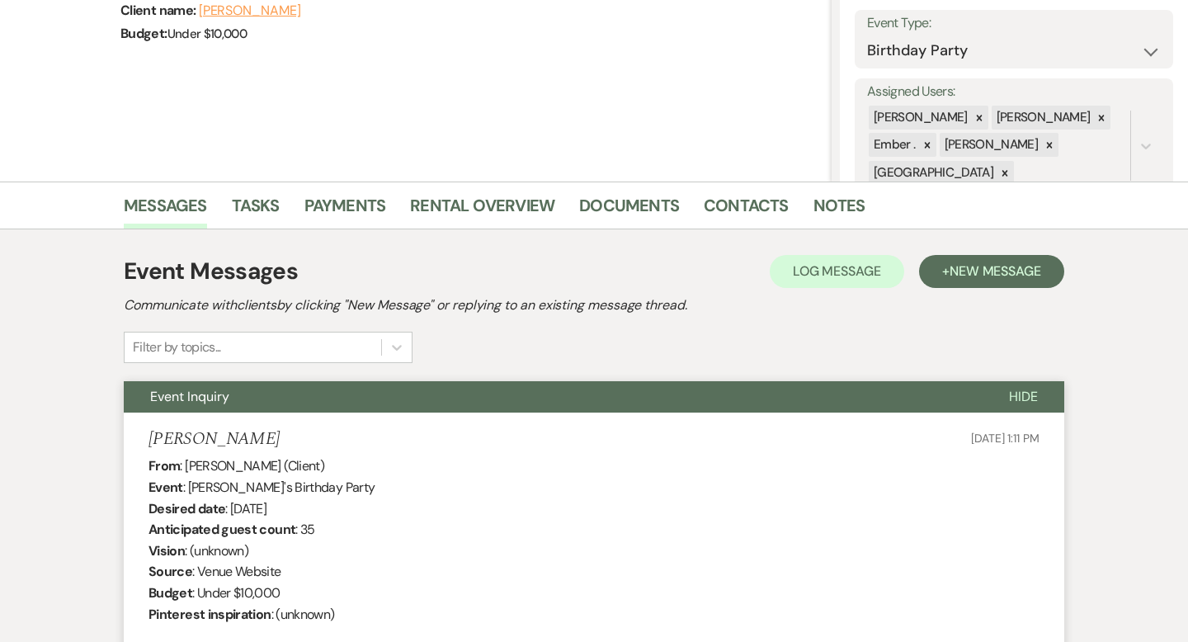
scroll to position [0, 0]
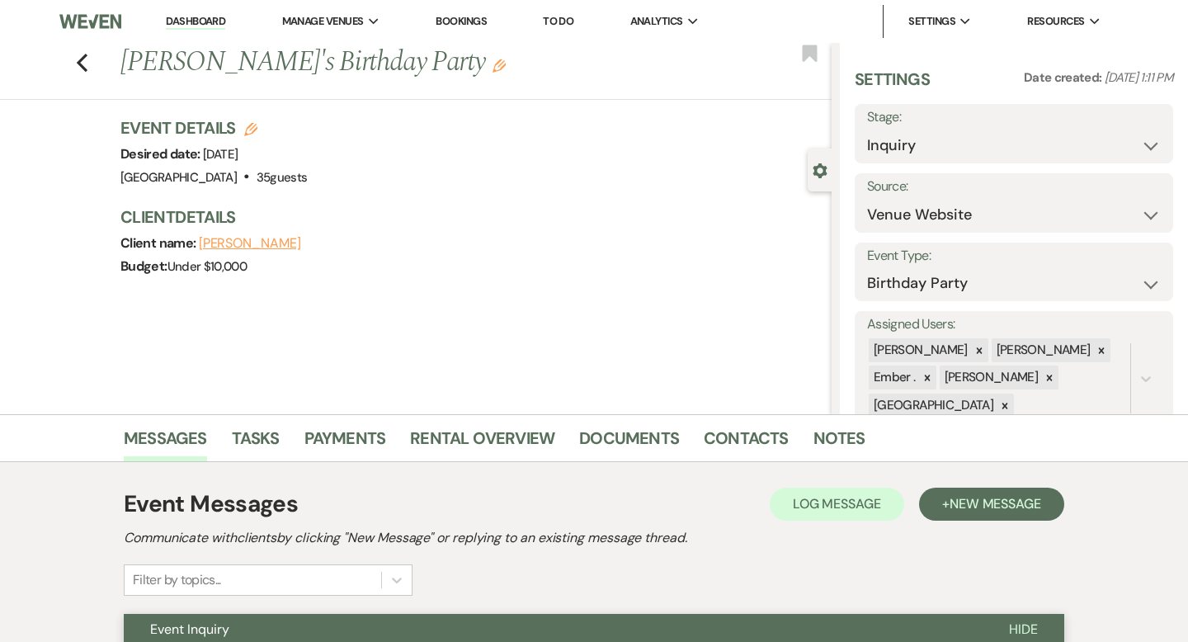
click at [74, 68] on div "Previous [PERSON_NAME]'s Birthday Party Edit Bookmark" at bounding box center [412, 71] width 840 height 57
click at [87, 64] on icon "Previous" at bounding box center [82, 63] width 12 height 20
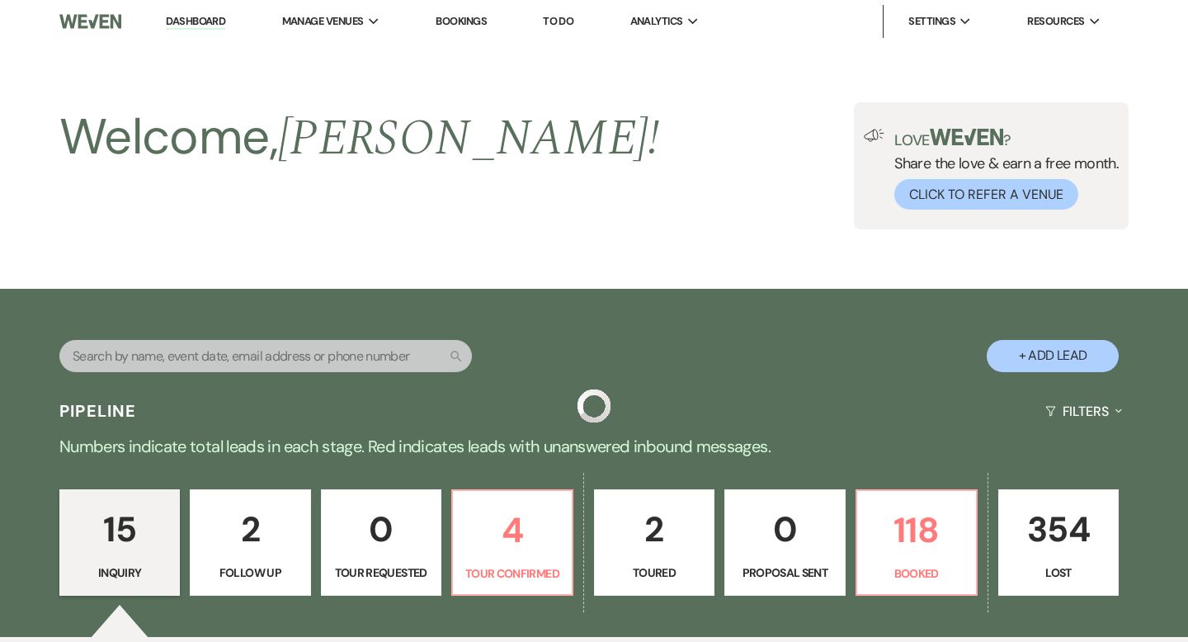
scroll to position [1686, 0]
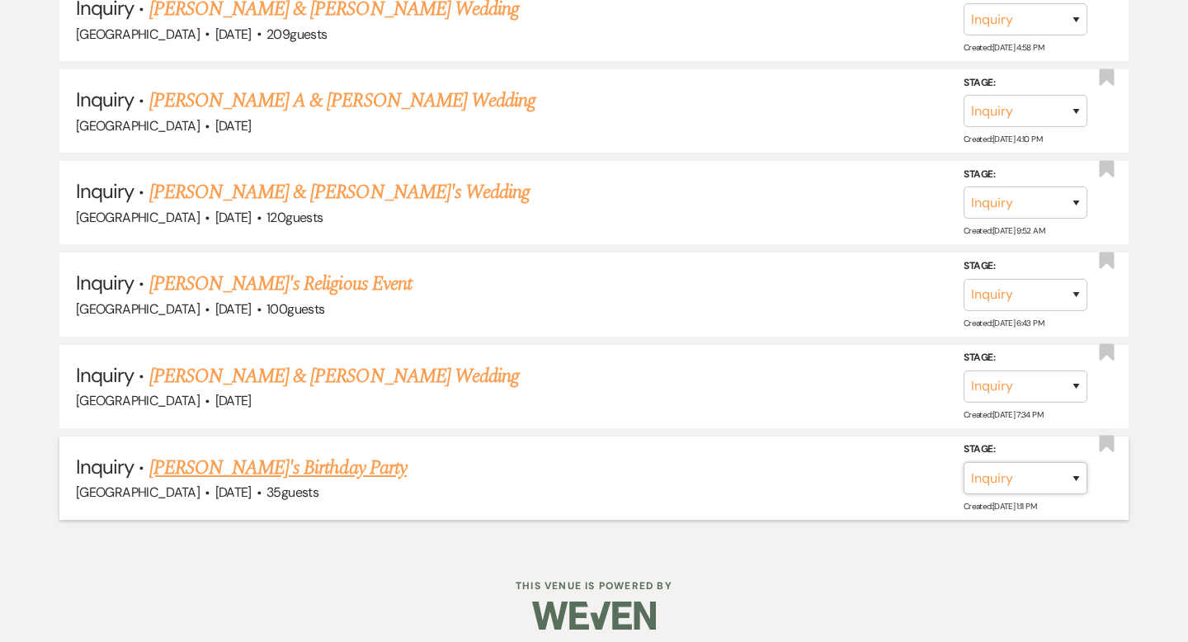
click at [1051, 474] on select "Inquiry Follow Up Tour Requested Tour Confirmed Toured Proposal Sent Booked Lost" at bounding box center [1025, 478] width 124 height 32
select select "8"
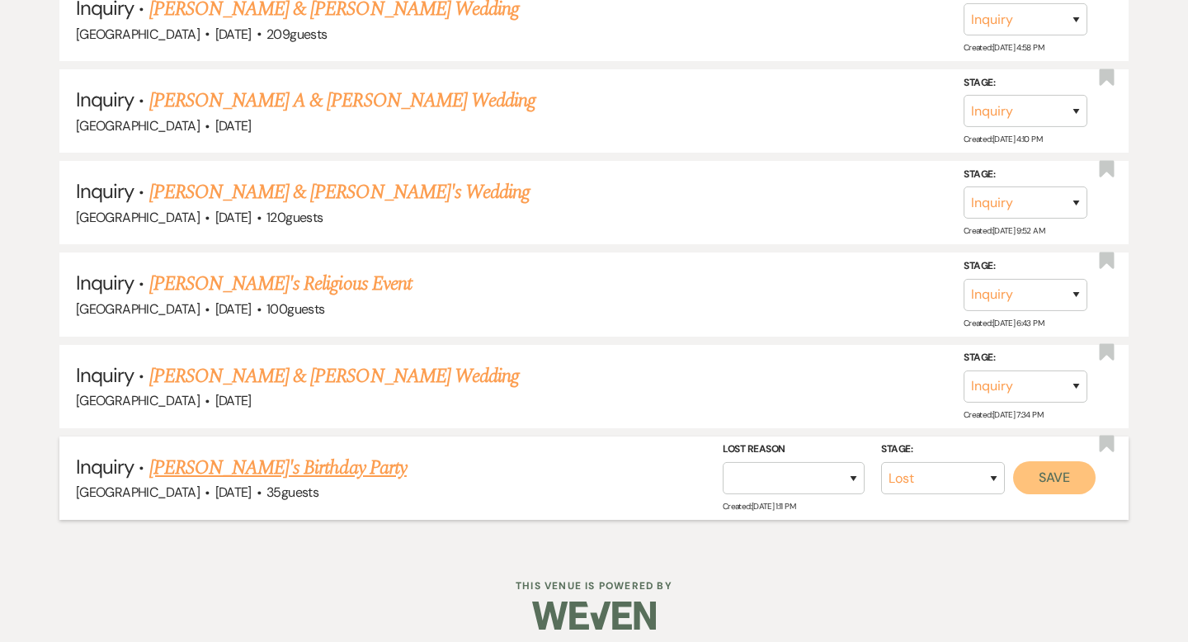
click at [1079, 467] on button "Save" at bounding box center [1054, 477] width 82 height 33
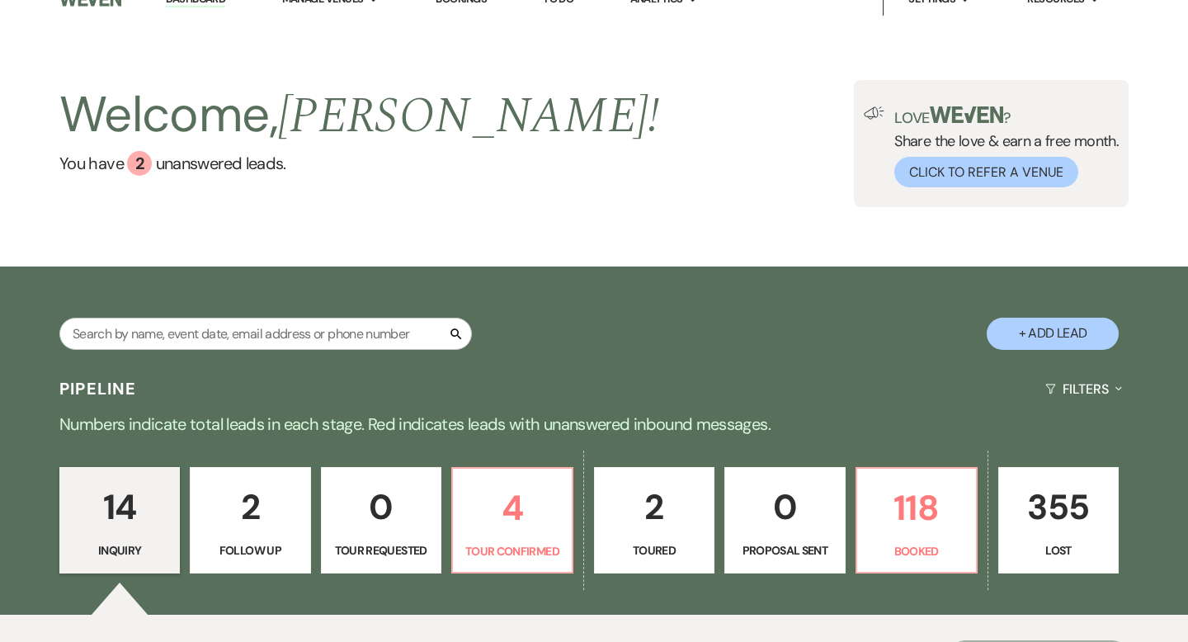
scroll to position [0, 0]
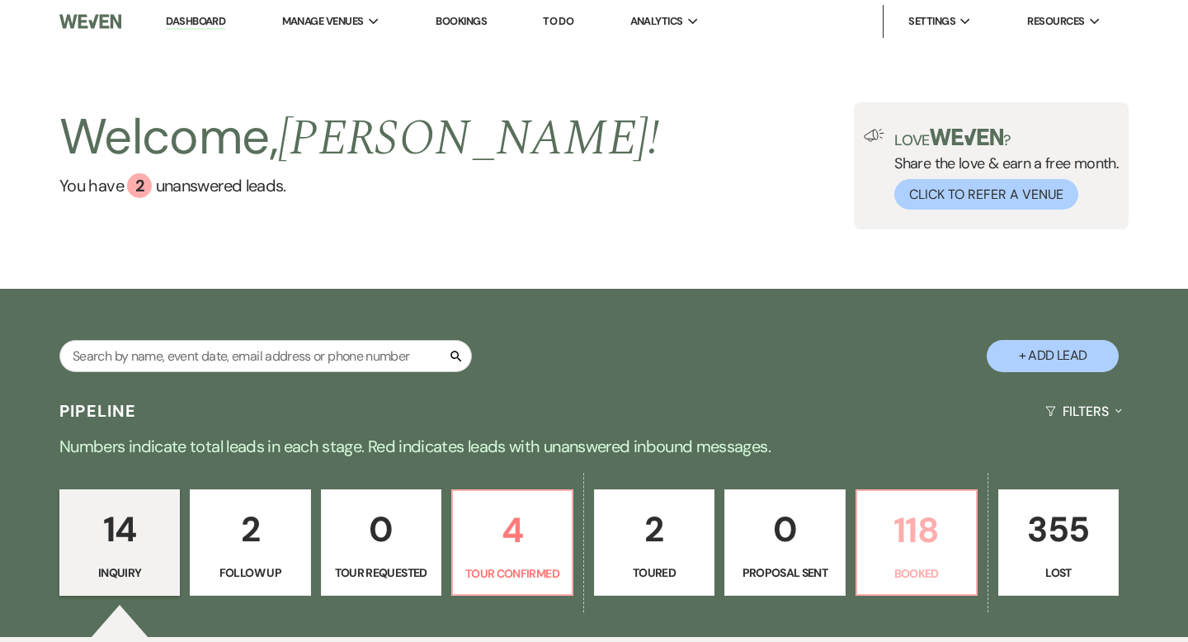
click at [915, 556] on p "118" at bounding box center [916, 529] width 99 height 55
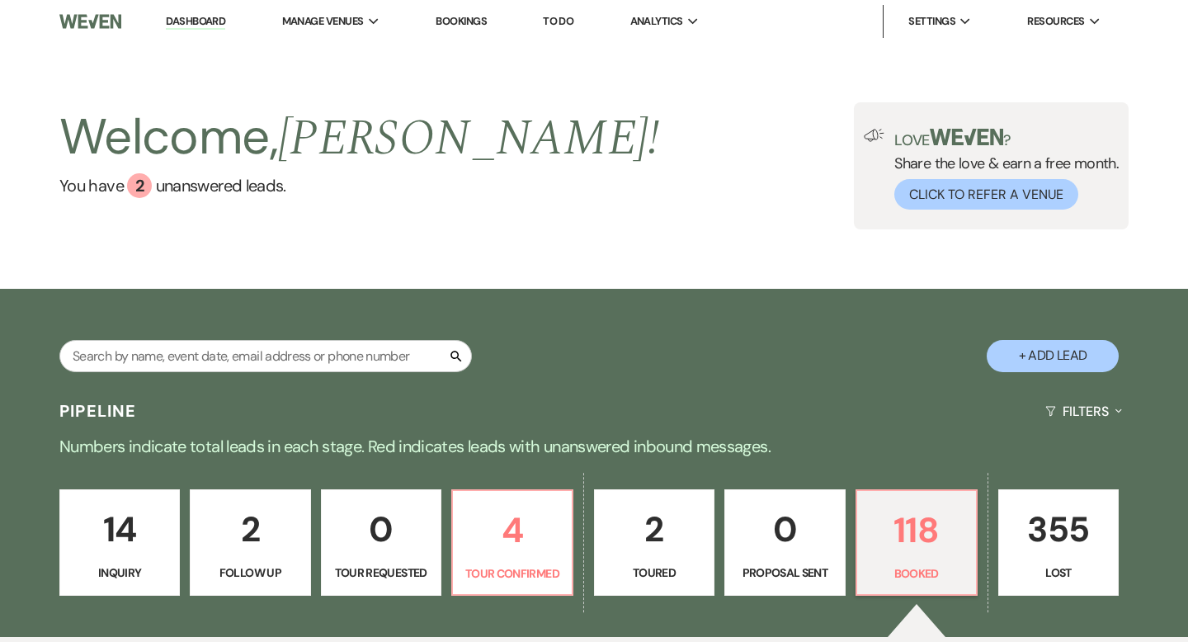
scroll to position [200, 0]
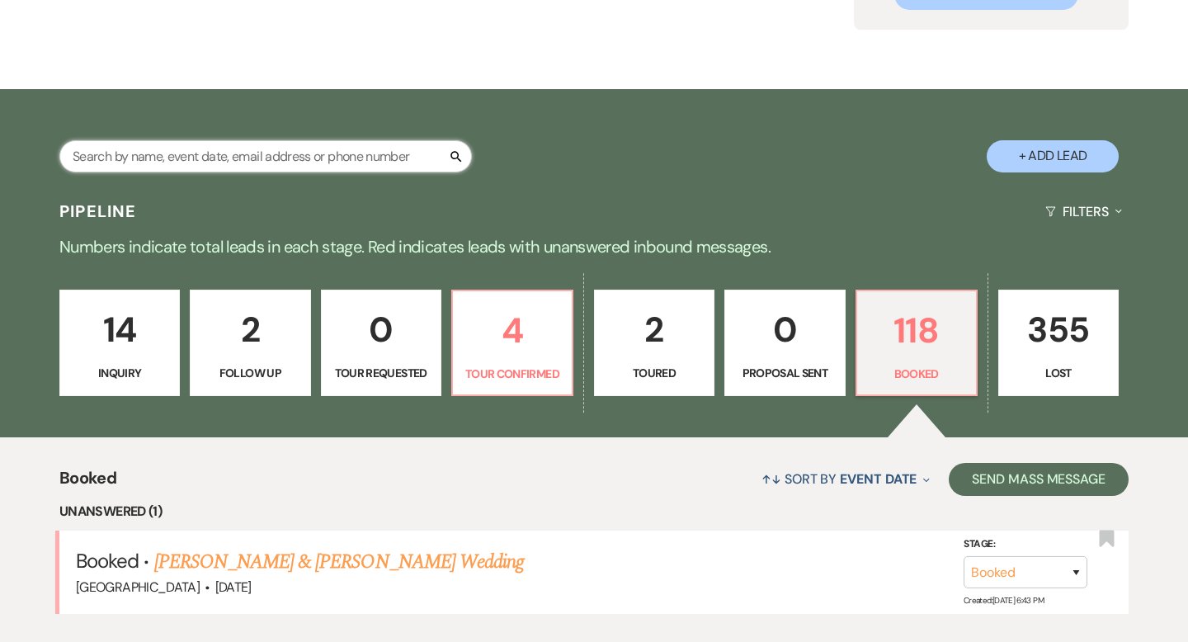
click at [306, 142] on input "text" at bounding box center [265, 156] width 412 height 32
type input "[PERSON_NAME]"
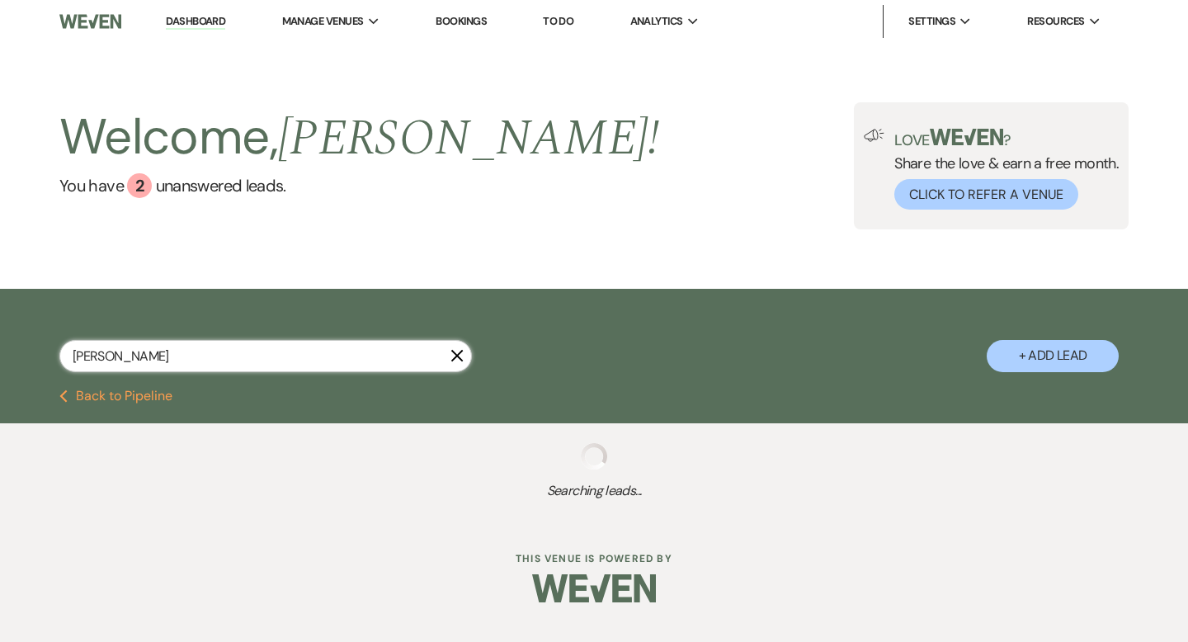
select select "8"
select select "5"
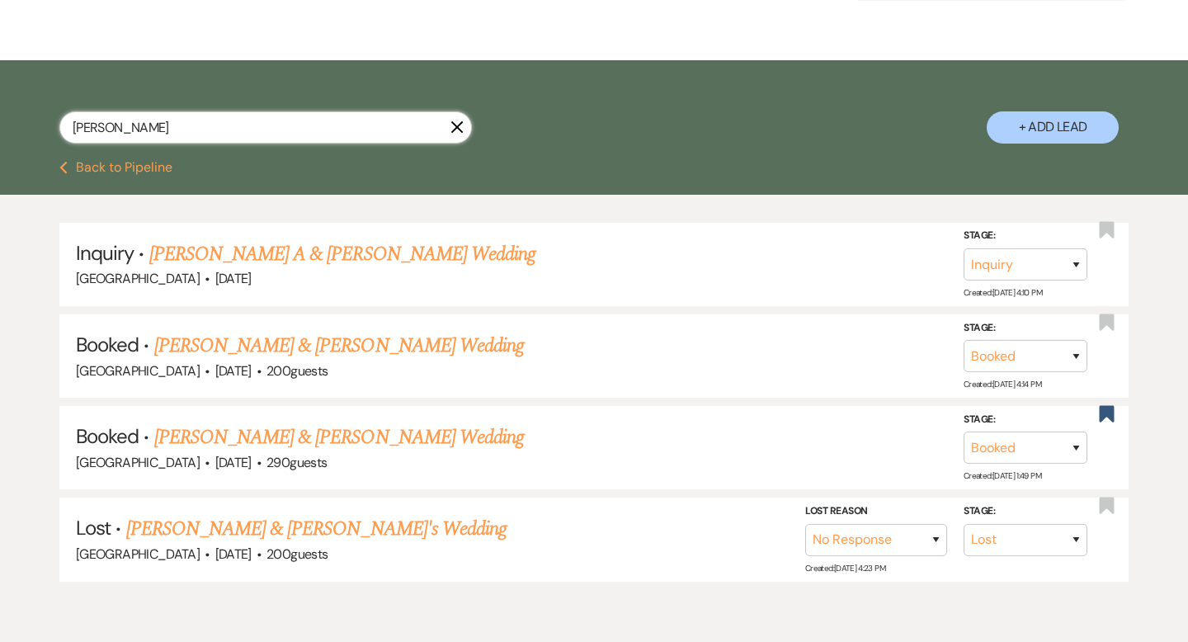
scroll to position [232, 0]
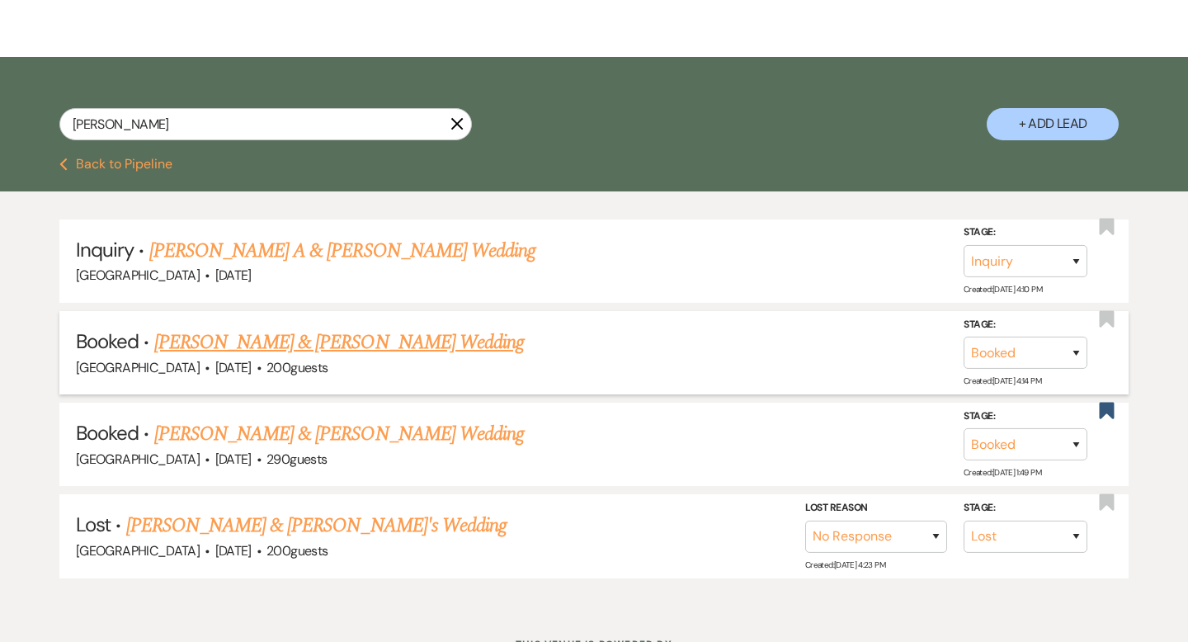
click at [407, 351] on link "[PERSON_NAME] & [PERSON_NAME] Wedding" at bounding box center [339, 342] width 370 height 30
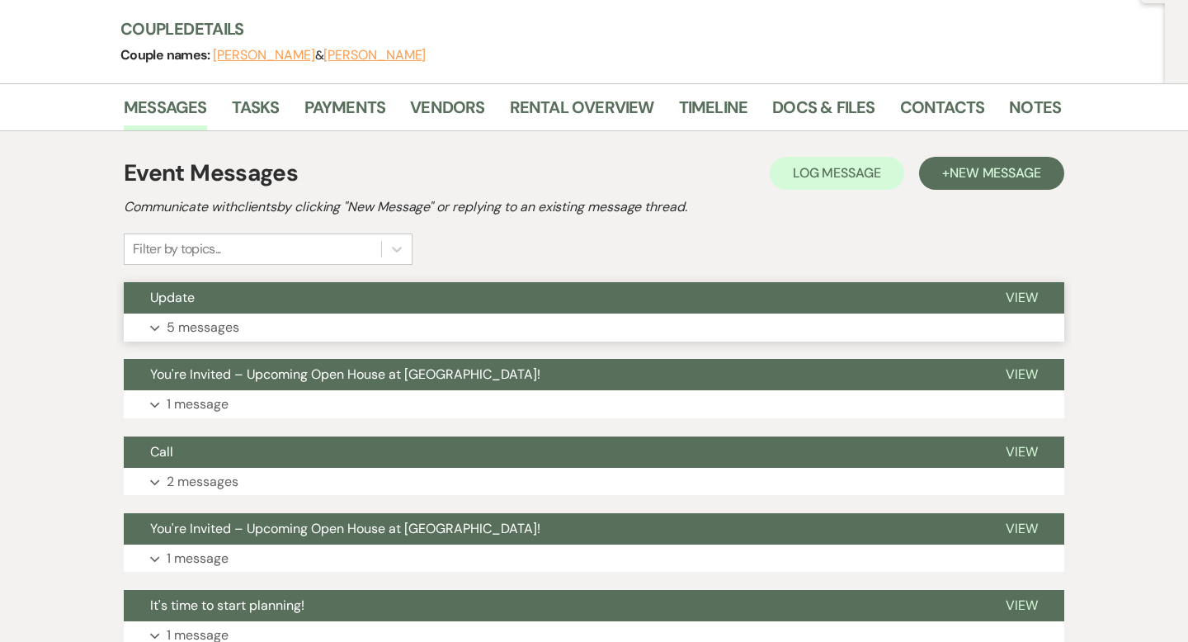
scroll to position [224, 0]
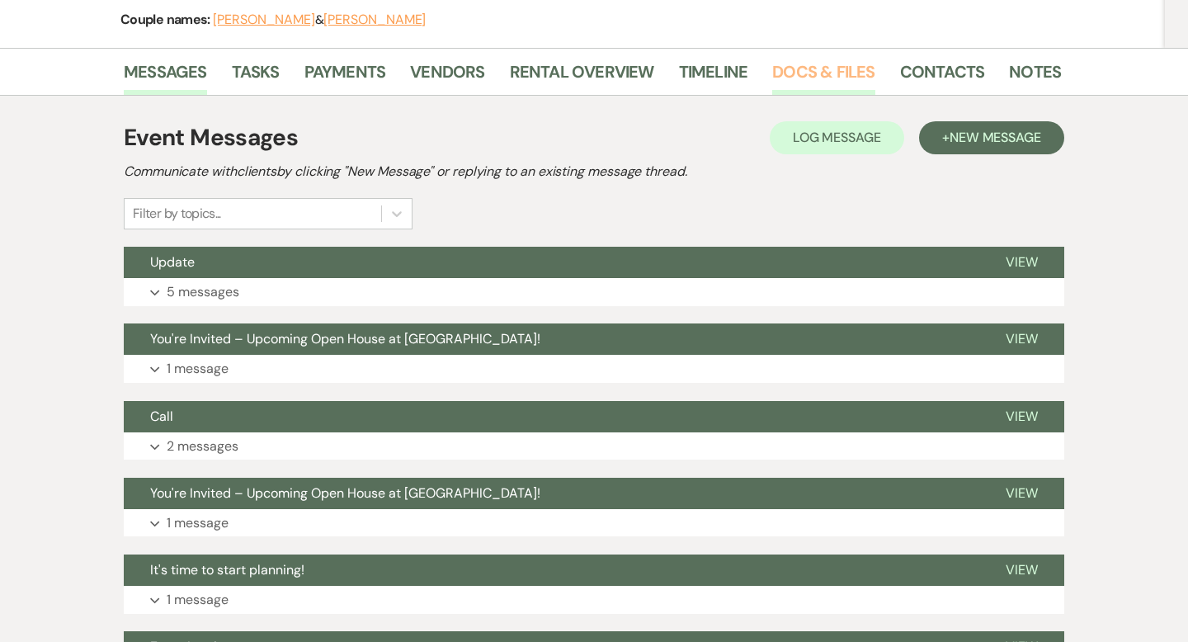
click at [813, 61] on link "Docs & Files" at bounding box center [823, 77] width 102 height 36
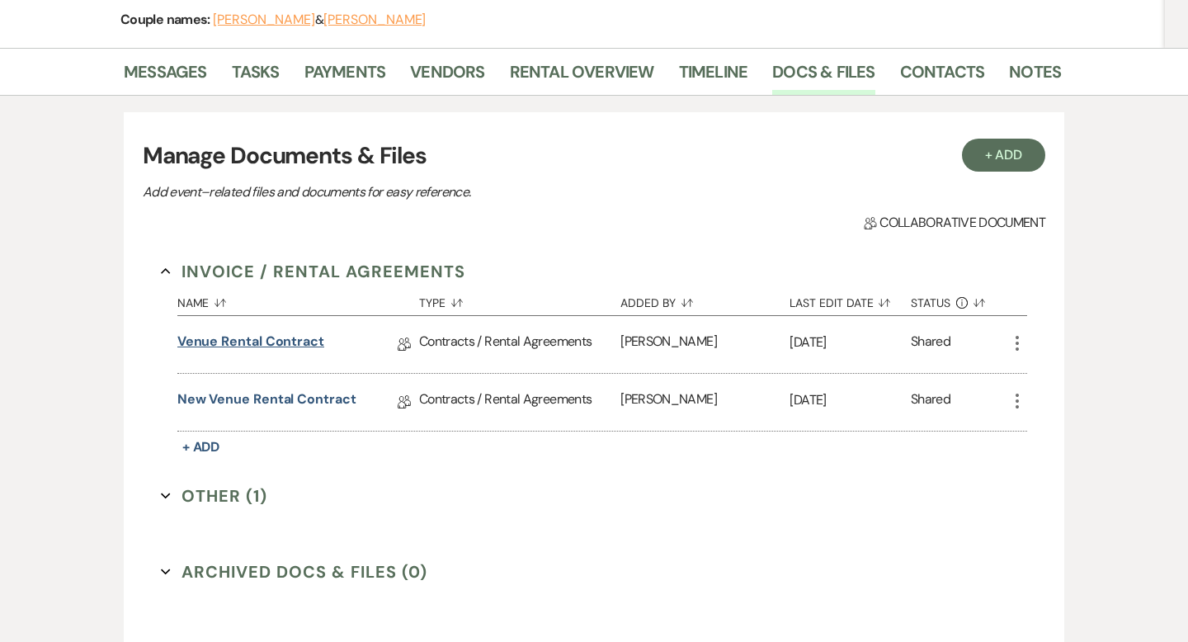
click at [232, 346] on link "Venue Rental Contract" at bounding box center [250, 345] width 147 height 26
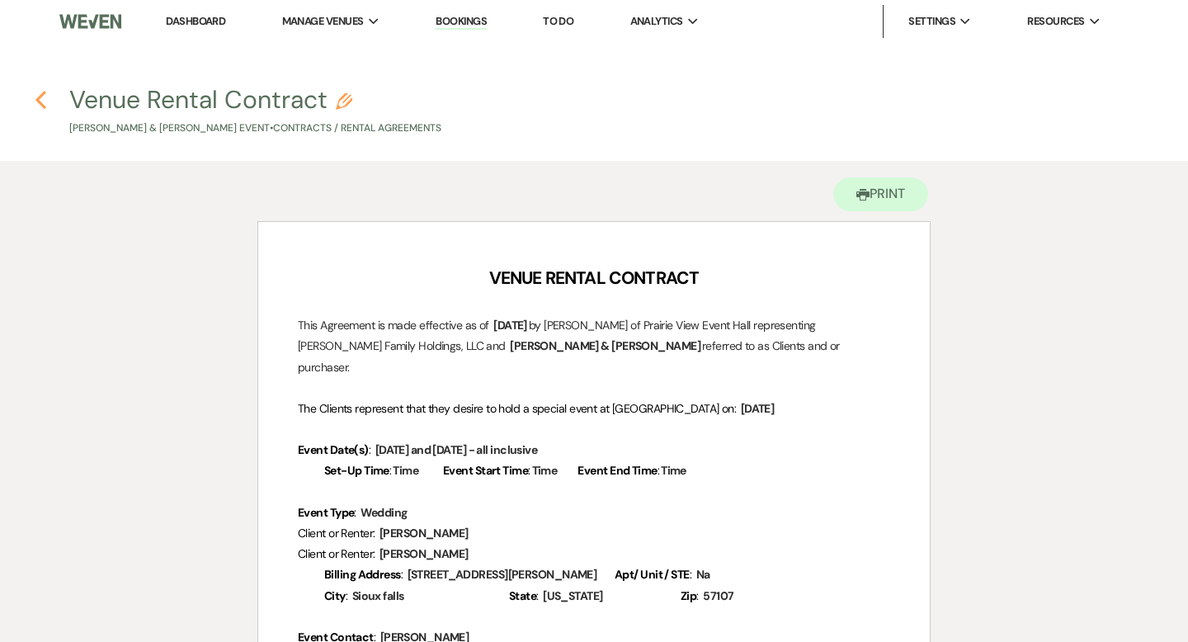
click at [43, 103] on icon "Previous" at bounding box center [41, 100] width 12 height 20
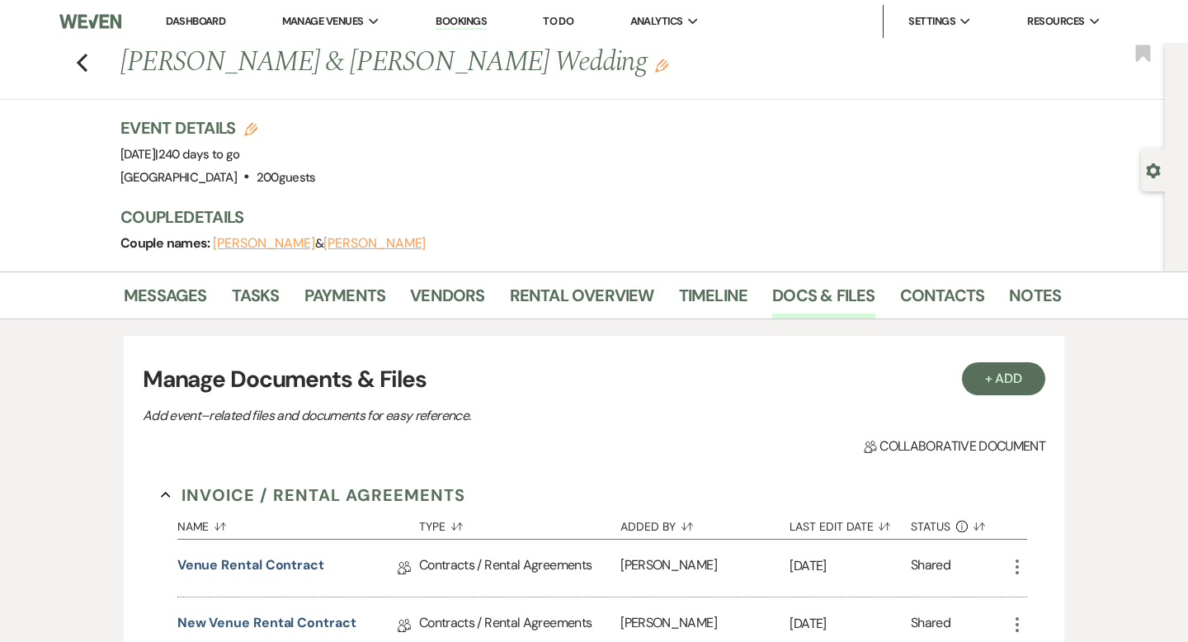
scroll to position [224, 0]
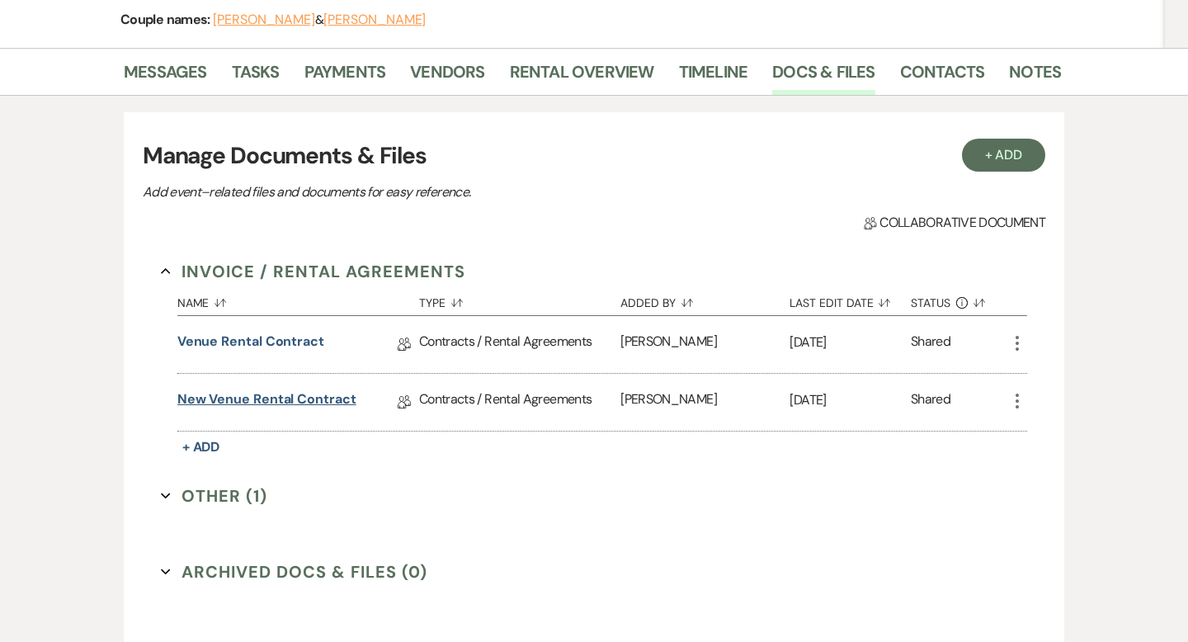
click at [336, 397] on link "New Venue Rental Contract" at bounding box center [266, 402] width 179 height 26
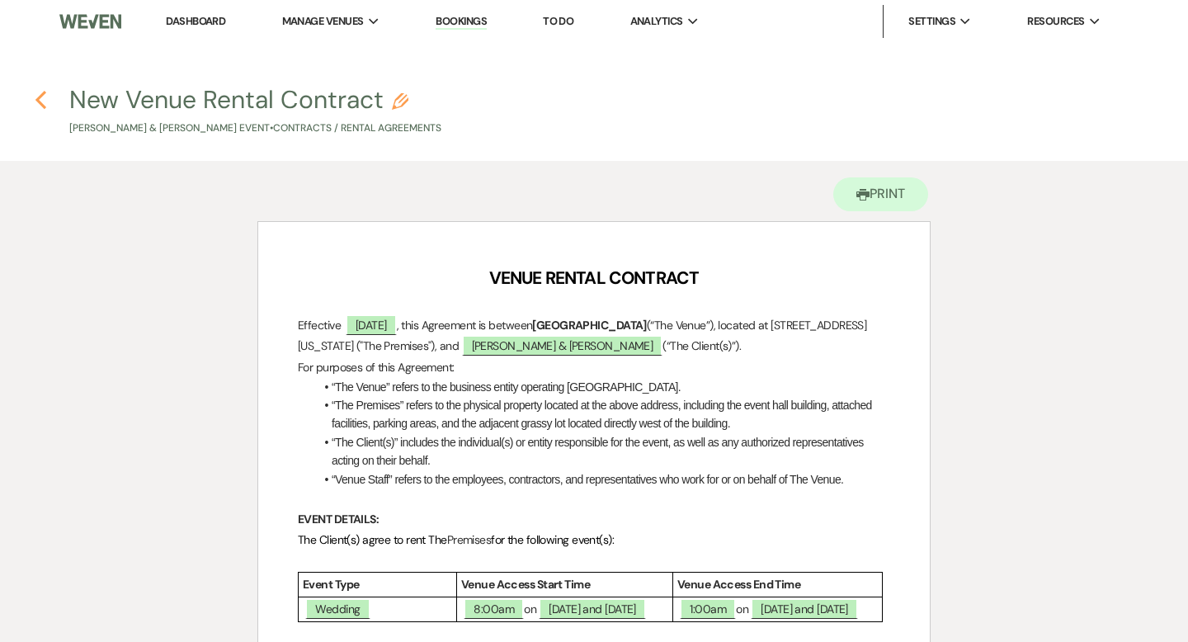
click at [45, 96] on icon "Previous" at bounding box center [41, 100] width 12 height 20
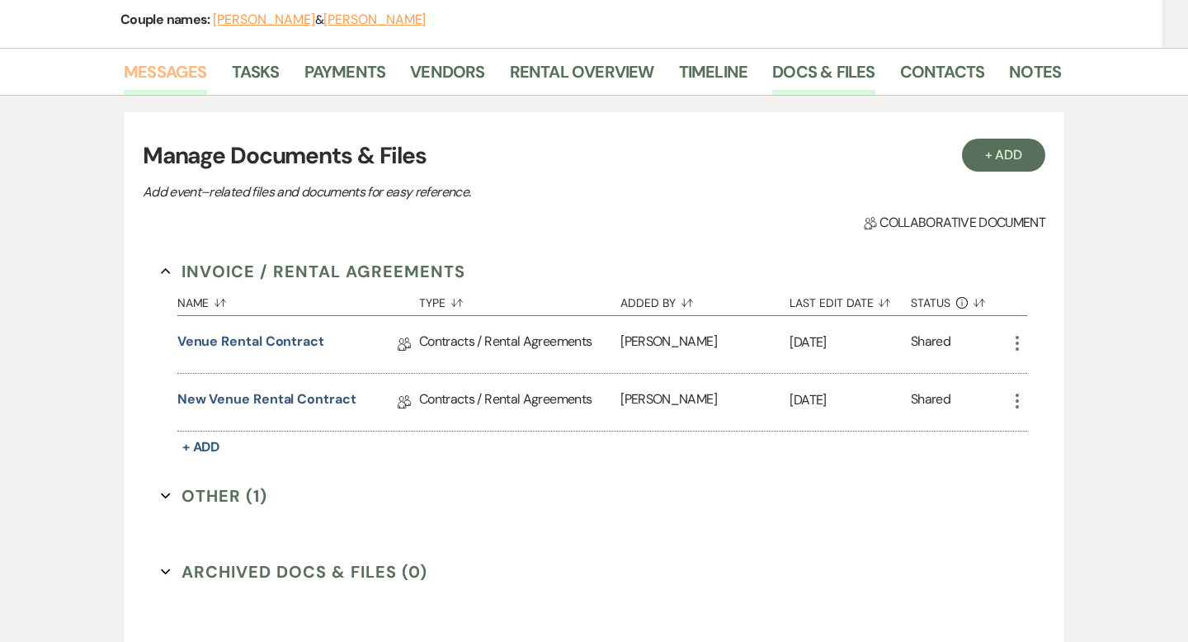
click at [168, 63] on link "Messages" at bounding box center [165, 77] width 83 height 36
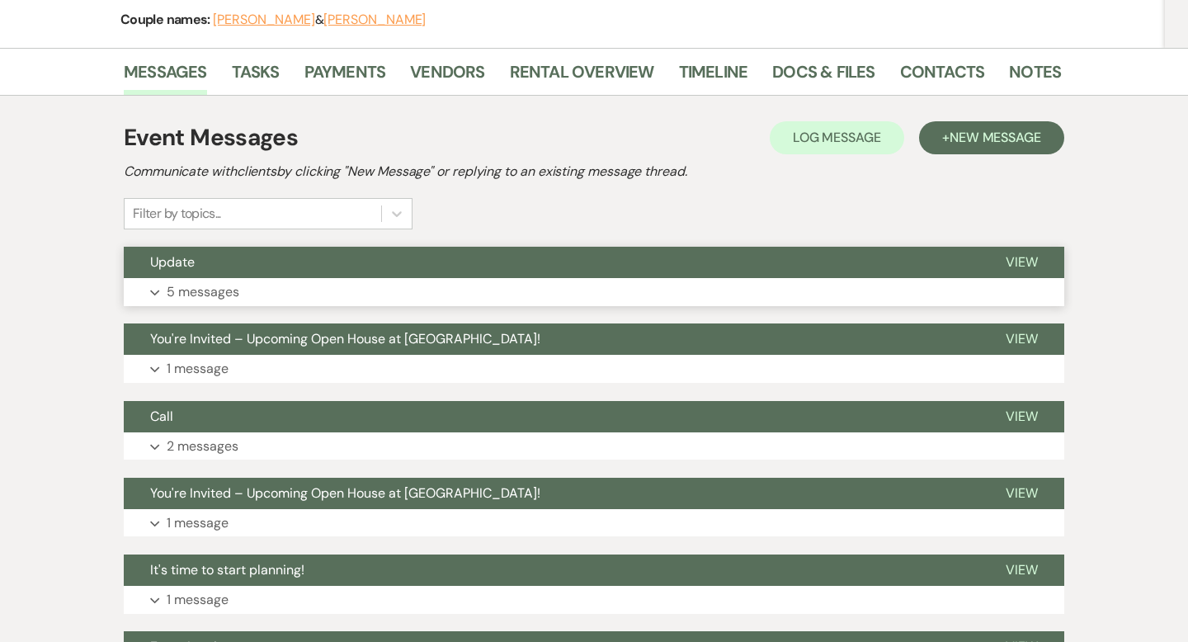
click at [291, 275] on button "Update" at bounding box center [551, 262] width 855 height 31
